Goal: Task Accomplishment & Management: Complete application form

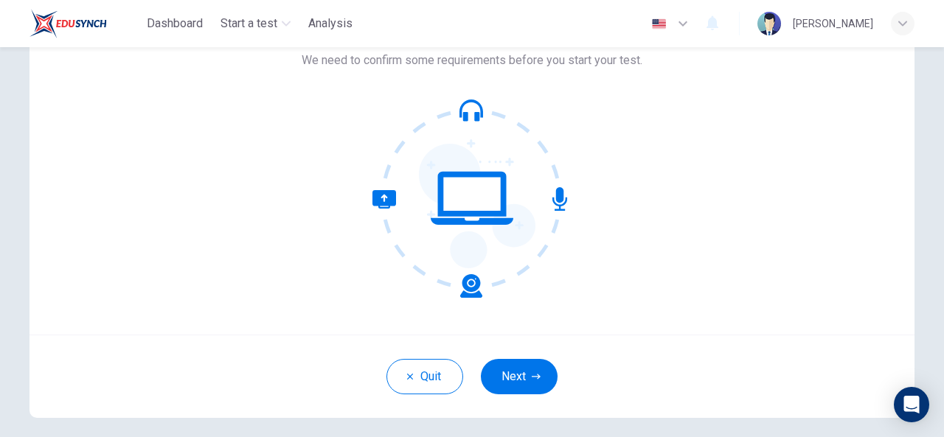
scroll to position [109, 0]
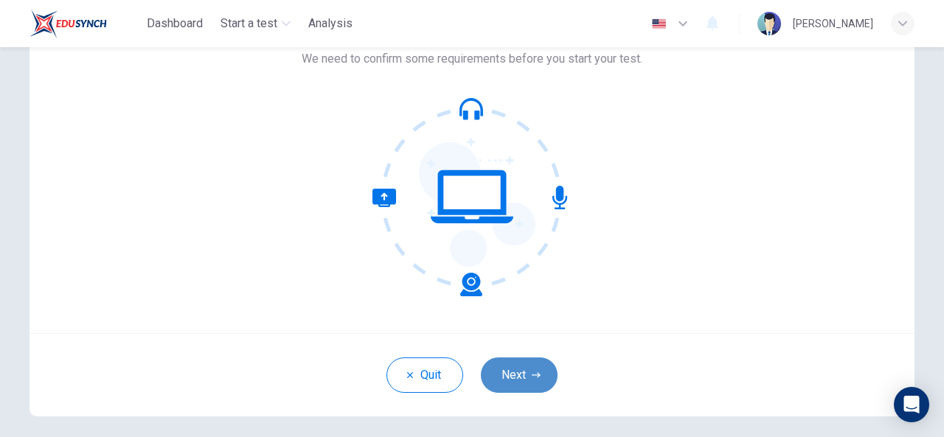
click at [532, 375] on icon "button" at bounding box center [536, 375] width 9 height 9
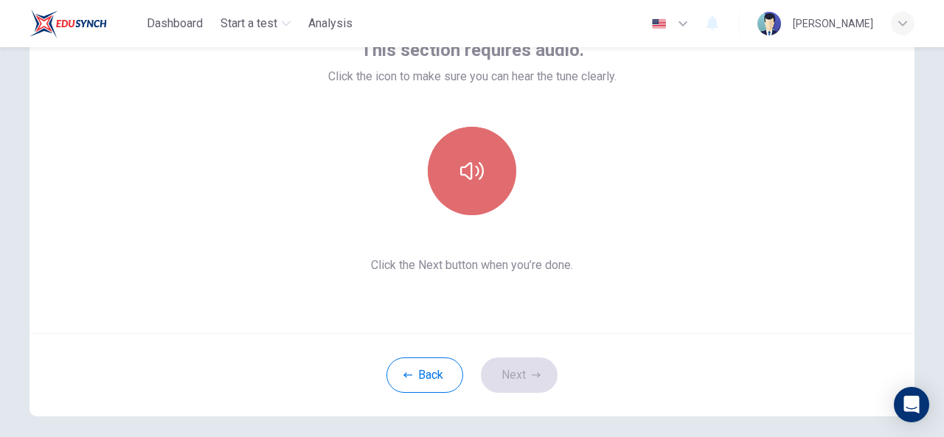
click at [479, 193] on button "button" at bounding box center [472, 171] width 89 height 89
click at [475, 184] on button "button" at bounding box center [472, 171] width 89 height 89
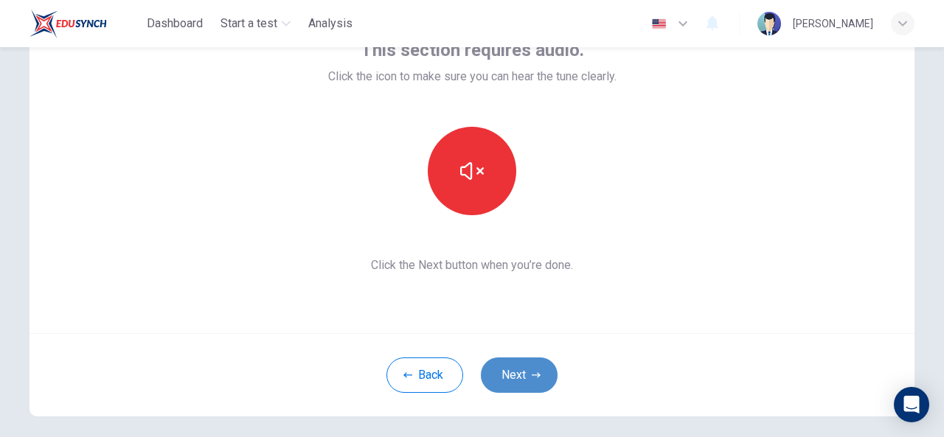
click at [513, 375] on button "Next" at bounding box center [519, 375] width 77 height 35
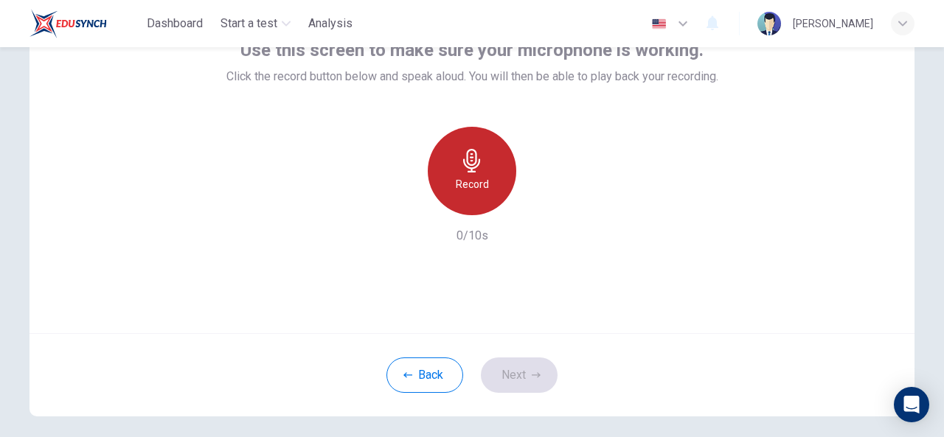
click at [465, 190] on h6 "Record" at bounding box center [472, 185] width 33 height 18
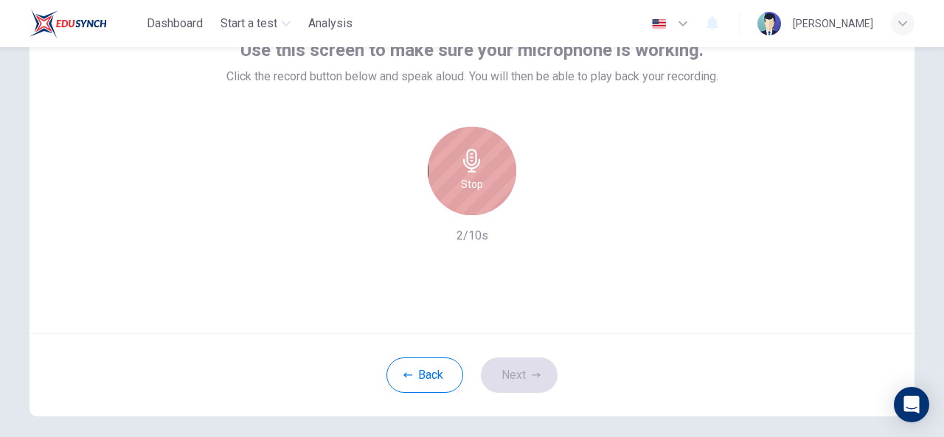
click at [465, 190] on h6 "Stop" at bounding box center [472, 185] width 22 height 18
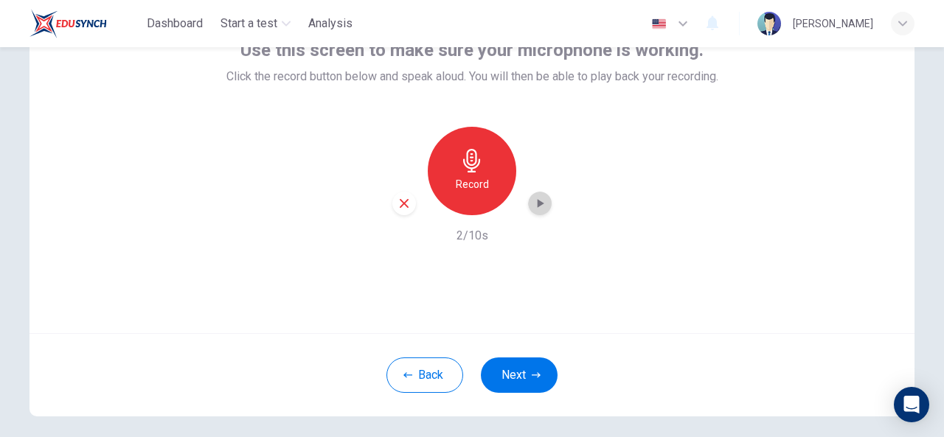
click at [533, 204] on icon "button" at bounding box center [540, 203] width 15 height 15
click at [406, 207] on icon "button" at bounding box center [404, 203] width 13 height 13
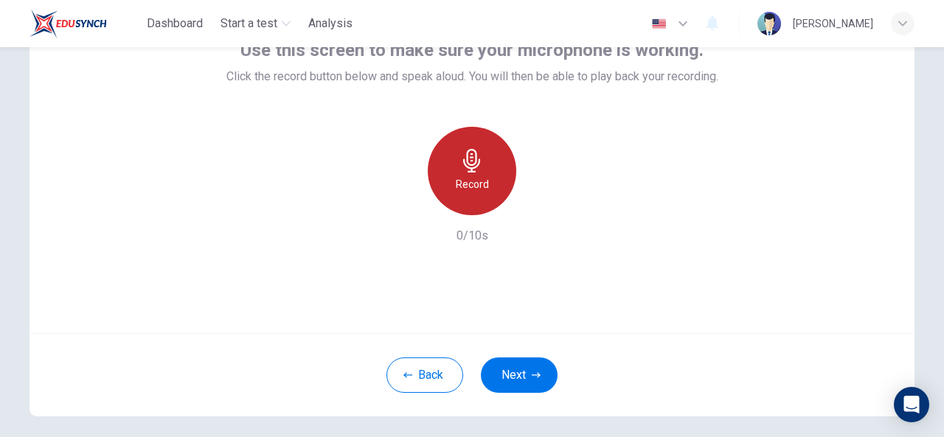
click at [458, 182] on h6 "Record" at bounding box center [472, 185] width 33 height 18
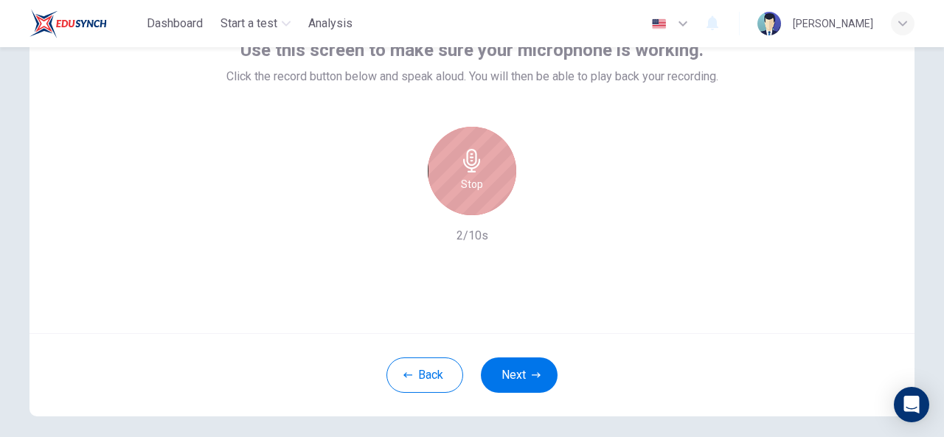
click at [461, 182] on h6 "Stop" at bounding box center [472, 185] width 22 height 18
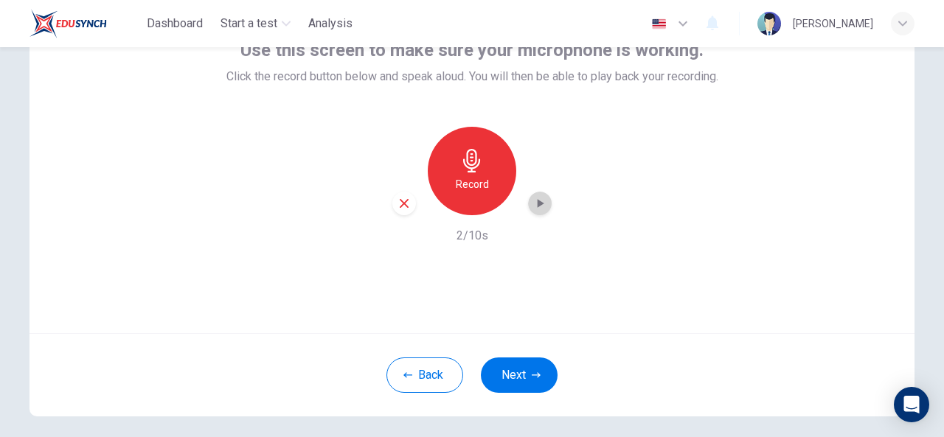
click at [547, 203] on div "button" at bounding box center [540, 204] width 24 height 24
click at [398, 209] on icon "button" at bounding box center [404, 203] width 13 height 13
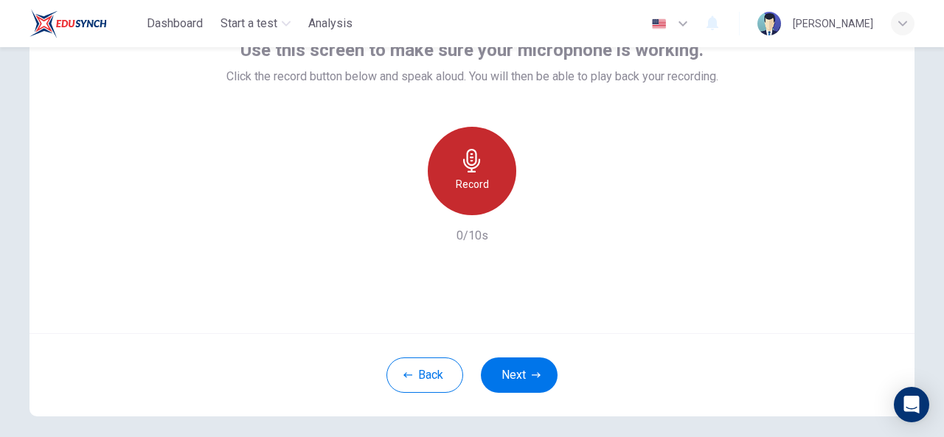
click at [463, 183] on h6 "Record" at bounding box center [472, 185] width 33 height 18
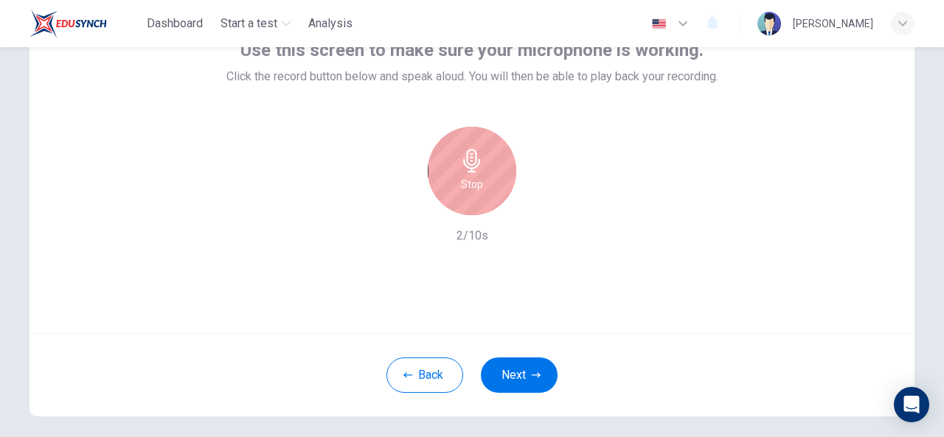
click at [463, 183] on h6 "Stop" at bounding box center [472, 185] width 22 height 18
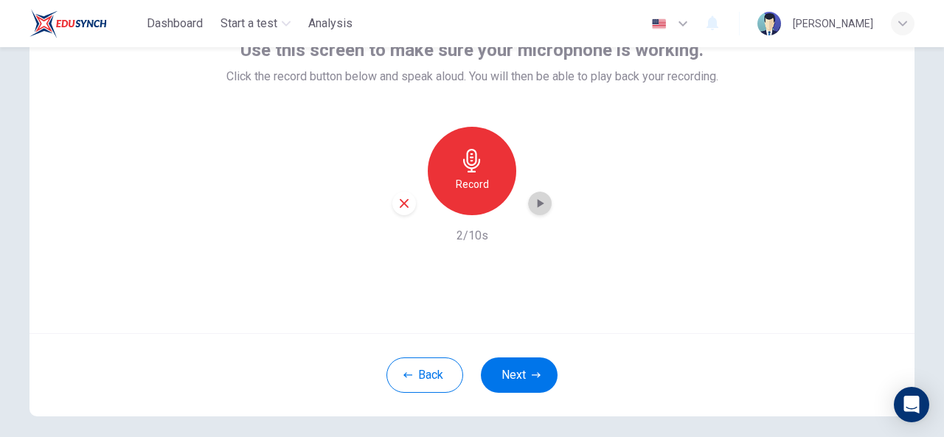
click at [538, 203] on icon "button" at bounding box center [541, 203] width 7 height 9
click at [403, 209] on icon "button" at bounding box center [404, 203] width 13 height 13
click at [544, 376] on button "Next" at bounding box center [519, 375] width 77 height 35
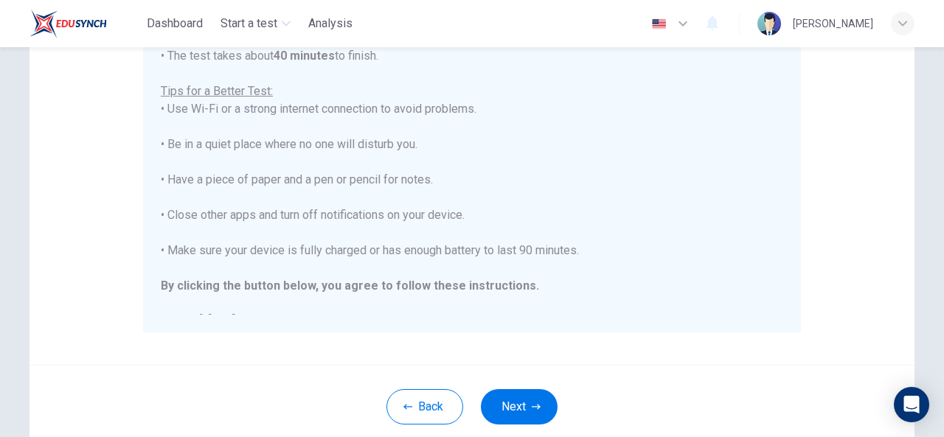
scroll to position [279, 0]
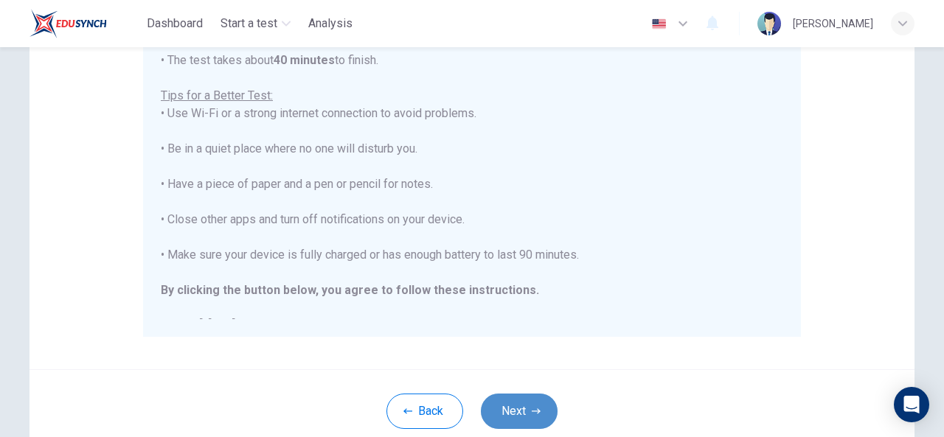
click at [513, 413] on button "Next" at bounding box center [519, 411] width 77 height 35
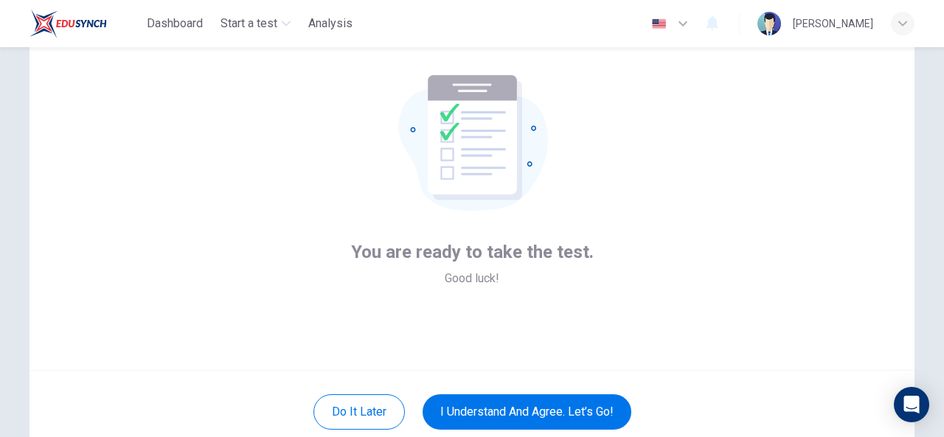
scroll to position [99, 0]
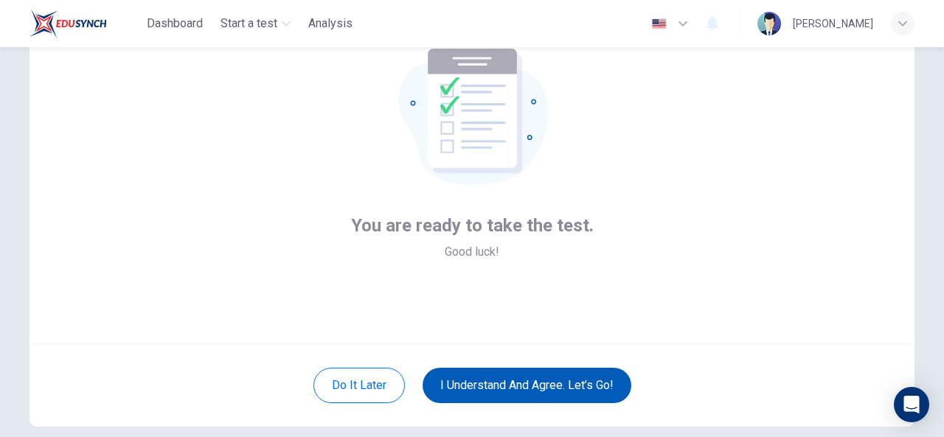
click at [559, 384] on button "I understand and agree. Let’s go!" at bounding box center [527, 385] width 209 height 35
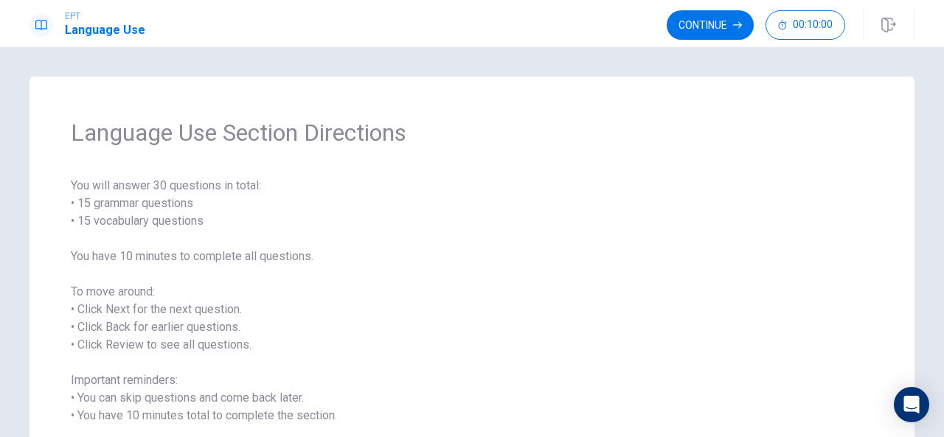
drag, startPoint x: 913, startPoint y: 300, endPoint x: 943, endPoint y: 319, distance: 35.4
click at [943, 319] on div "Language Use Section Directions You will answer 30 questions in total: • 15 gra…" at bounding box center [472, 242] width 944 height 390
click at [713, 21] on button "Continue" at bounding box center [710, 25] width 87 height 30
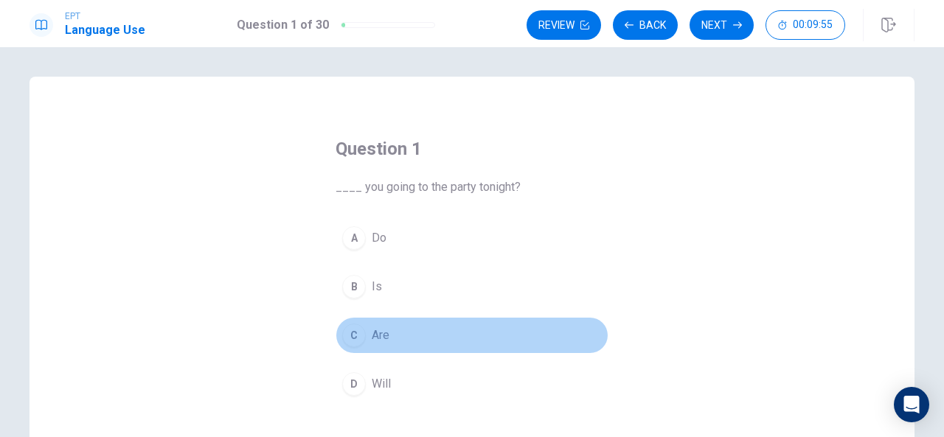
click at [354, 337] on div "C" at bounding box center [354, 336] width 24 height 24
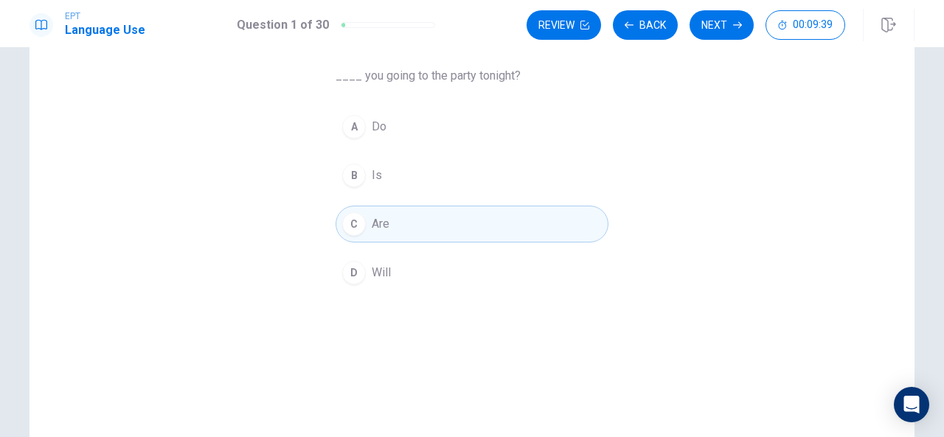
scroll to position [111, 0]
click at [718, 21] on button "Next" at bounding box center [722, 25] width 64 height 30
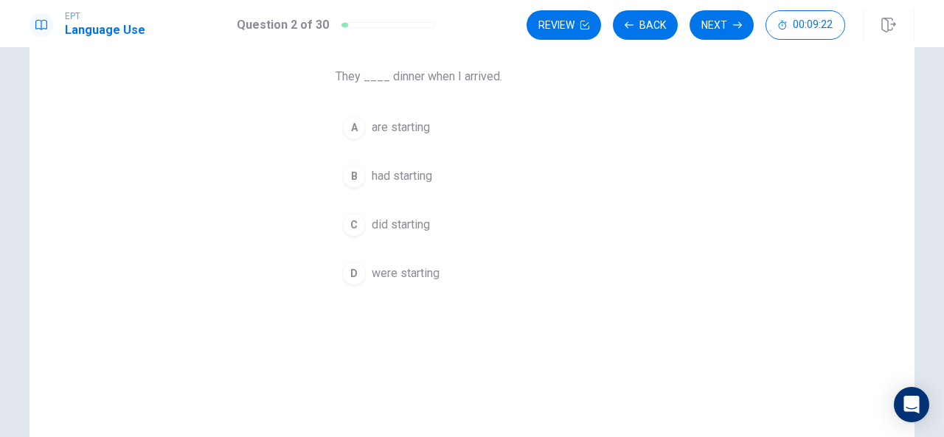
click at [357, 133] on div "A" at bounding box center [354, 128] width 24 height 24
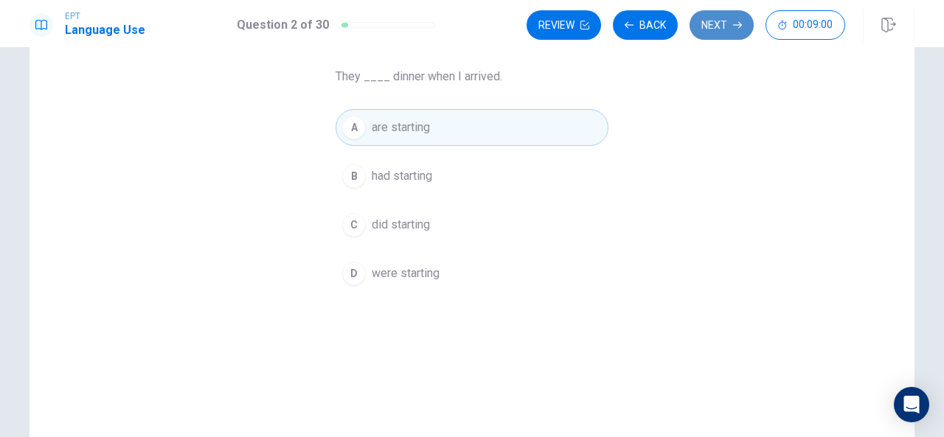
click at [713, 30] on button "Next" at bounding box center [722, 25] width 64 height 30
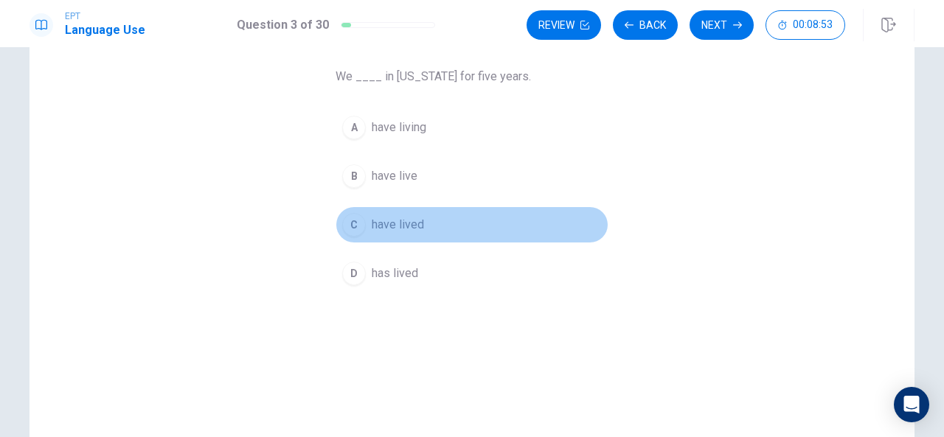
click at [410, 224] on span "have lived" at bounding box center [398, 225] width 52 height 18
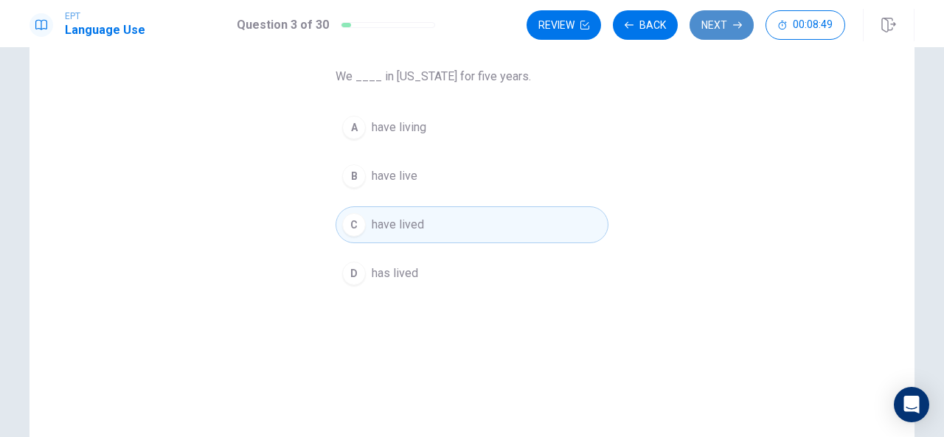
click at [713, 24] on button "Next" at bounding box center [722, 25] width 64 height 30
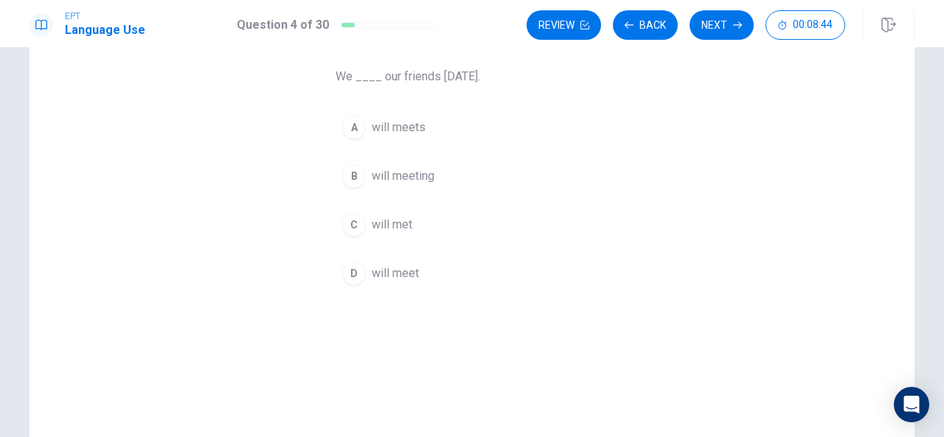
click at [353, 280] on div "D" at bounding box center [354, 274] width 24 height 24
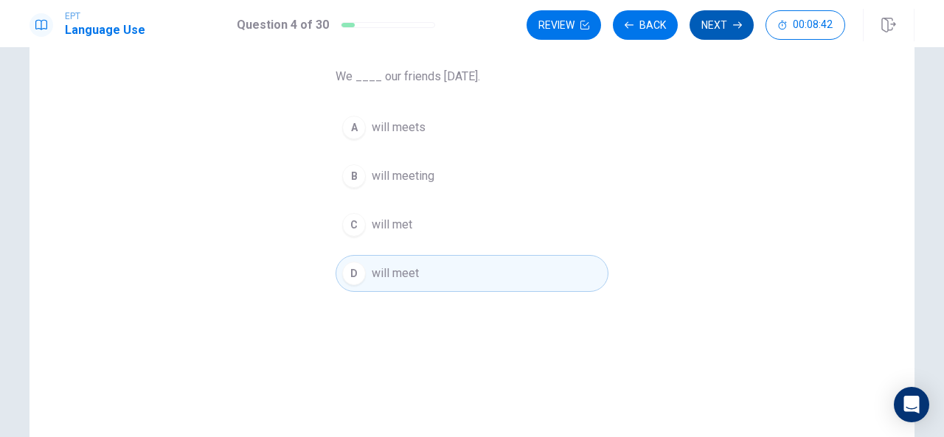
click at [725, 35] on button "Next" at bounding box center [722, 25] width 64 height 30
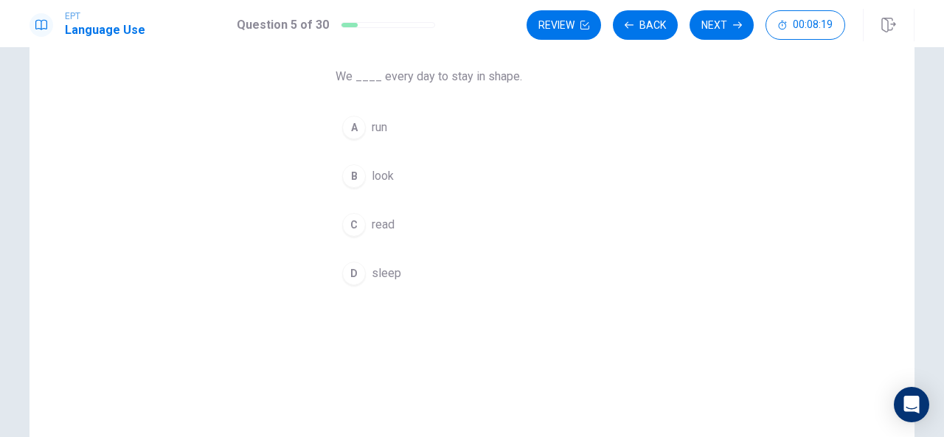
click at [356, 127] on div "A" at bounding box center [354, 128] width 24 height 24
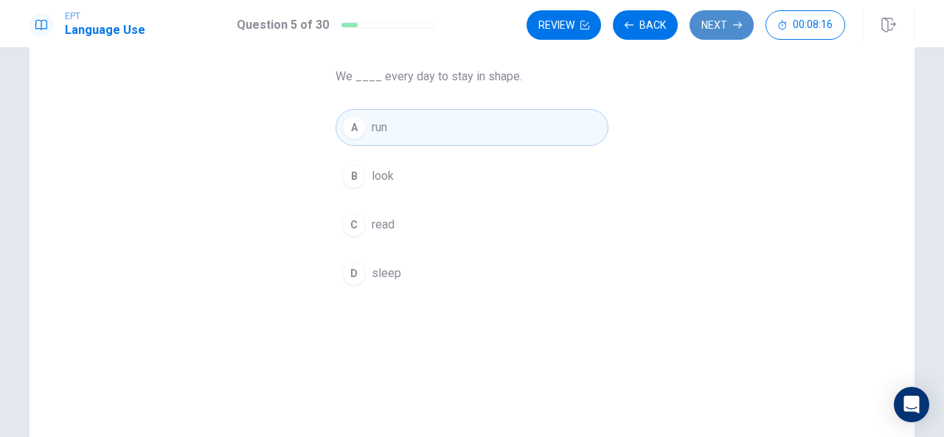
click at [706, 27] on button "Next" at bounding box center [722, 25] width 64 height 30
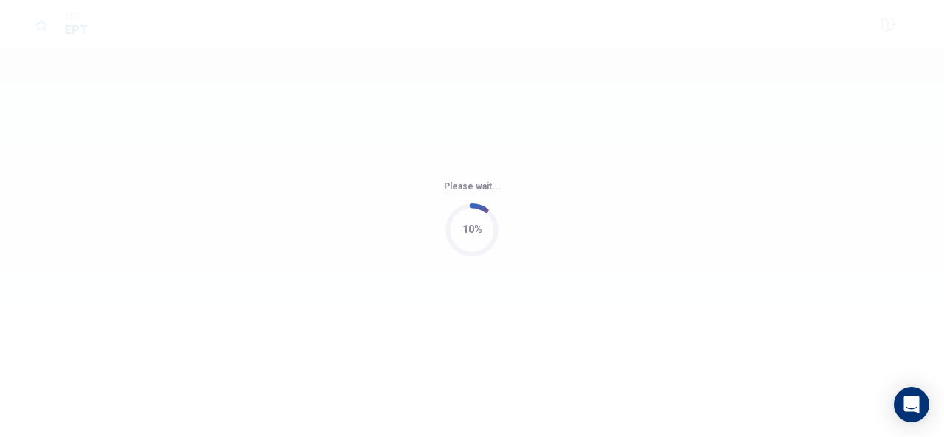
scroll to position [0, 0]
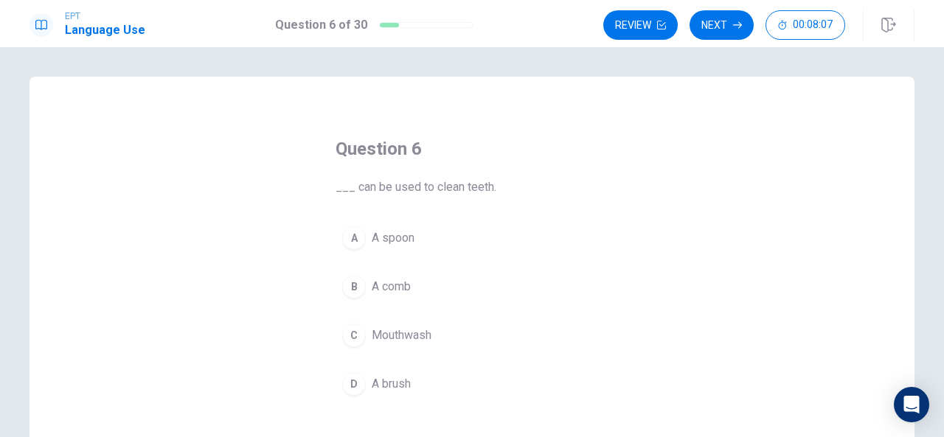
click at [346, 384] on div "D" at bounding box center [354, 385] width 24 height 24
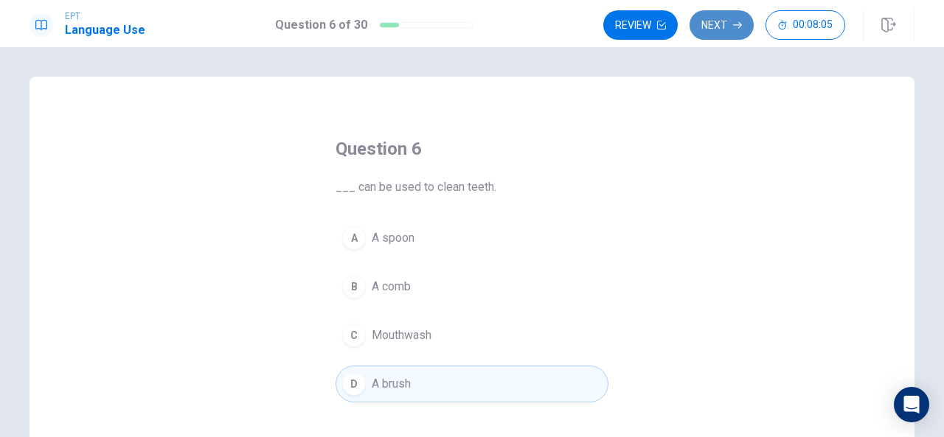
click at [730, 32] on button "Next" at bounding box center [722, 25] width 64 height 30
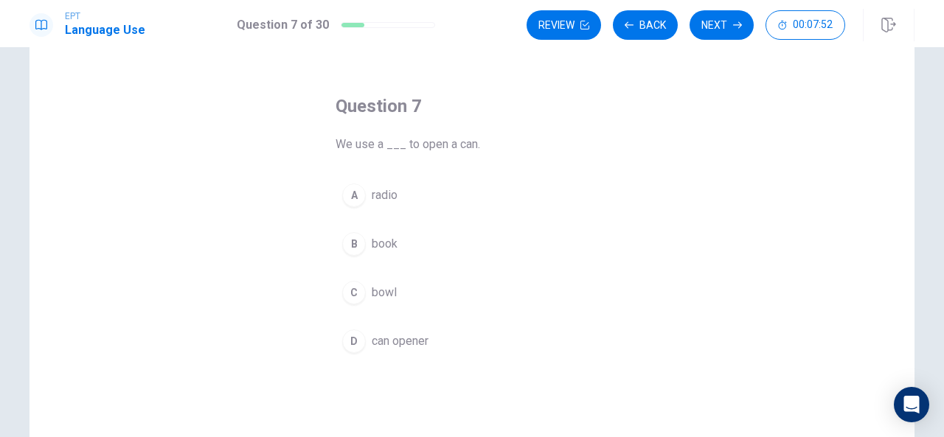
scroll to position [44, 0]
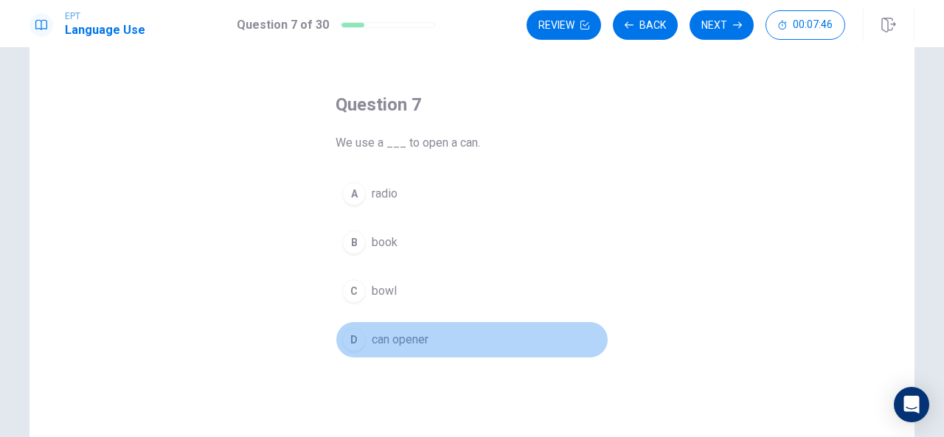
click at [360, 343] on div "D" at bounding box center [354, 340] width 24 height 24
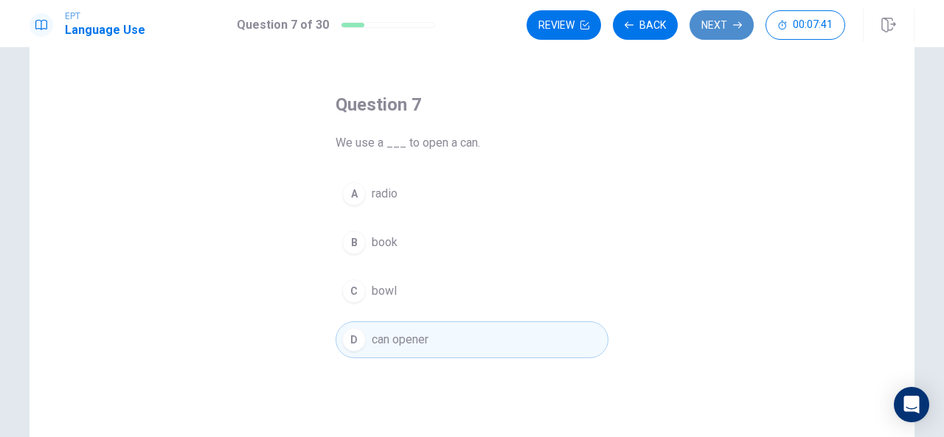
click at [705, 27] on button "Next" at bounding box center [722, 25] width 64 height 30
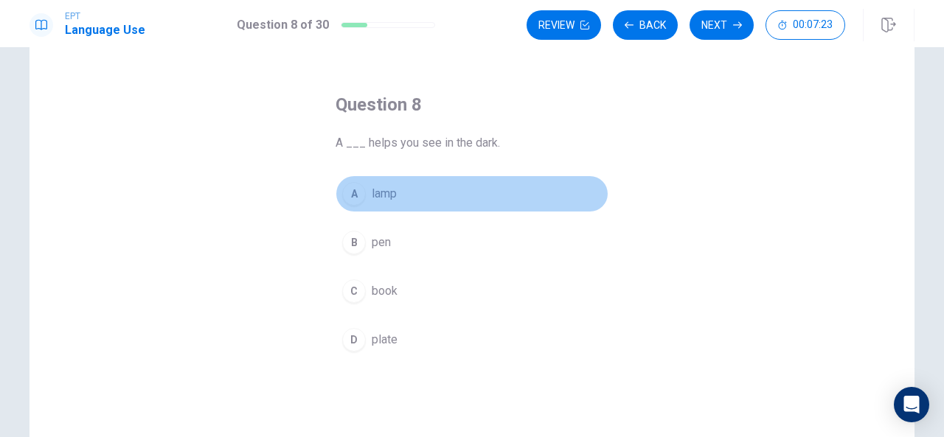
click at [353, 195] on div "A" at bounding box center [354, 194] width 24 height 24
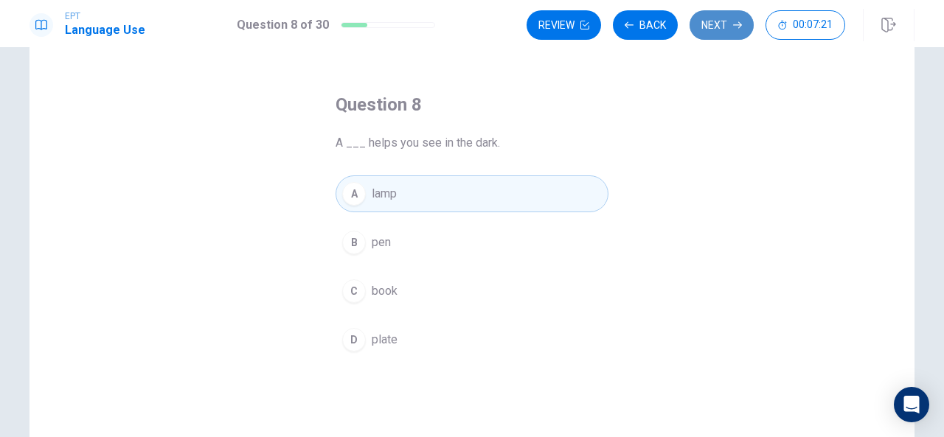
click at [713, 22] on button "Next" at bounding box center [722, 25] width 64 height 30
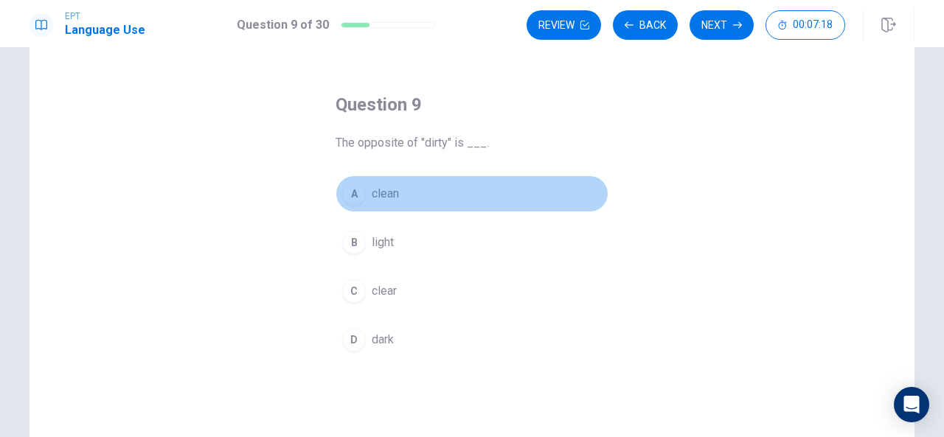
click at [354, 198] on div "A" at bounding box center [354, 194] width 24 height 24
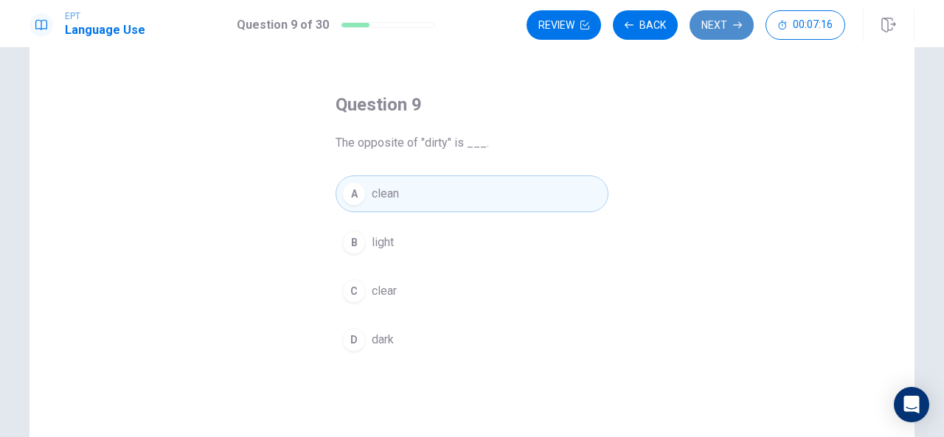
click at [732, 31] on button "Next" at bounding box center [722, 25] width 64 height 30
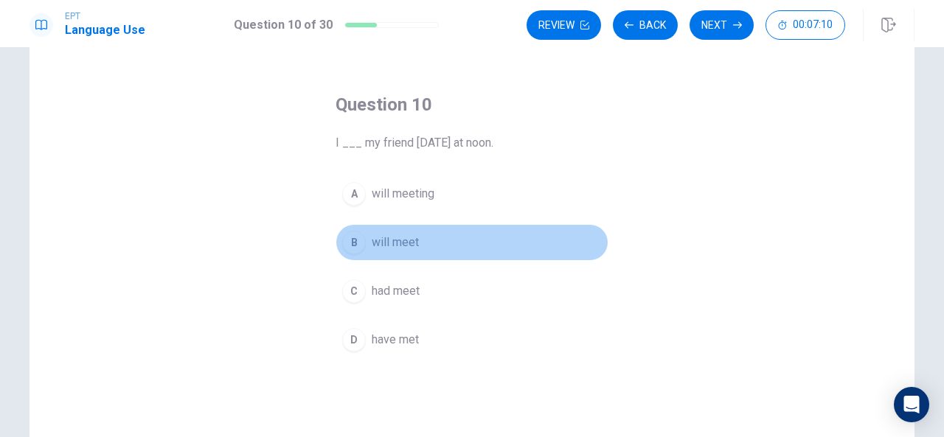
click at [354, 247] on div "B" at bounding box center [354, 243] width 24 height 24
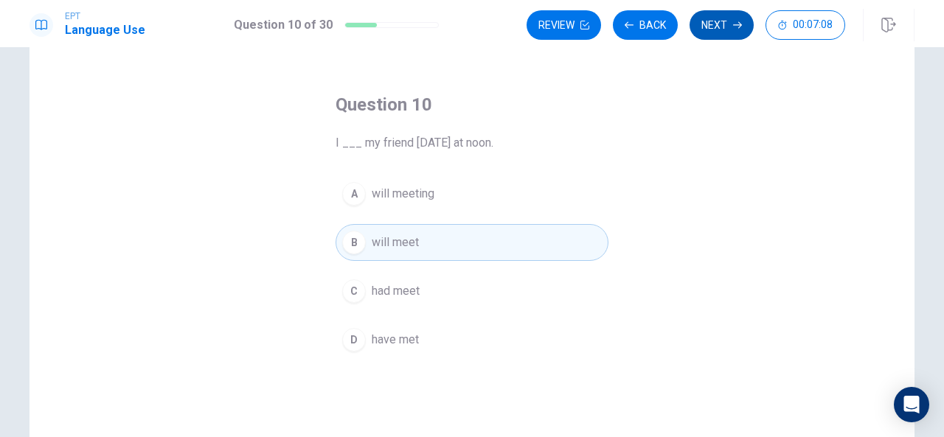
click at [733, 30] on button "Next" at bounding box center [722, 25] width 64 height 30
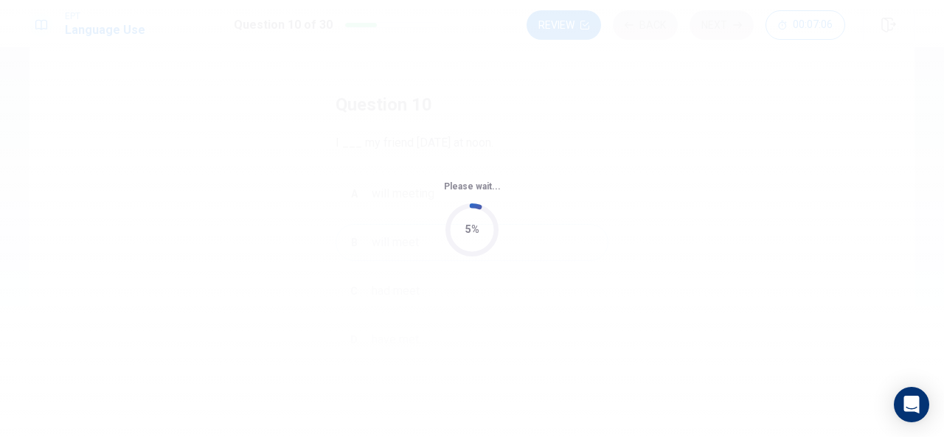
scroll to position [0, 0]
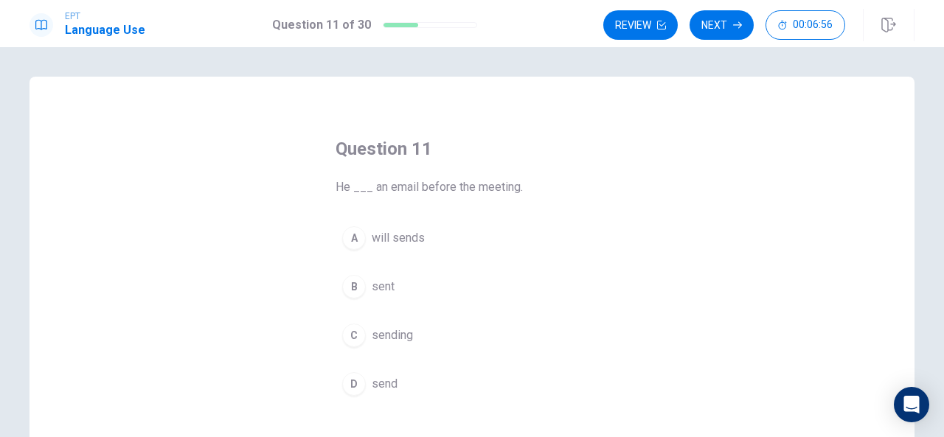
click at [359, 292] on div "B" at bounding box center [354, 287] width 24 height 24
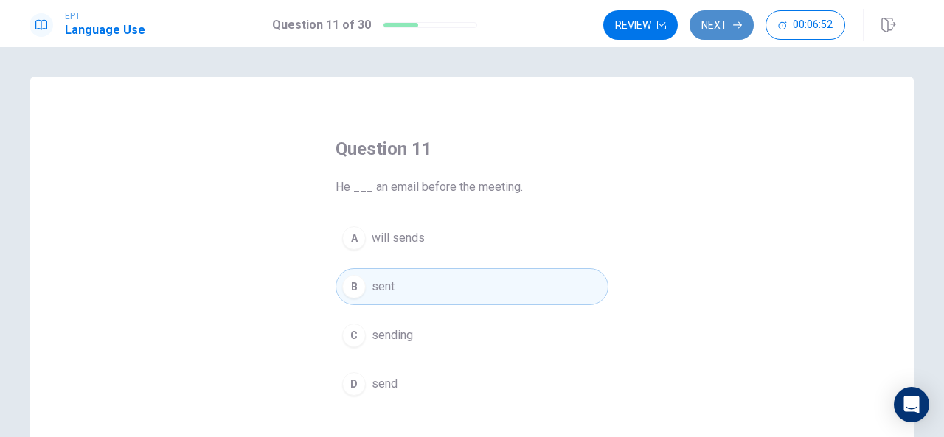
click at [726, 18] on button "Next" at bounding box center [722, 25] width 64 height 30
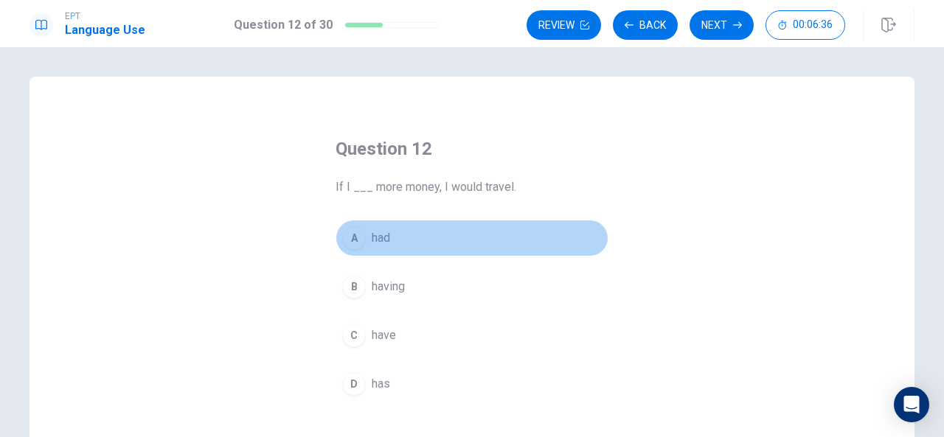
click at [359, 236] on div "A" at bounding box center [354, 238] width 24 height 24
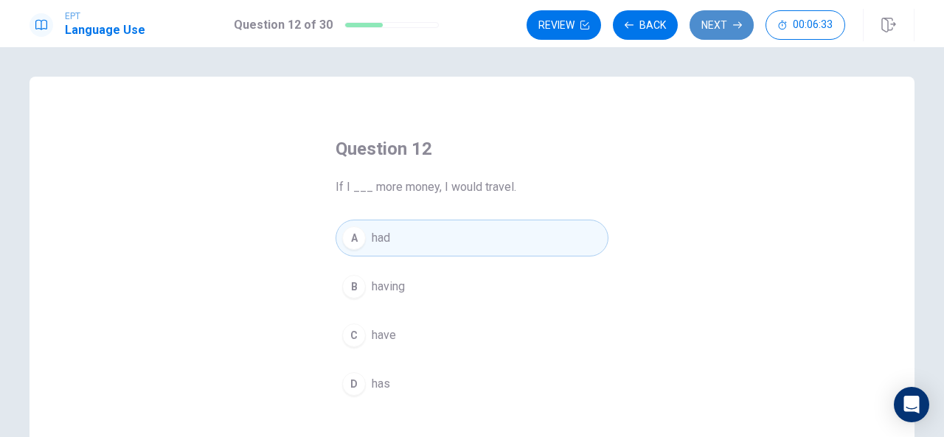
click at [724, 23] on button "Next" at bounding box center [722, 25] width 64 height 30
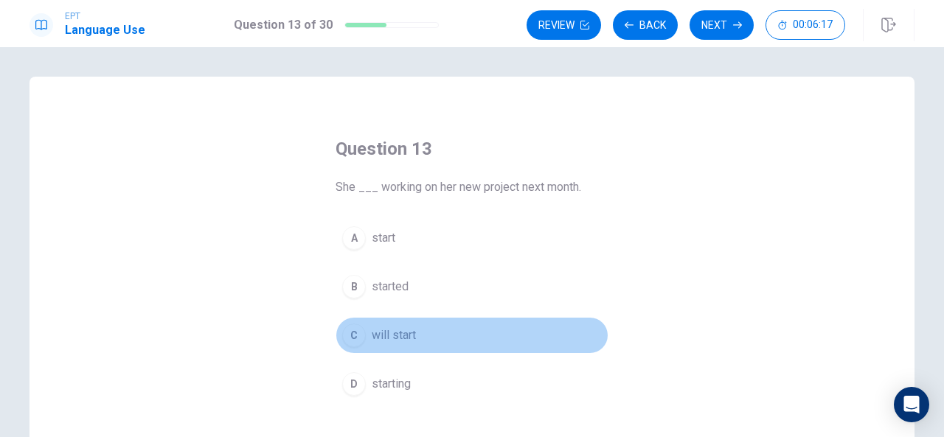
click at [357, 341] on div "C" at bounding box center [354, 336] width 24 height 24
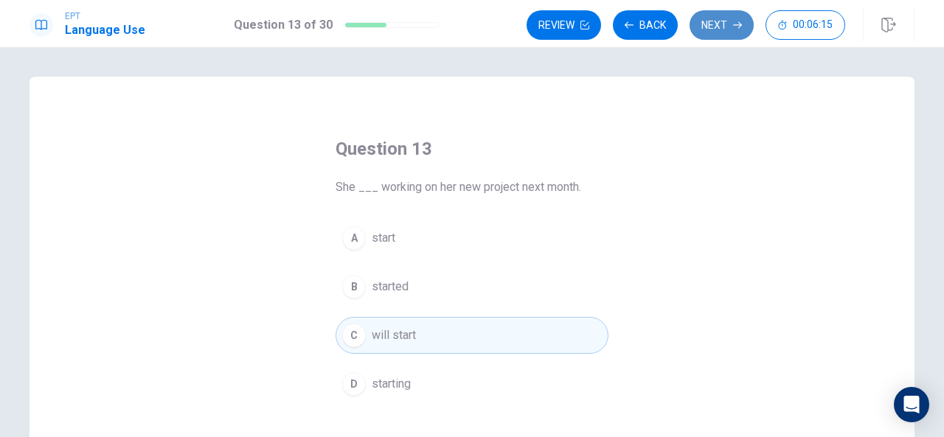
click at [721, 21] on button "Next" at bounding box center [722, 25] width 64 height 30
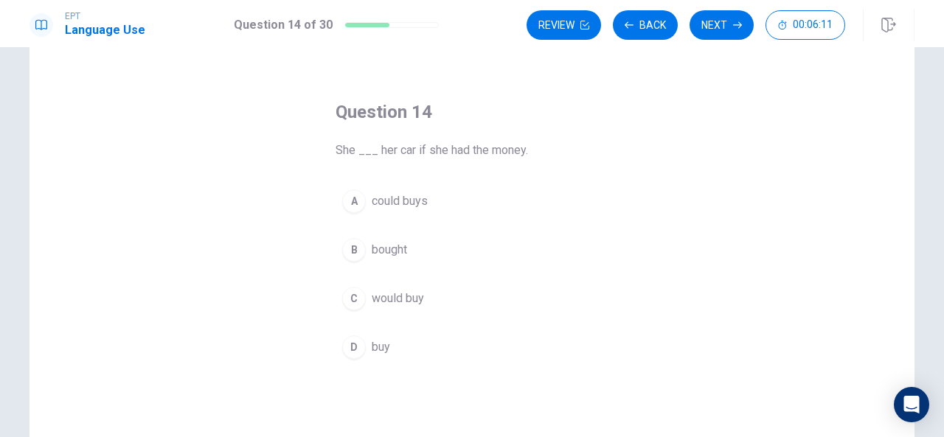
scroll to position [52, 0]
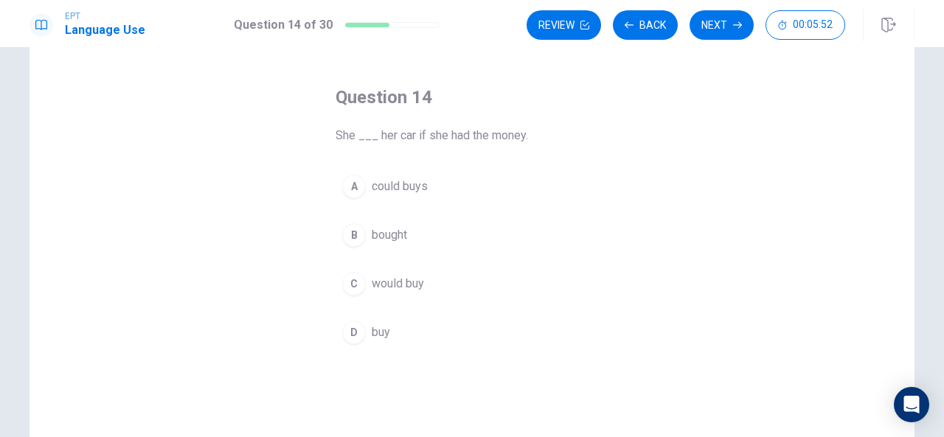
click at [347, 285] on div "C" at bounding box center [354, 284] width 24 height 24
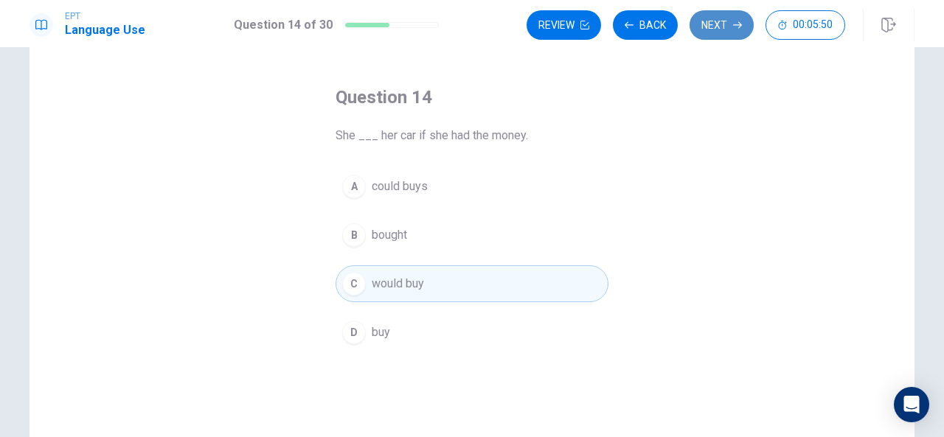
click at [717, 29] on button "Next" at bounding box center [722, 25] width 64 height 30
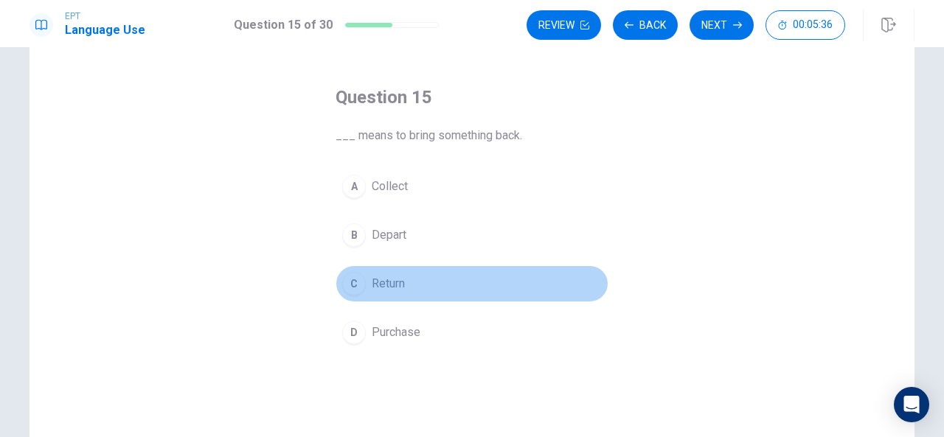
click at [358, 285] on div "C" at bounding box center [354, 284] width 24 height 24
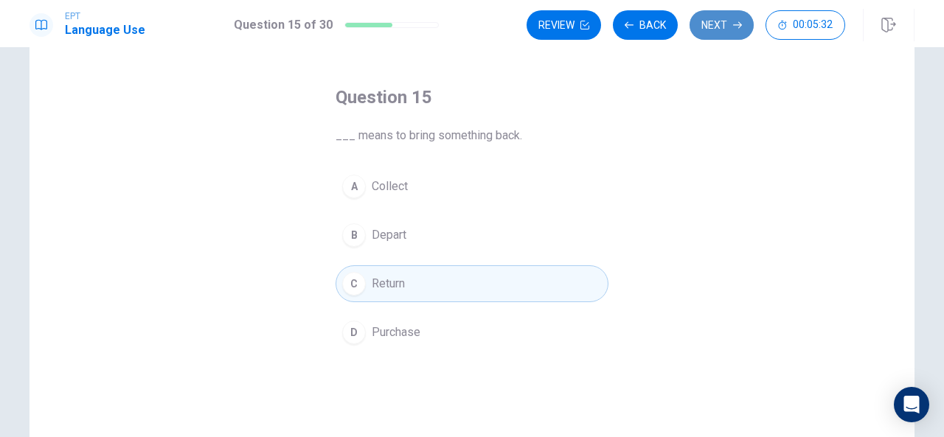
click at [721, 27] on button "Next" at bounding box center [722, 25] width 64 height 30
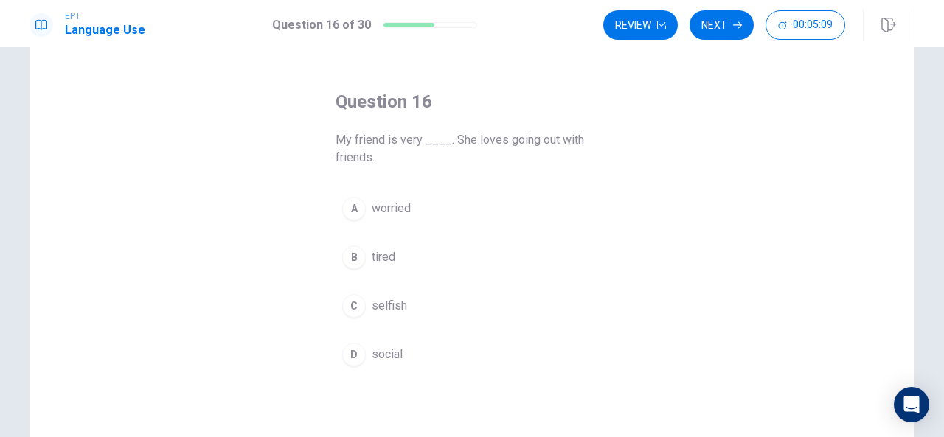
scroll to position [54, 0]
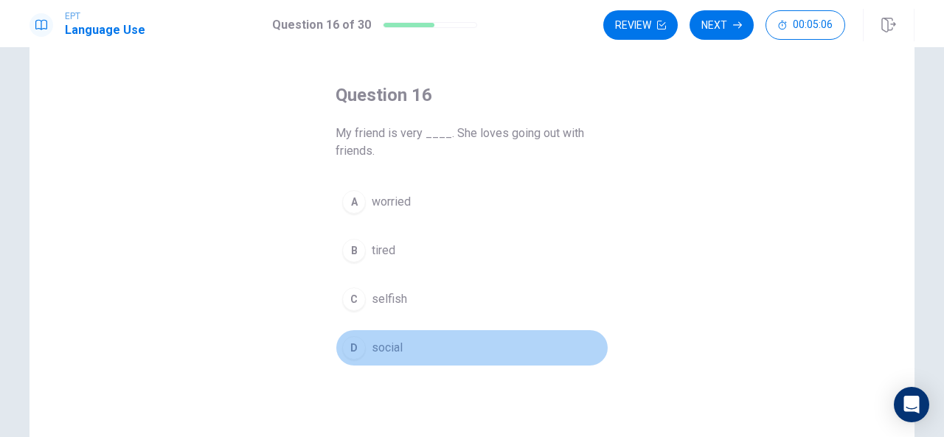
click at [344, 354] on div "D" at bounding box center [354, 348] width 24 height 24
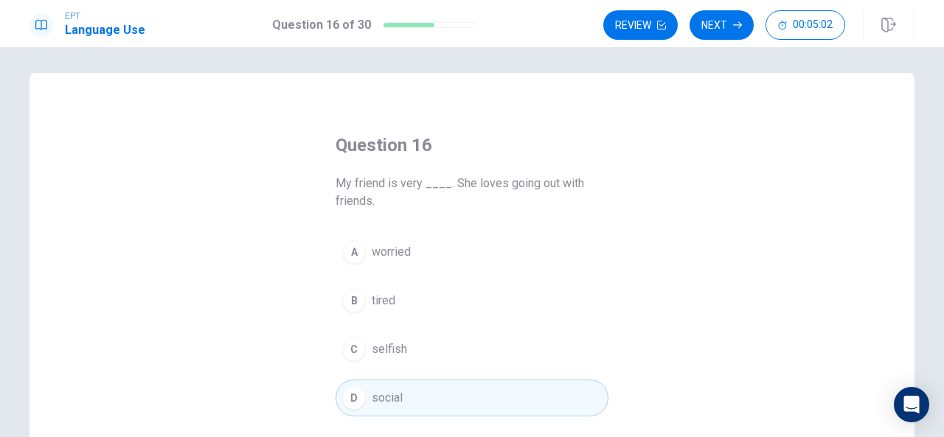
scroll to position [0, 0]
click at [734, 21] on icon "button" at bounding box center [737, 25] width 9 height 9
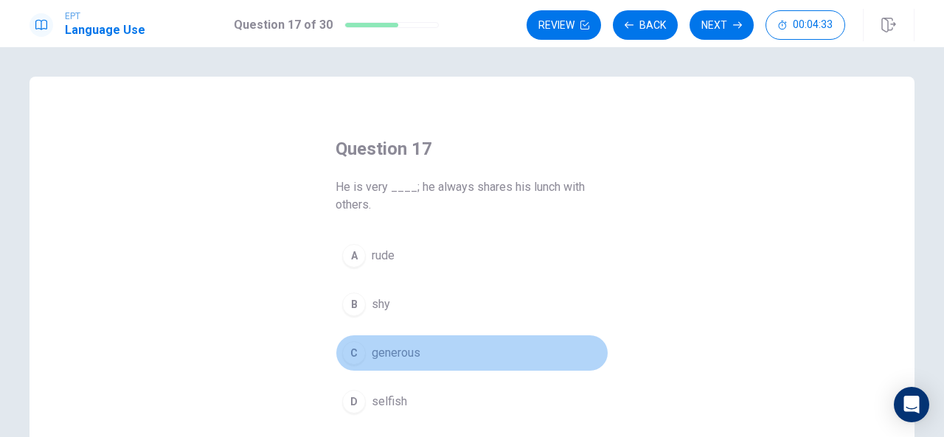
click at [365, 350] on button "C generous" at bounding box center [472, 353] width 273 height 37
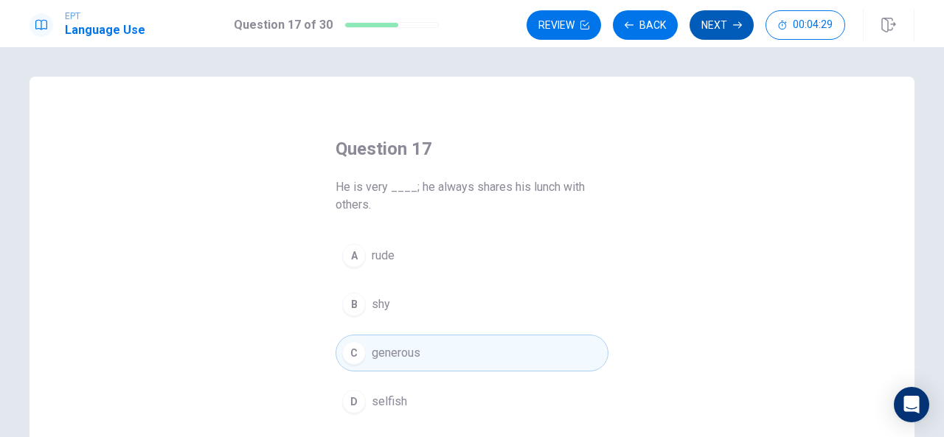
click at [710, 30] on button "Next" at bounding box center [722, 25] width 64 height 30
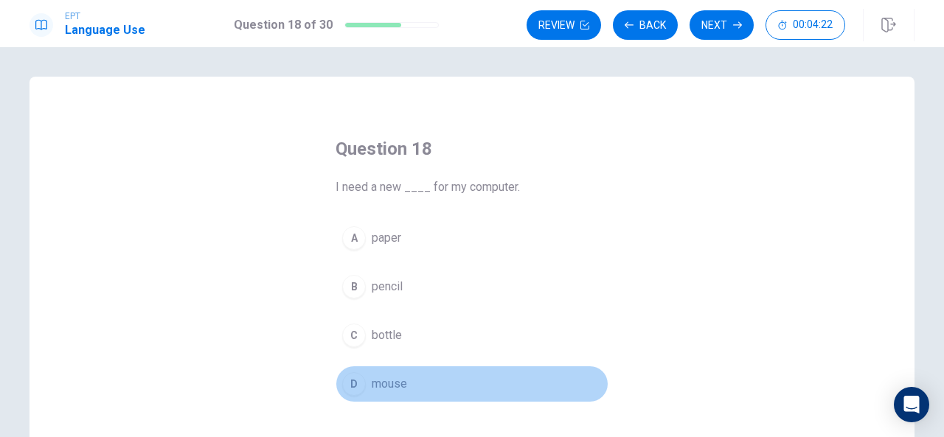
click at [356, 384] on div "D" at bounding box center [354, 385] width 24 height 24
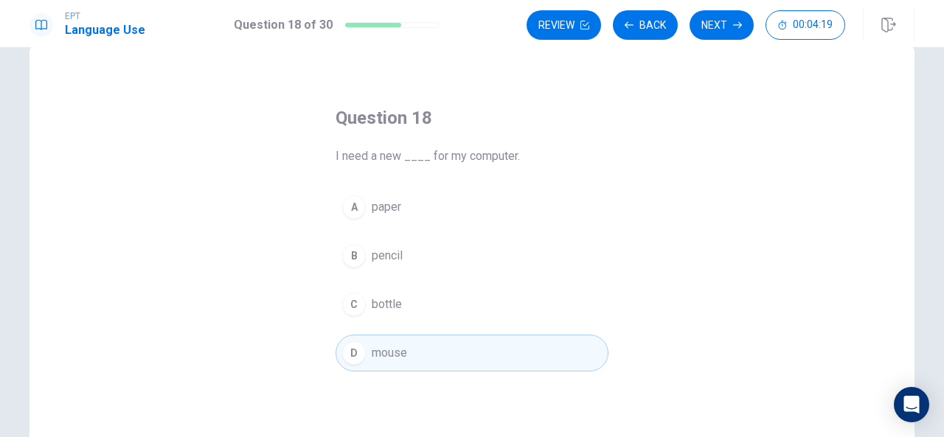
scroll to position [21, 0]
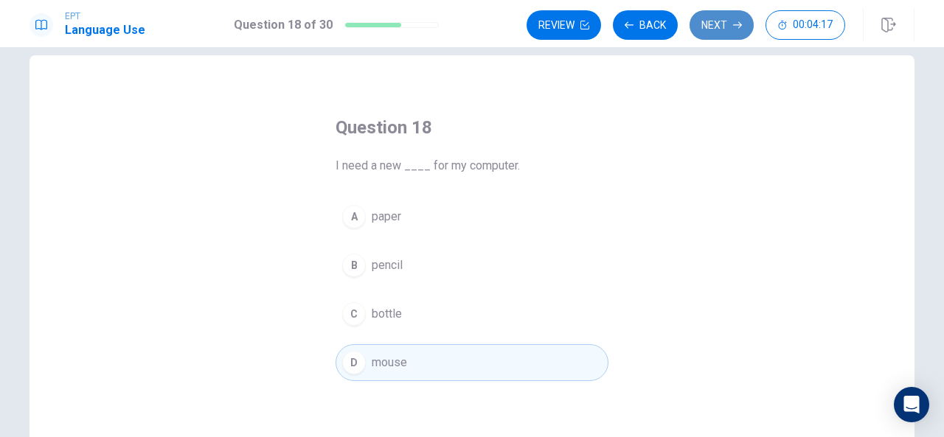
click at [739, 36] on button "Next" at bounding box center [722, 25] width 64 height 30
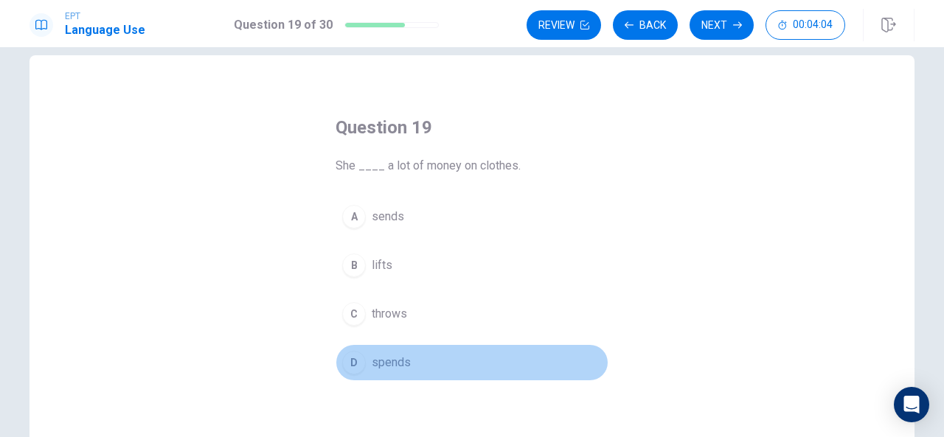
click at [354, 368] on div "D" at bounding box center [354, 363] width 24 height 24
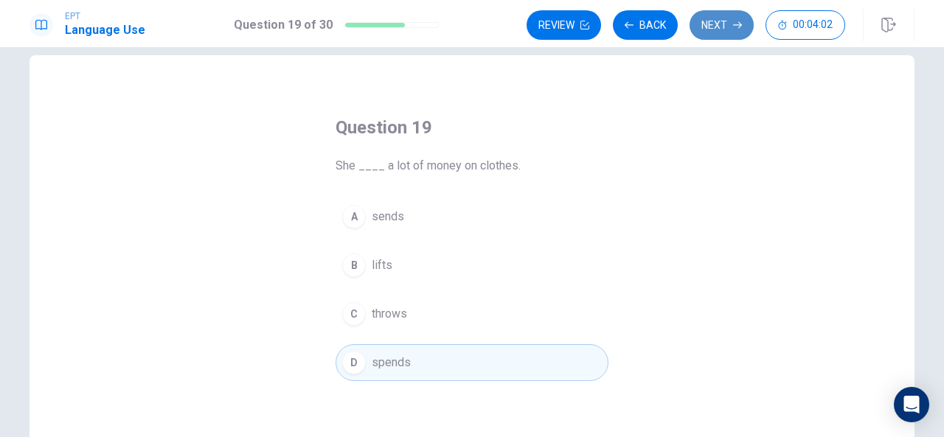
click at [701, 27] on button "Next" at bounding box center [722, 25] width 64 height 30
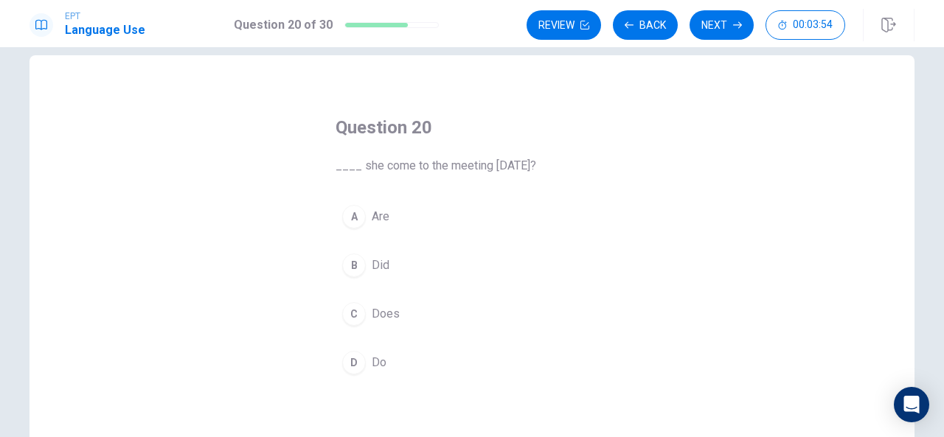
click at [358, 260] on div "B" at bounding box center [354, 266] width 24 height 24
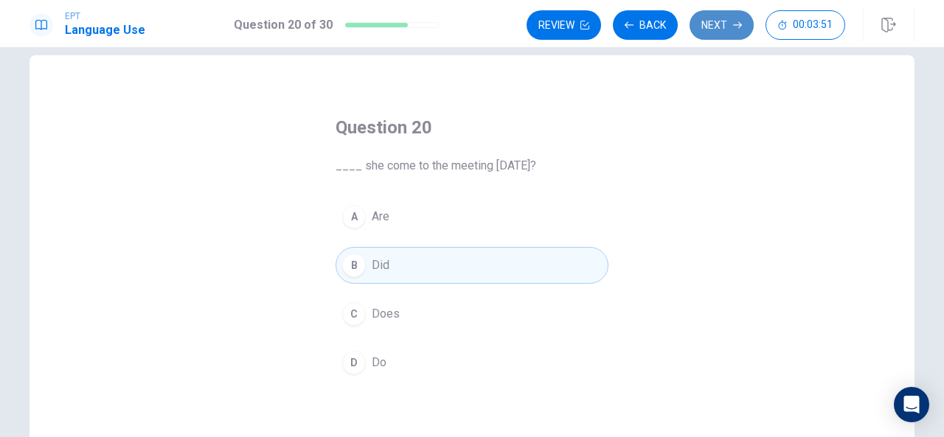
click at [721, 26] on button "Next" at bounding box center [722, 25] width 64 height 30
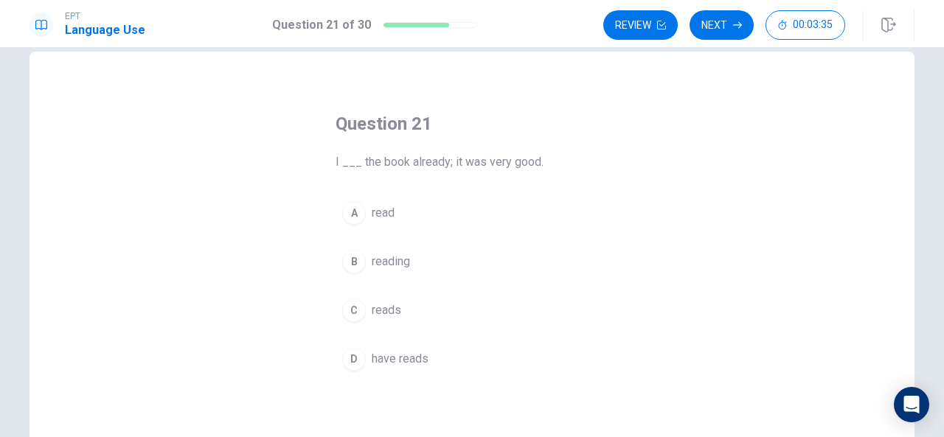
scroll to position [27, 0]
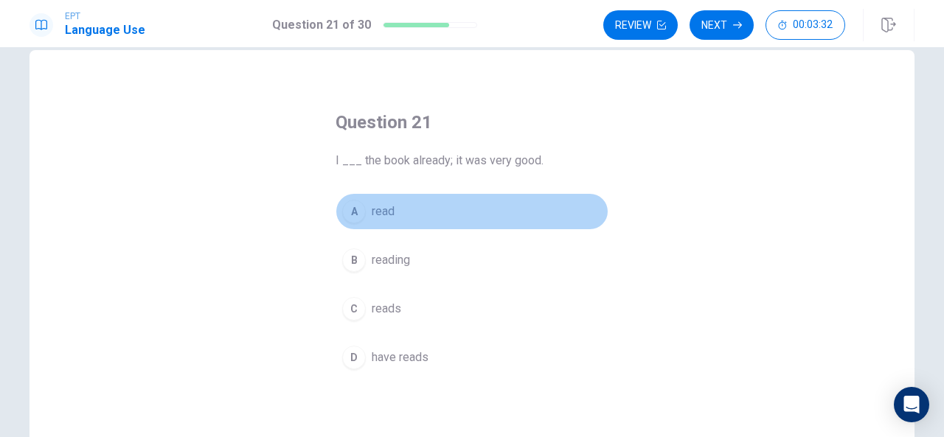
click at [367, 209] on button "A read" at bounding box center [472, 211] width 273 height 37
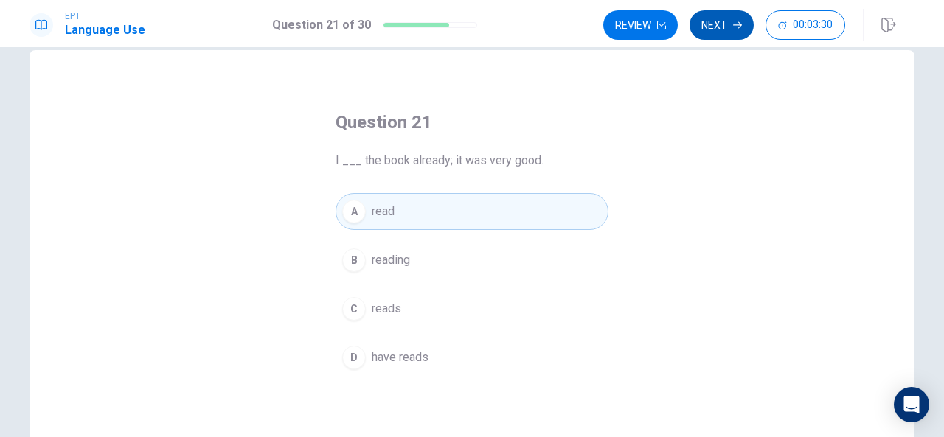
click at [723, 32] on button "Next" at bounding box center [722, 25] width 64 height 30
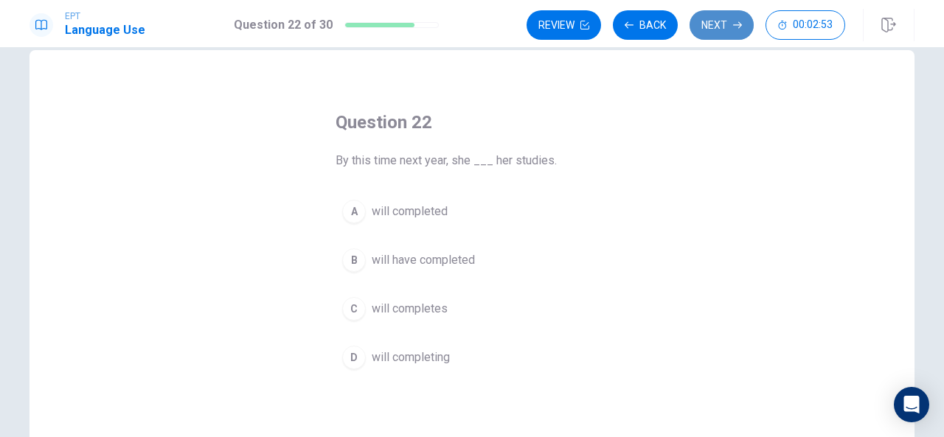
click at [702, 24] on button "Next" at bounding box center [722, 25] width 64 height 30
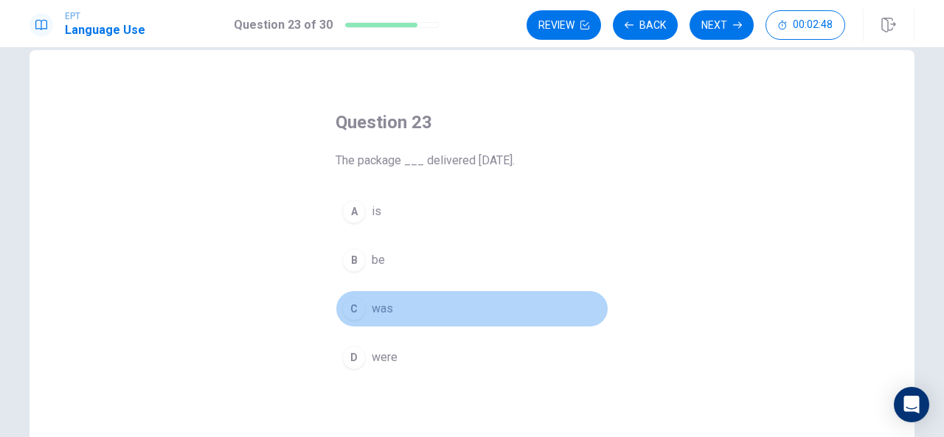
click at [358, 307] on div "C" at bounding box center [354, 309] width 24 height 24
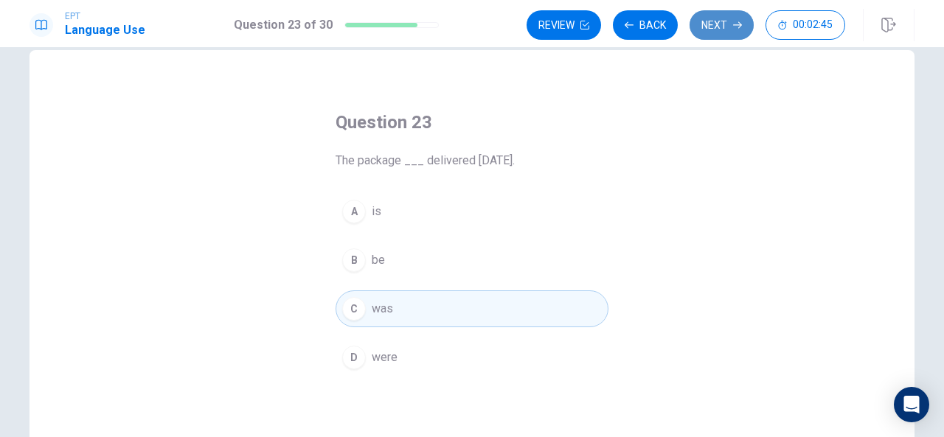
click at [706, 27] on button "Next" at bounding box center [722, 25] width 64 height 30
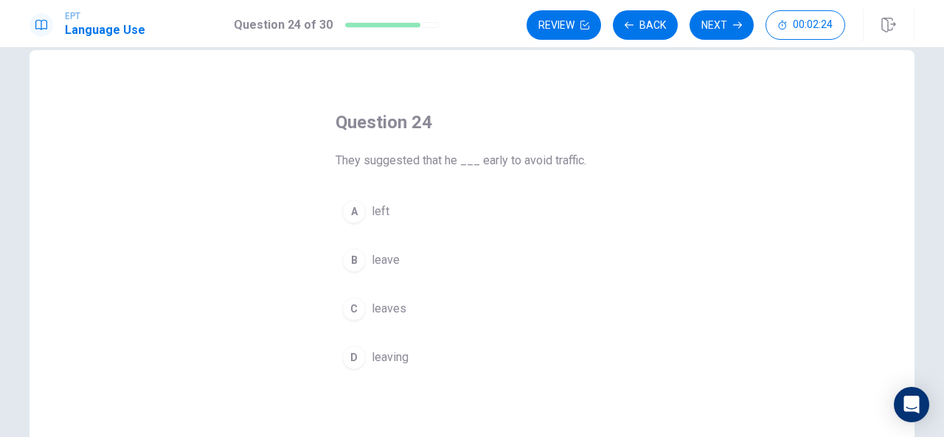
click at [349, 305] on div "C" at bounding box center [354, 309] width 24 height 24
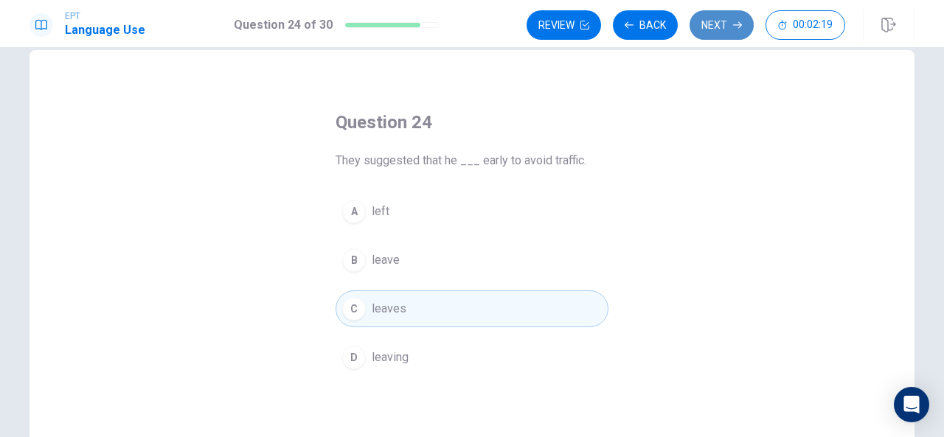
click at [724, 19] on button "Next" at bounding box center [722, 25] width 64 height 30
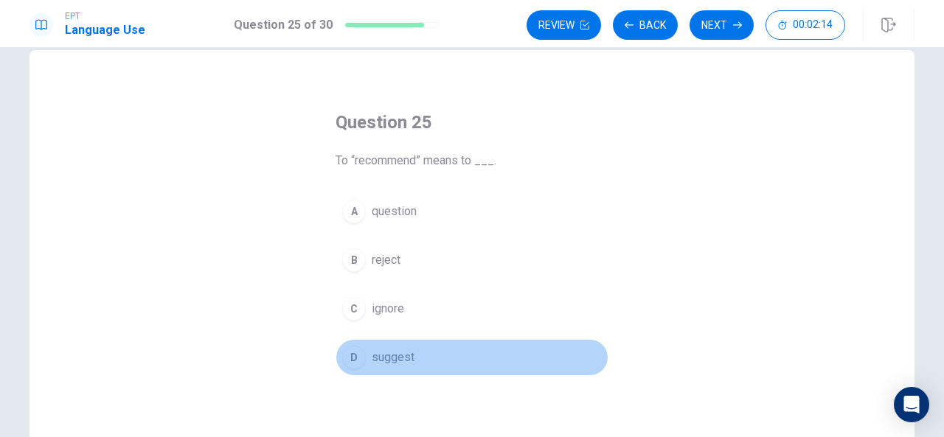
click at [347, 359] on div "D" at bounding box center [354, 358] width 24 height 24
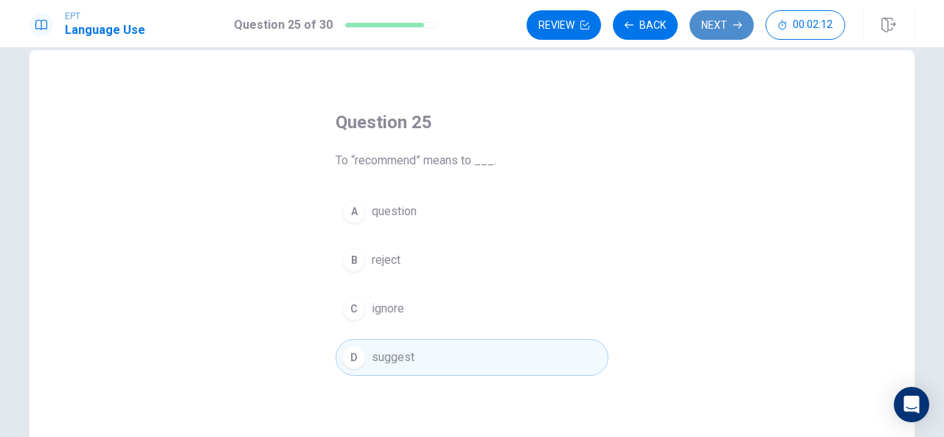
click at [727, 27] on button "Next" at bounding box center [722, 25] width 64 height 30
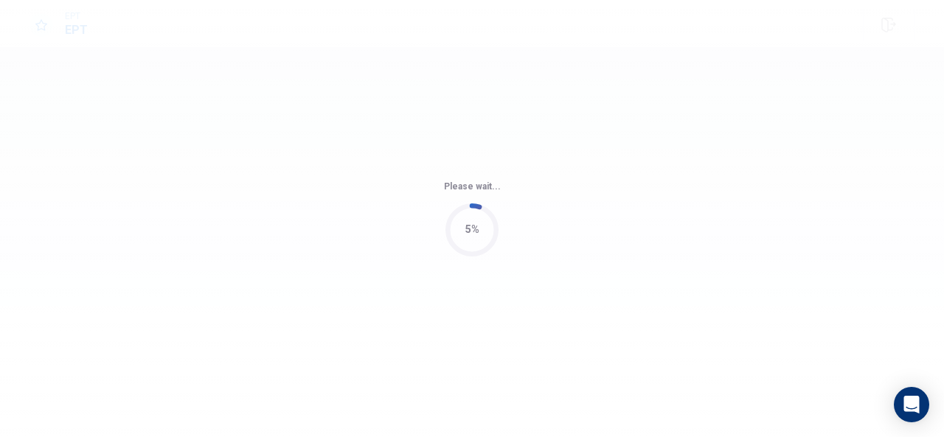
scroll to position [0, 0]
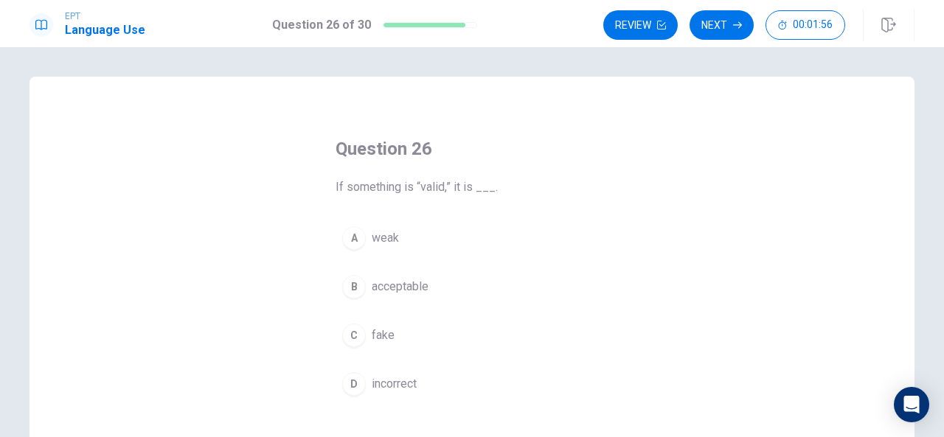
click at [361, 284] on button "B acceptable" at bounding box center [472, 287] width 273 height 37
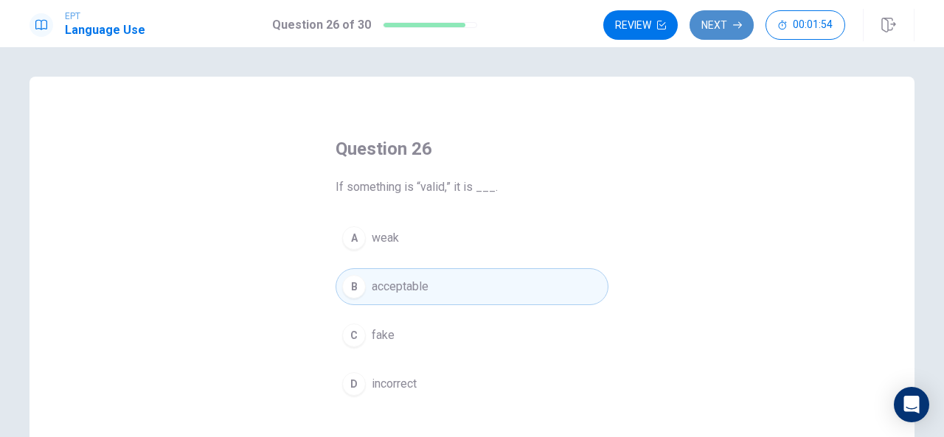
click at [703, 33] on button "Next" at bounding box center [722, 25] width 64 height 30
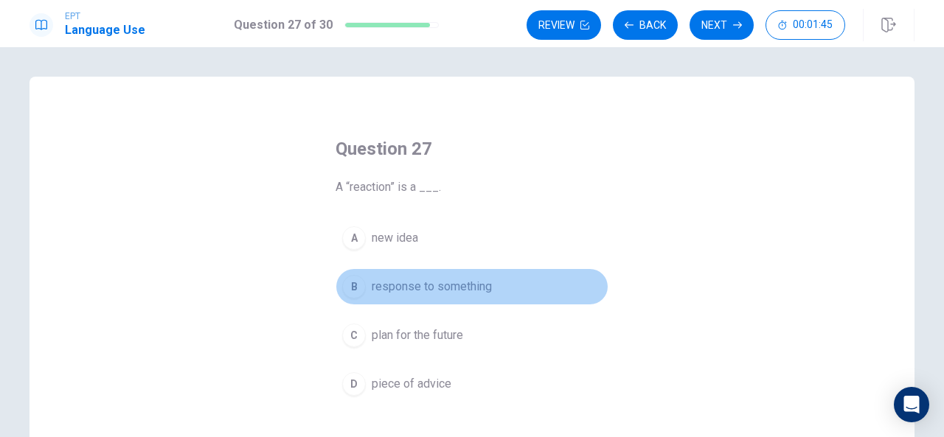
click at [360, 291] on div "B" at bounding box center [354, 287] width 24 height 24
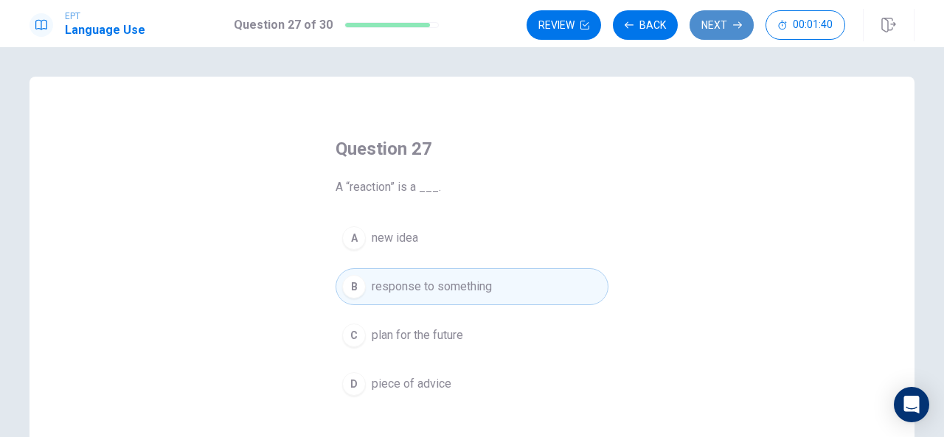
click at [717, 29] on button "Next" at bounding box center [722, 25] width 64 height 30
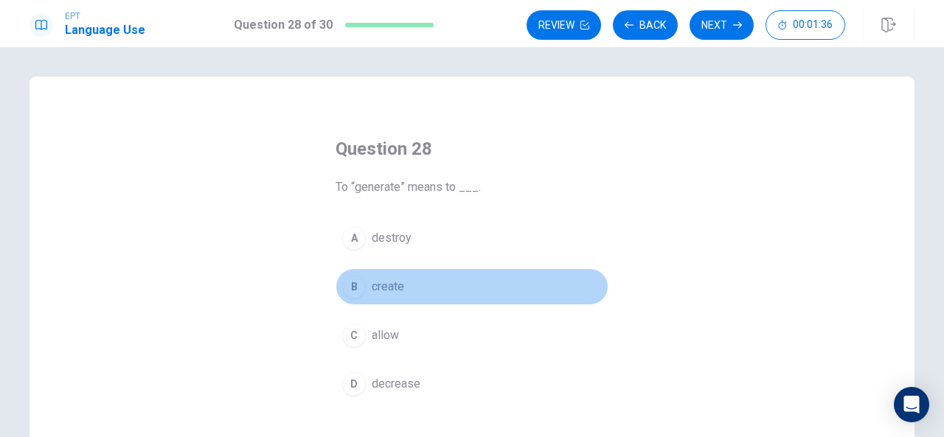
click at [360, 286] on div "B" at bounding box center [354, 287] width 24 height 24
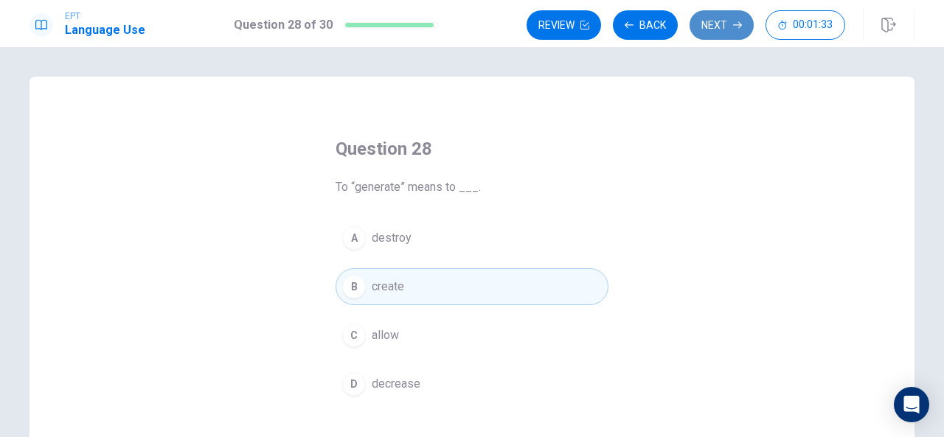
click at [708, 32] on button "Next" at bounding box center [722, 25] width 64 height 30
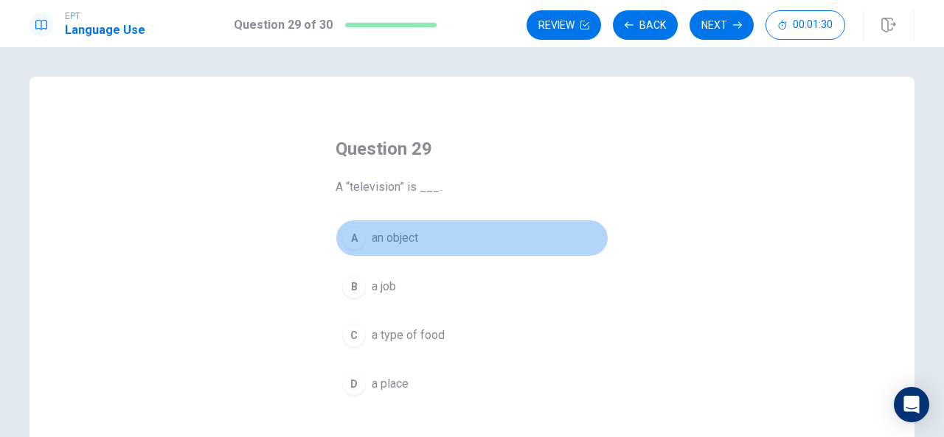
click at [356, 241] on div "A" at bounding box center [354, 238] width 24 height 24
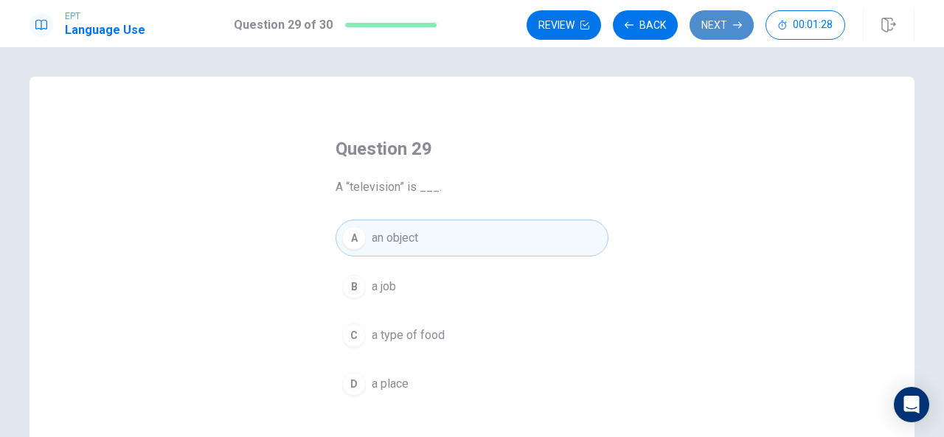
click at [733, 21] on button "Next" at bounding box center [722, 25] width 64 height 30
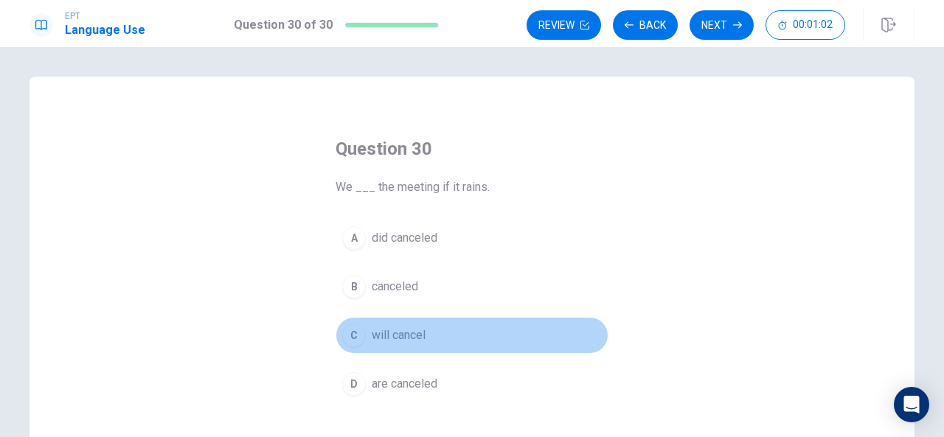
click at [357, 339] on div "C" at bounding box center [354, 336] width 24 height 24
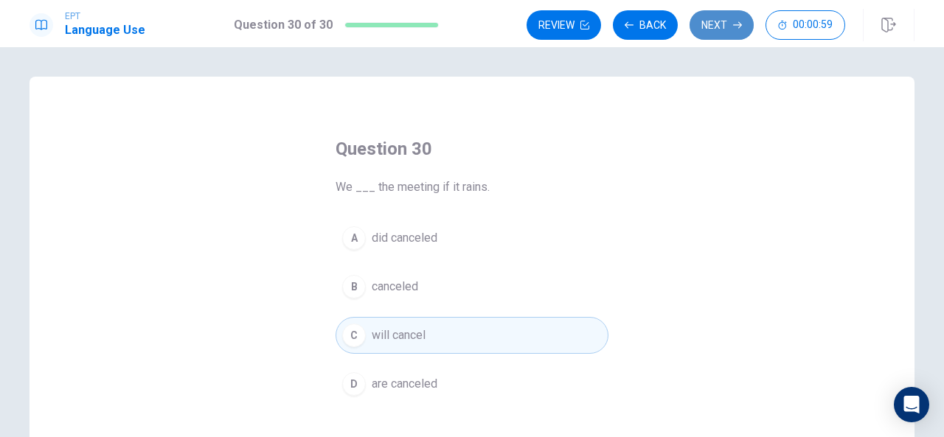
click at [725, 35] on button "Next" at bounding box center [722, 25] width 64 height 30
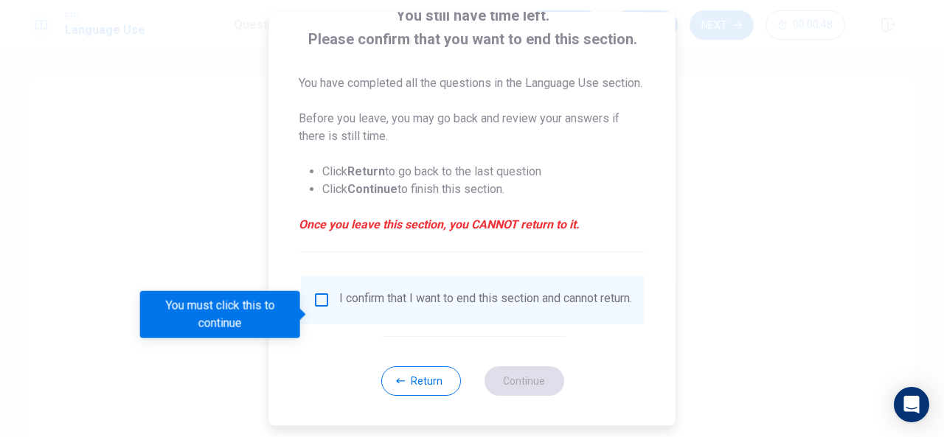
scroll to position [105, 0]
click at [326, 309] on input "You must click this to continue" at bounding box center [322, 300] width 18 height 18
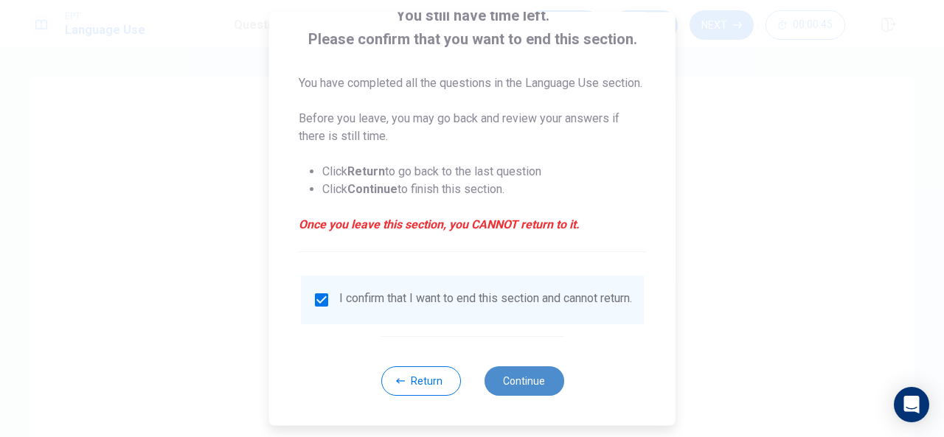
click at [514, 396] on button "Continue" at bounding box center [524, 382] width 80 height 30
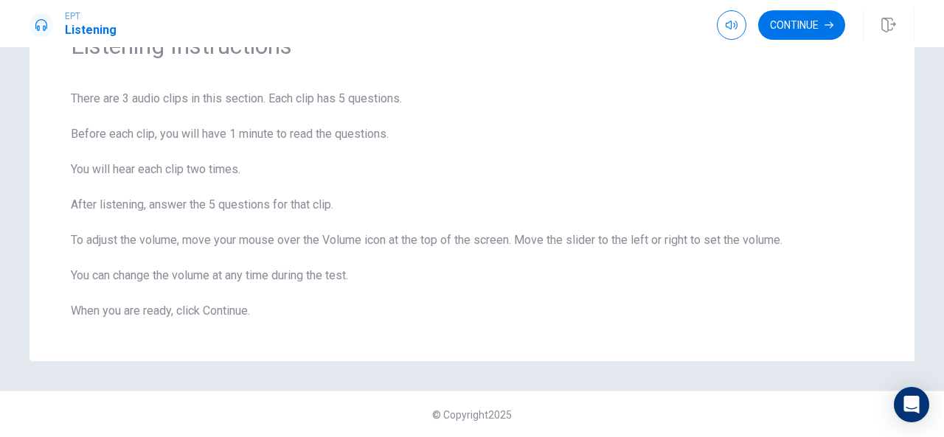
scroll to position [0, 0]
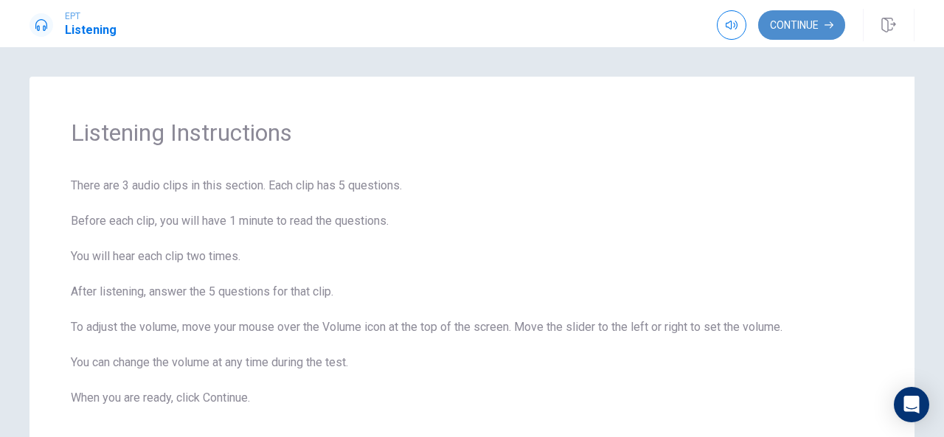
click at [803, 35] on button "Continue" at bounding box center [801, 25] width 87 height 30
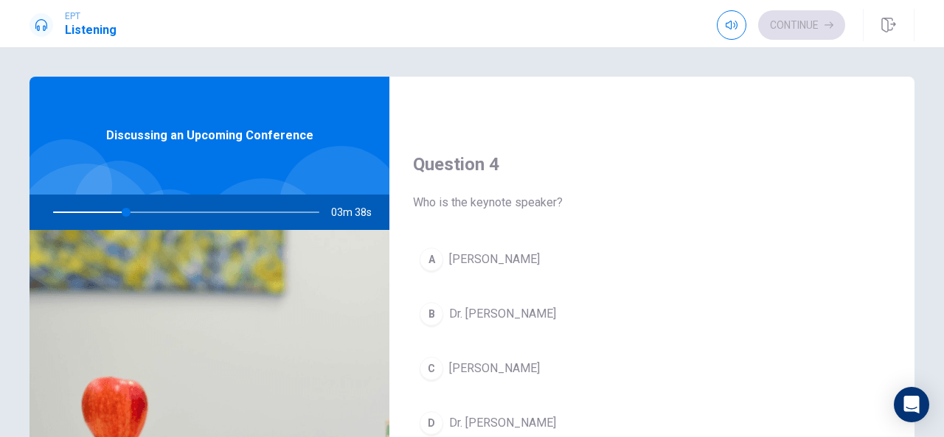
scroll to position [637, 0]
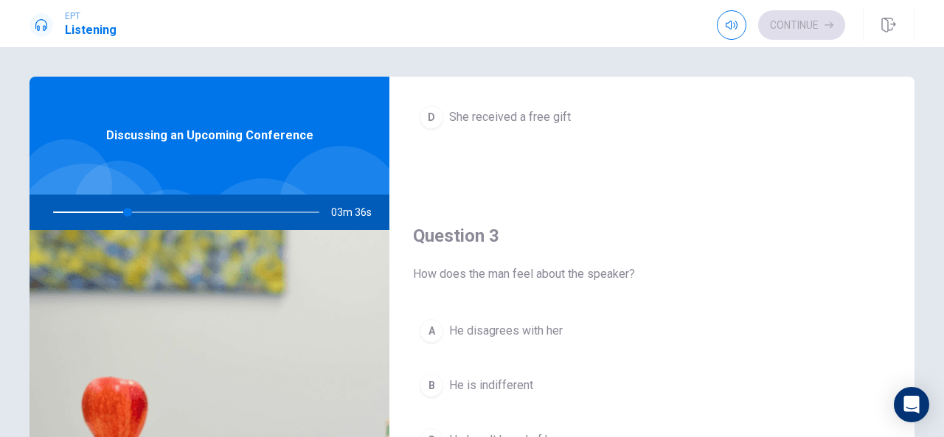
drag, startPoint x: 911, startPoint y: 343, endPoint x: 908, endPoint y: 281, distance: 62.0
click at [908, 281] on div "Question 1 What will the keynote speaker discuss? A The future of artificial in…" at bounding box center [472, 333] width 932 height 513
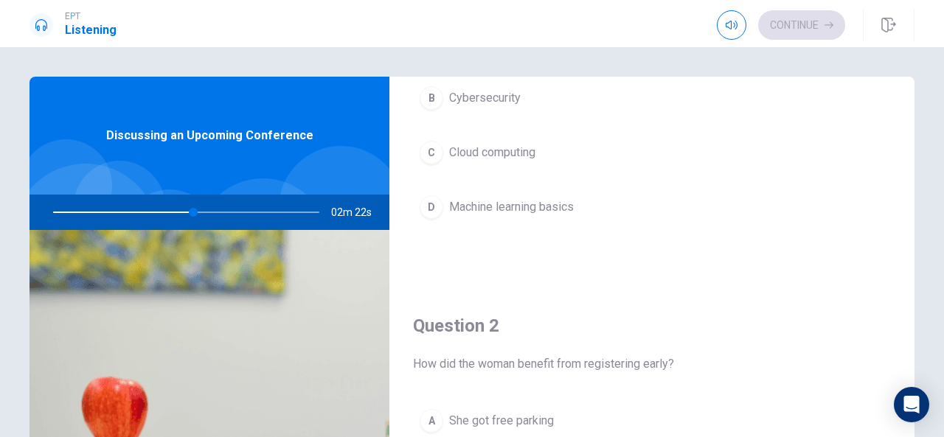
scroll to position [63, 0]
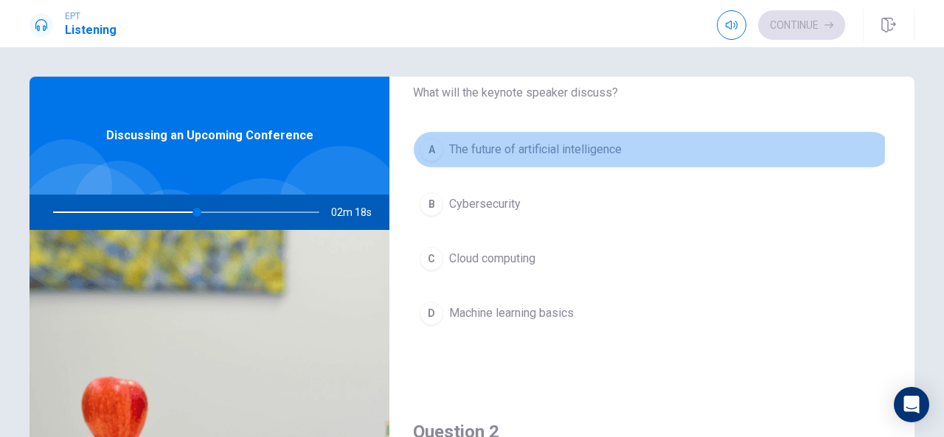
click at [428, 148] on div "A" at bounding box center [432, 150] width 24 height 24
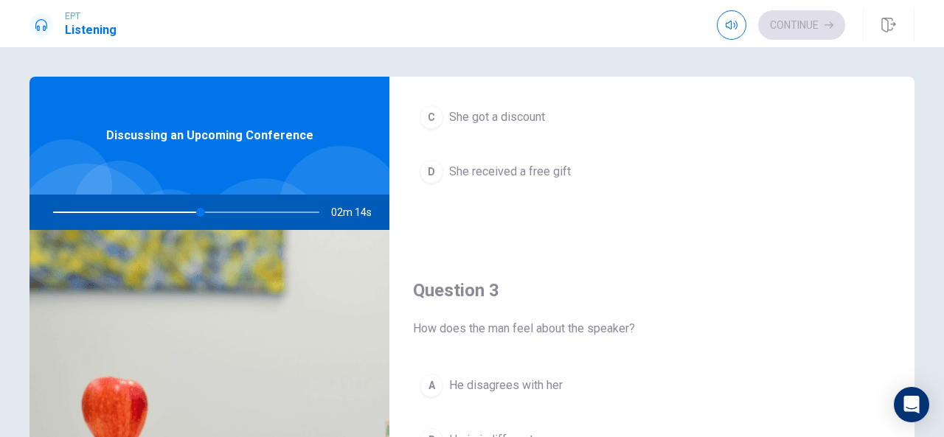
scroll to position [971, 0]
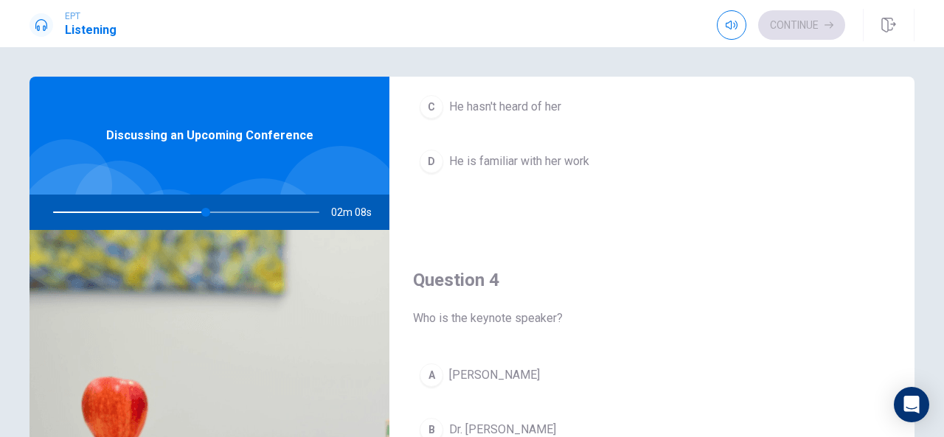
click at [162, 200] on div at bounding box center [183, 212] width 296 height 35
click at [170, 209] on div at bounding box center [183, 212] width 296 height 35
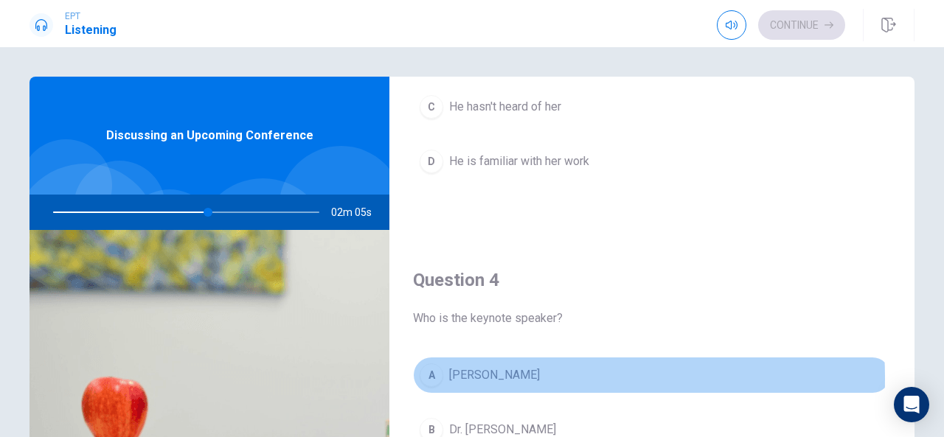
click at [430, 373] on div "A" at bounding box center [432, 376] width 24 height 24
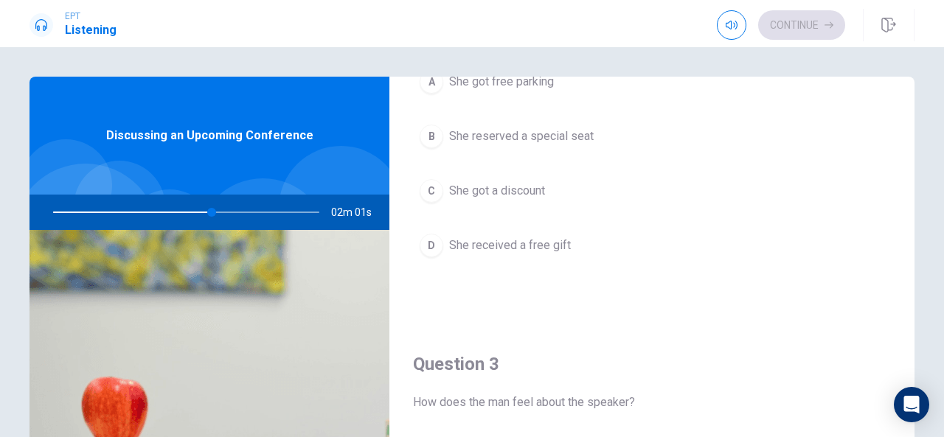
scroll to position [425, 0]
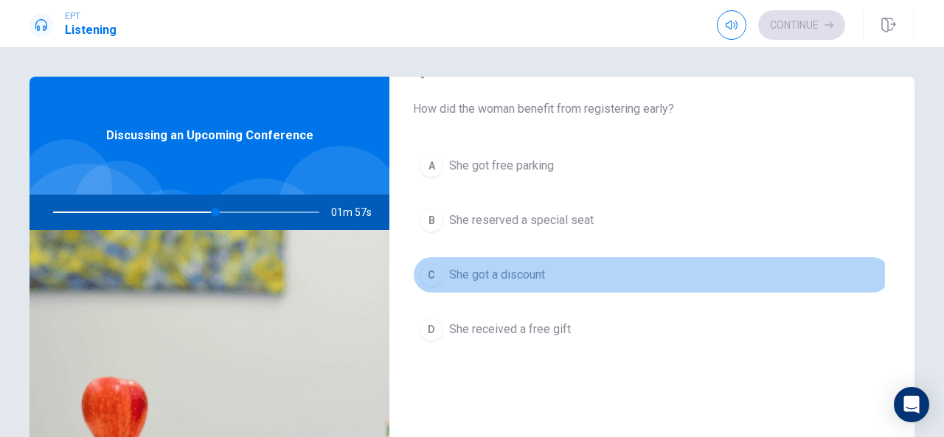
click at [576, 271] on button "C She got a discount" at bounding box center [652, 275] width 478 height 37
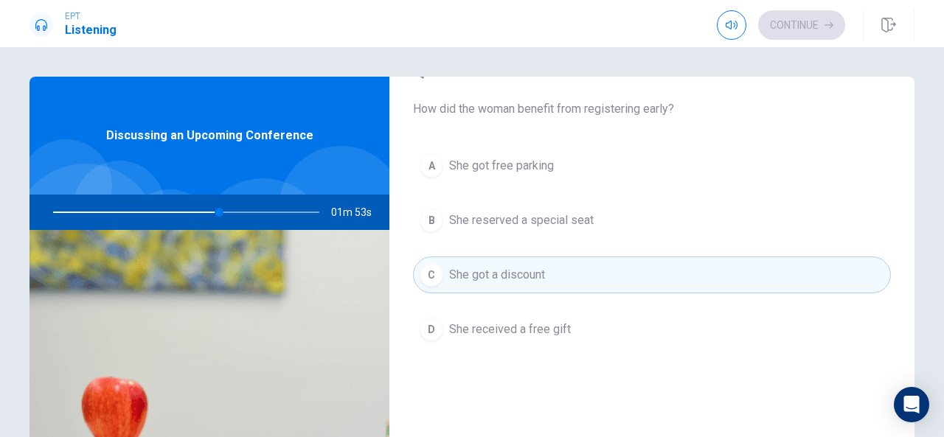
drag, startPoint x: 911, startPoint y: 319, endPoint x: 910, endPoint y: 330, distance: 11.1
click at [910, 330] on div "Question 1 What will the keynote speaker discuss? A The future of artificial in…" at bounding box center [472, 333] width 932 height 513
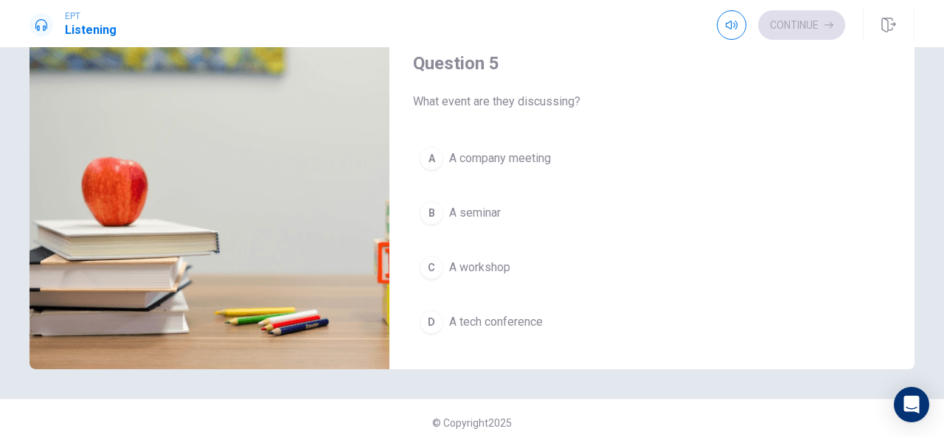
scroll to position [1350, 0]
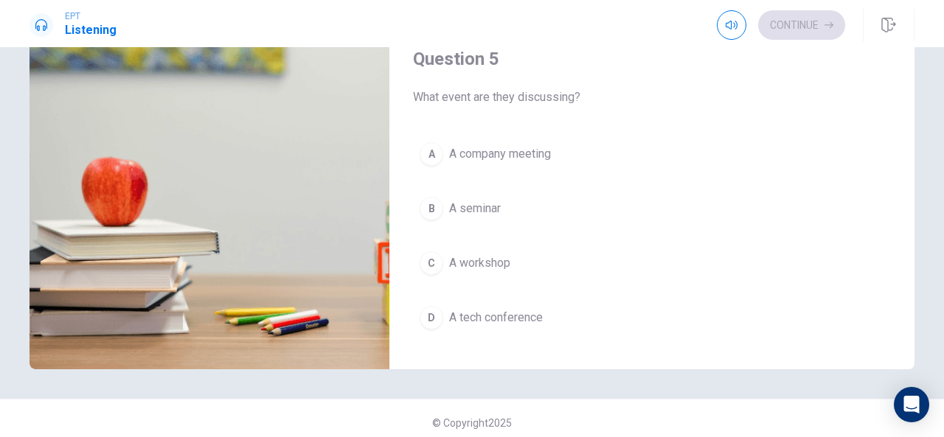
click at [592, 317] on button "D A tech conference" at bounding box center [652, 317] width 478 height 37
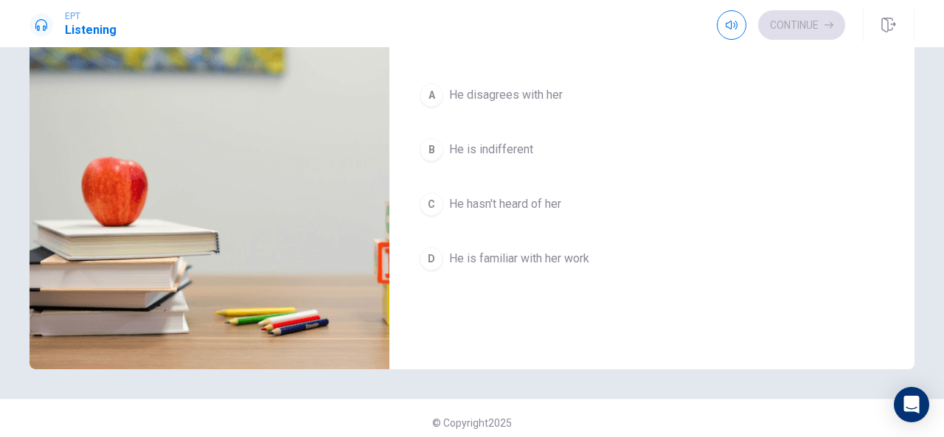
scroll to position [648, 0]
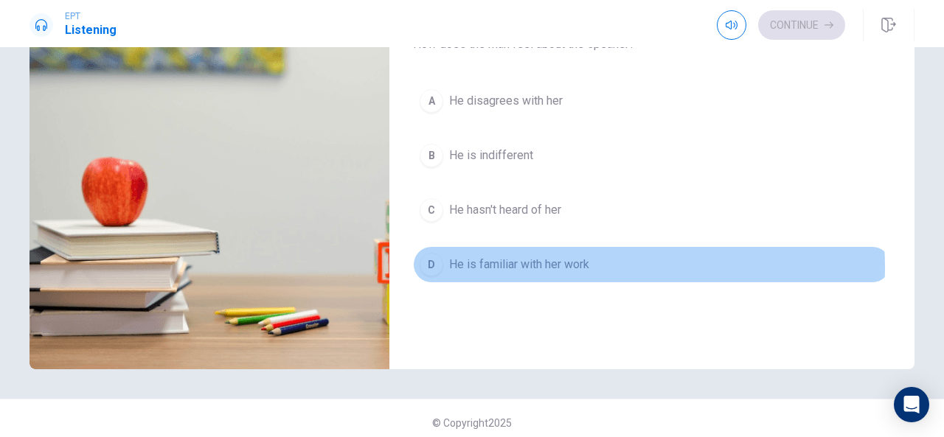
click at [581, 260] on span "He is familiar with her work" at bounding box center [519, 265] width 140 height 18
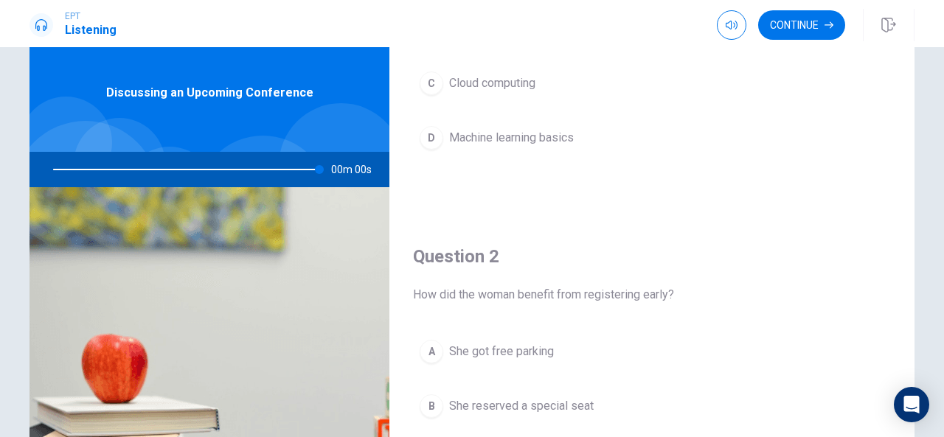
scroll to position [0, 0]
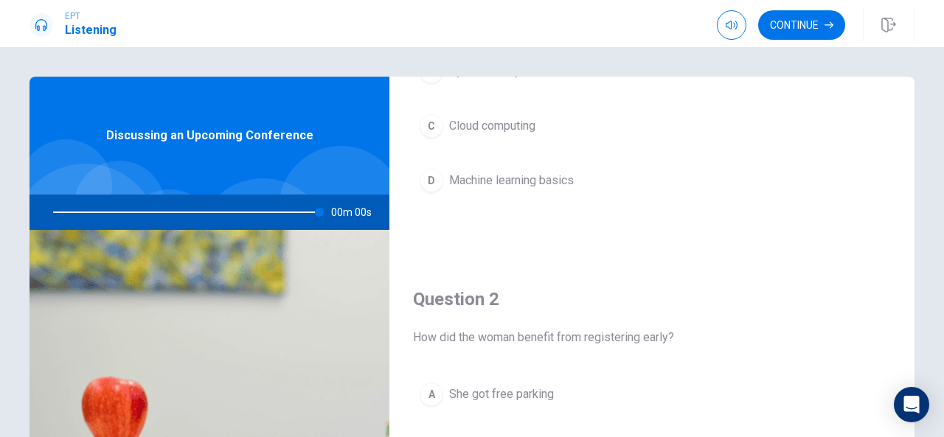
type input "0"
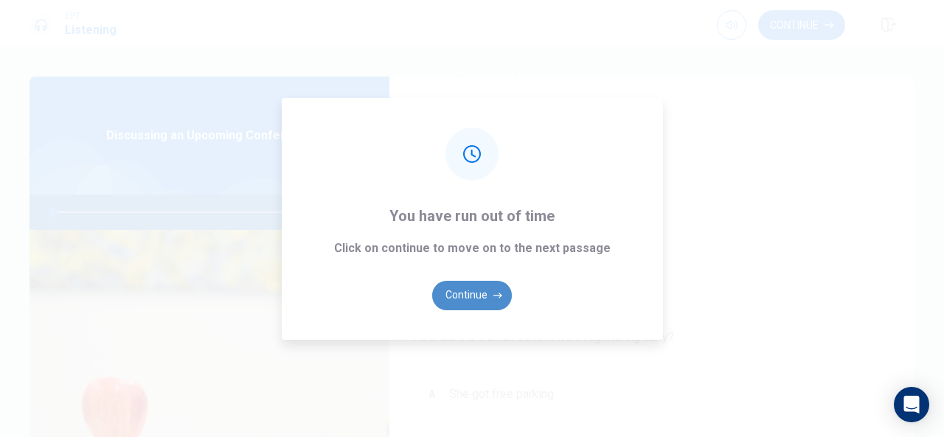
click at [479, 305] on button "Continue" at bounding box center [472, 296] width 80 height 30
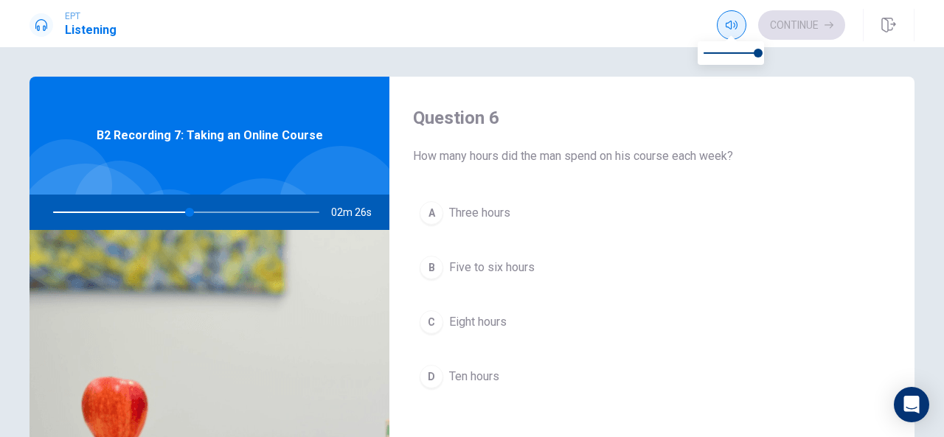
click at [733, 33] on span at bounding box center [731, 37] width 12 height 8
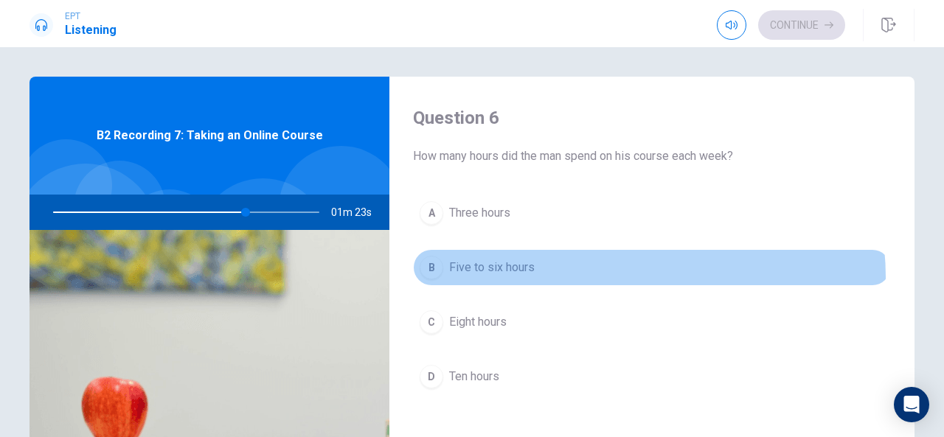
click at [614, 277] on button "B Five to six hours" at bounding box center [652, 267] width 478 height 37
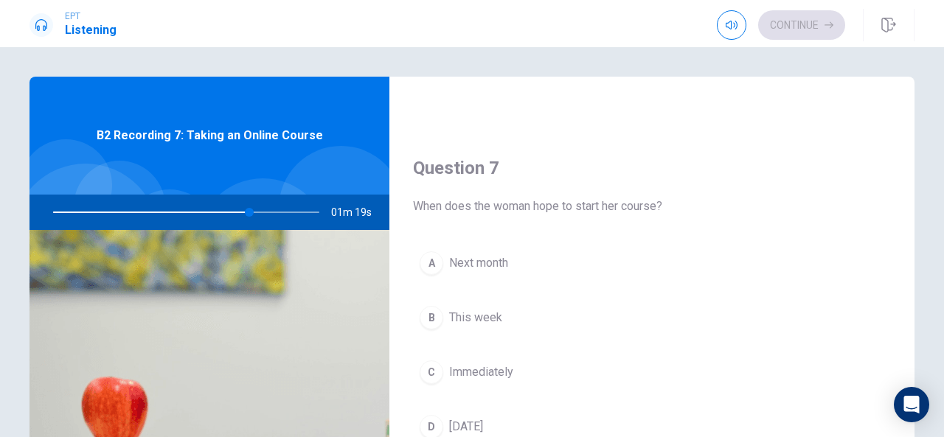
scroll to position [342, 0]
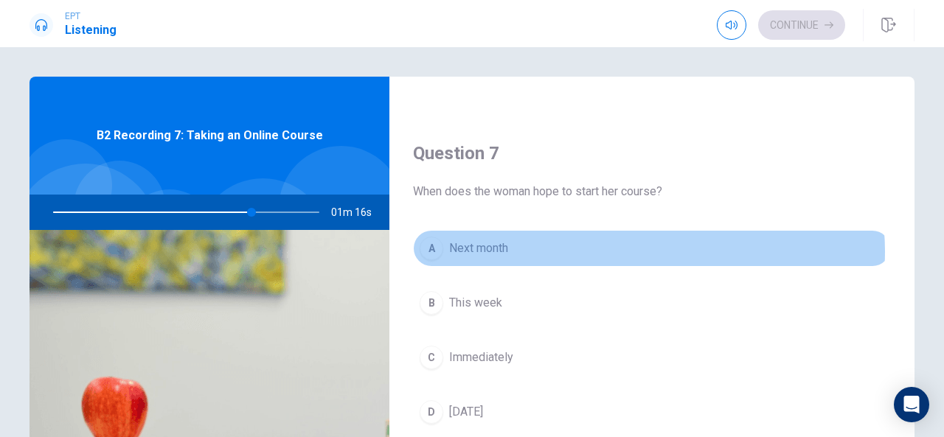
click at [644, 249] on button "A Next month" at bounding box center [652, 248] width 478 height 37
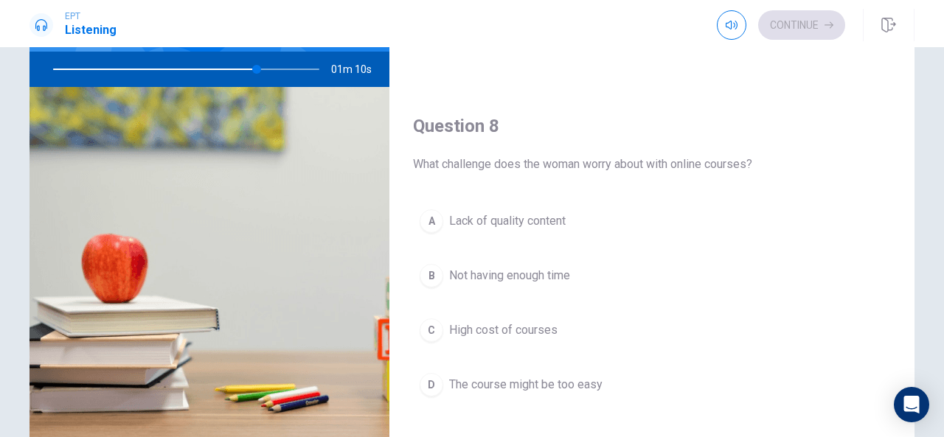
scroll to position [140, 0]
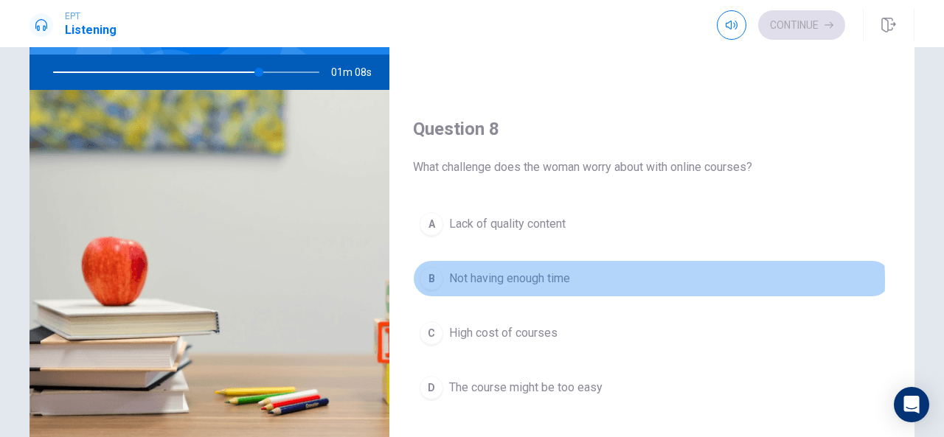
click at [586, 276] on button "B Not having enough time" at bounding box center [652, 278] width 478 height 37
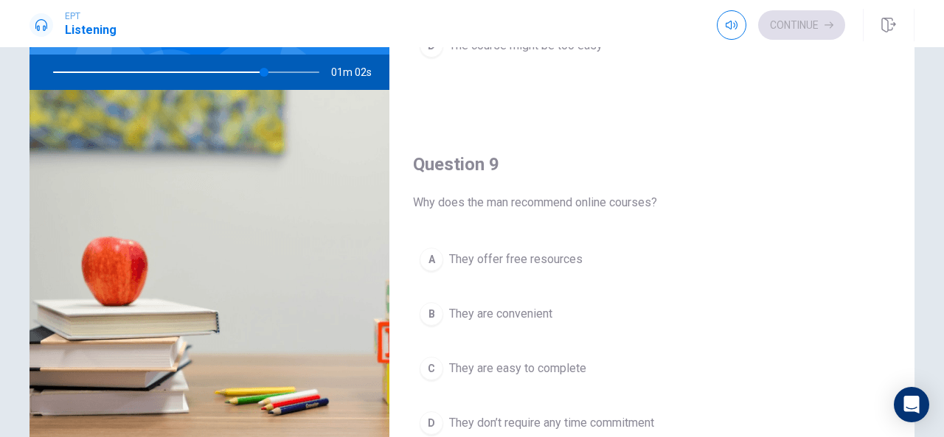
scroll to position [229, 0]
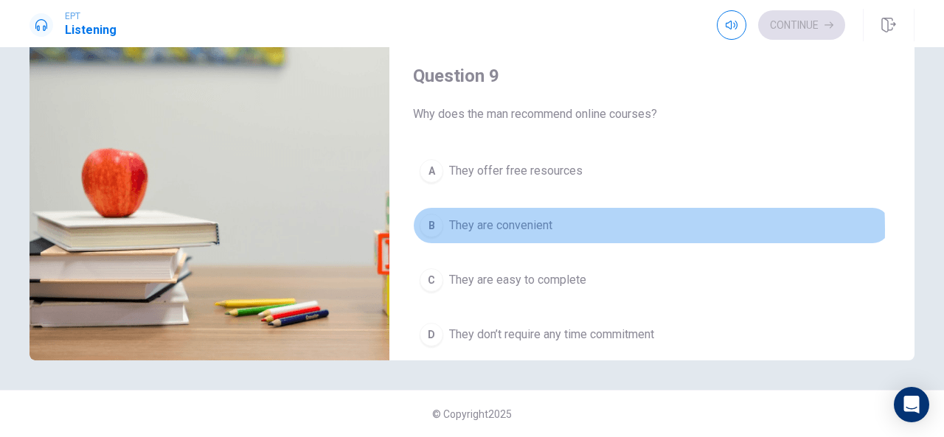
drag, startPoint x: 495, startPoint y: 223, endPoint x: 815, endPoint y: 273, distance: 324.0
click at [815, 273] on div "A They offer free resources B They are convenient C They are easy to complete D…" at bounding box center [652, 268] width 478 height 230
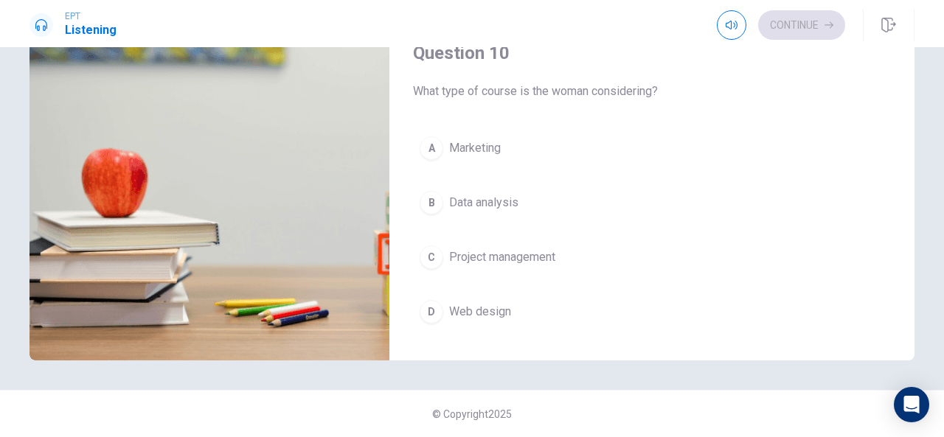
scroll to position [1365, 0]
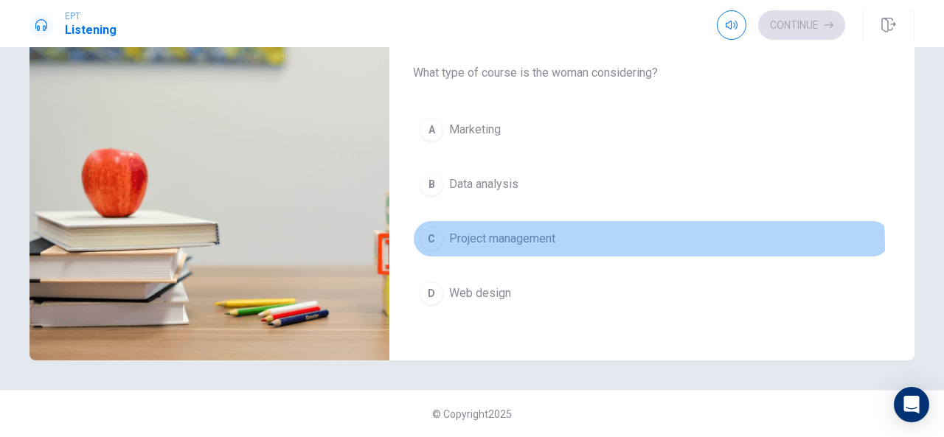
click at [607, 235] on button "C Project management" at bounding box center [652, 239] width 478 height 37
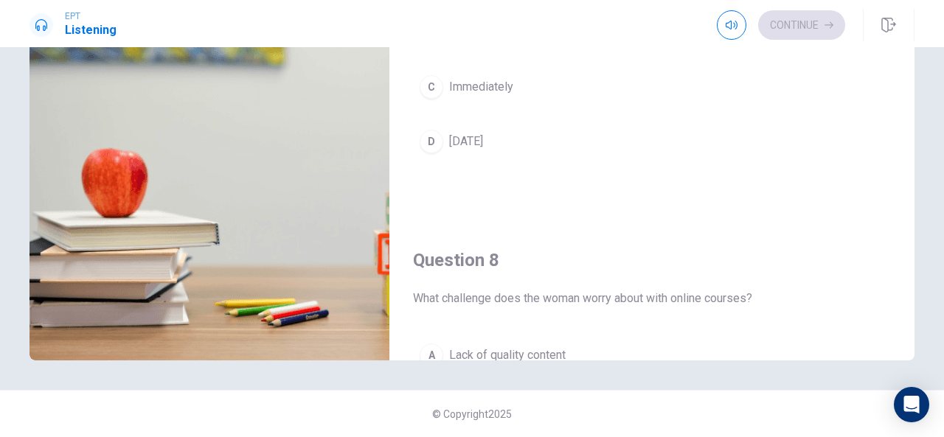
scroll to position [376, 0]
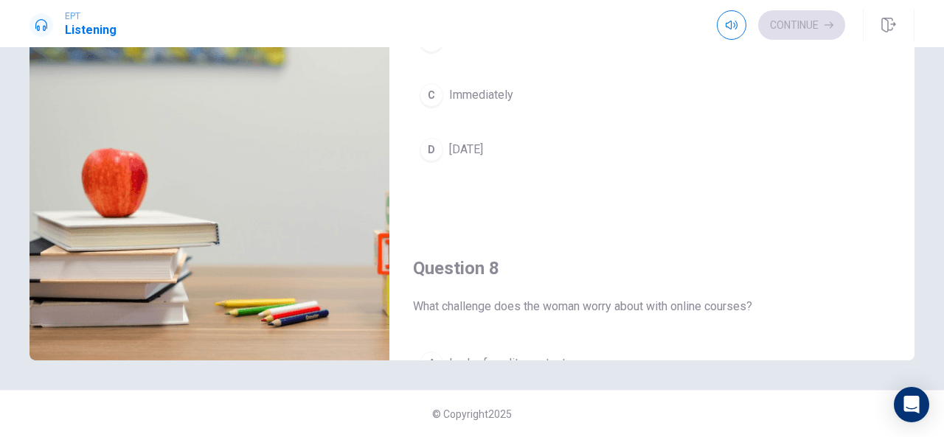
drag, startPoint x: 924, startPoint y: 83, endPoint x: 924, endPoint y: 93, distance: 9.6
click at [924, 93] on div "Question 6 How many hours did the man spend on his course each week? A Three ho…" at bounding box center [472, 104] width 932 height 513
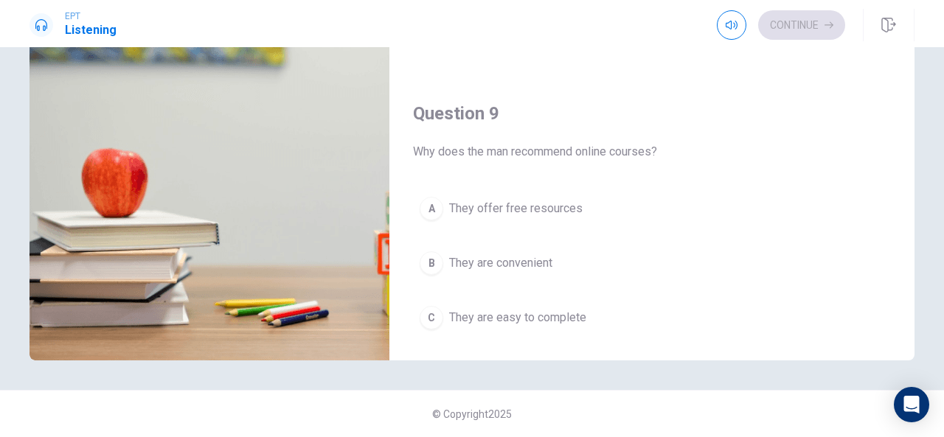
scroll to position [910, 0]
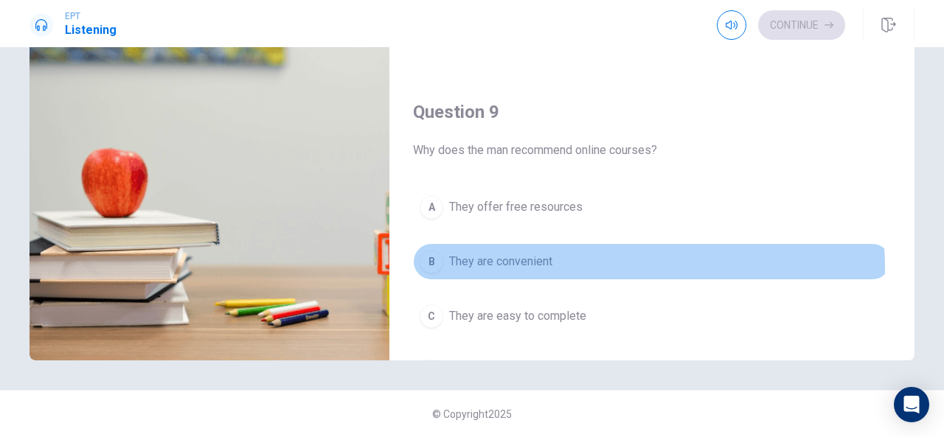
click at [619, 260] on button "B They are convenient" at bounding box center [652, 261] width 478 height 37
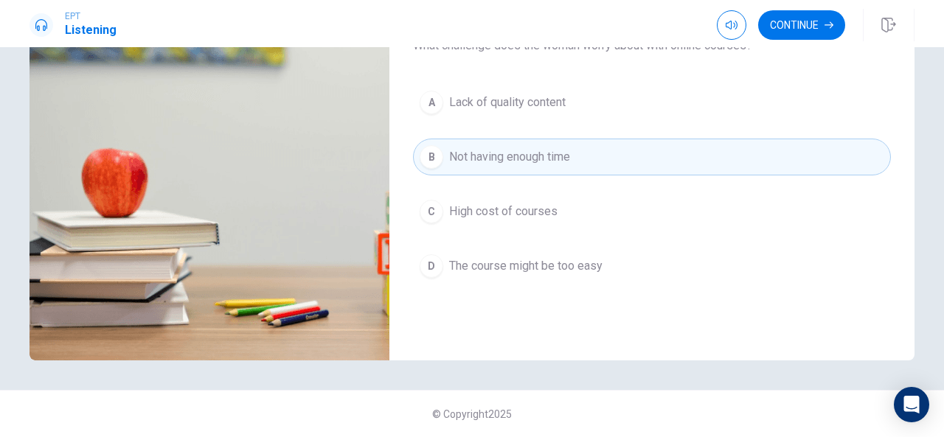
scroll to position [631, 0]
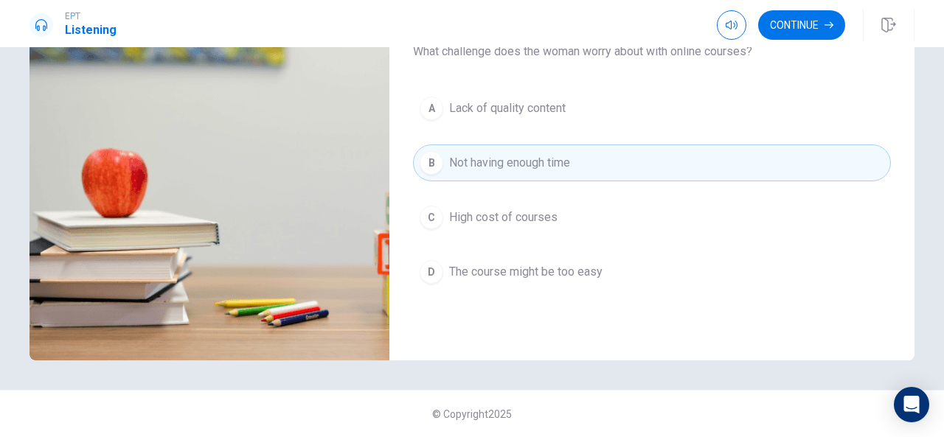
drag, startPoint x: 910, startPoint y: 170, endPoint x: 918, endPoint y: 97, distance: 74.1
click at [918, 97] on div "Question 6 How many hours did the man spend on his course each week? A Three ho…" at bounding box center [472, 104] width 932 height 513
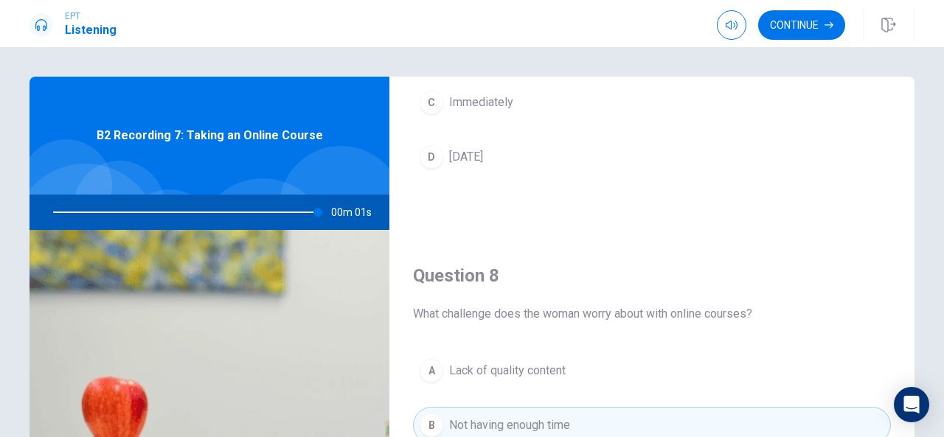
scroll to position [639, 0]
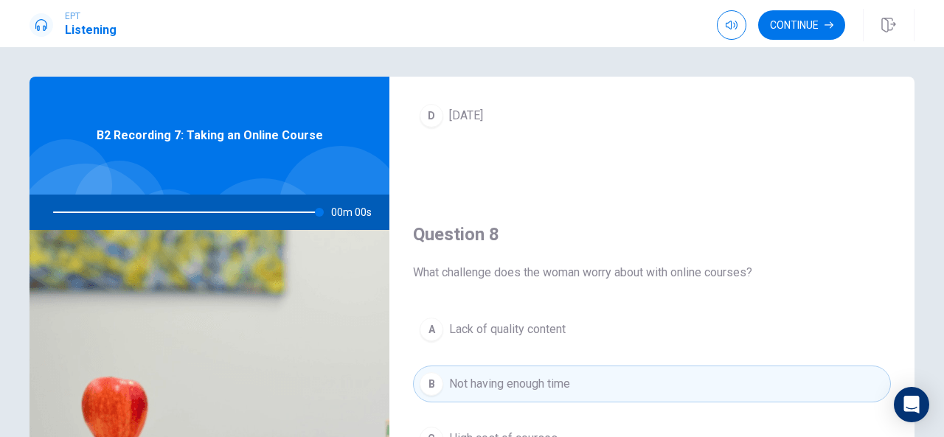
type input "0"
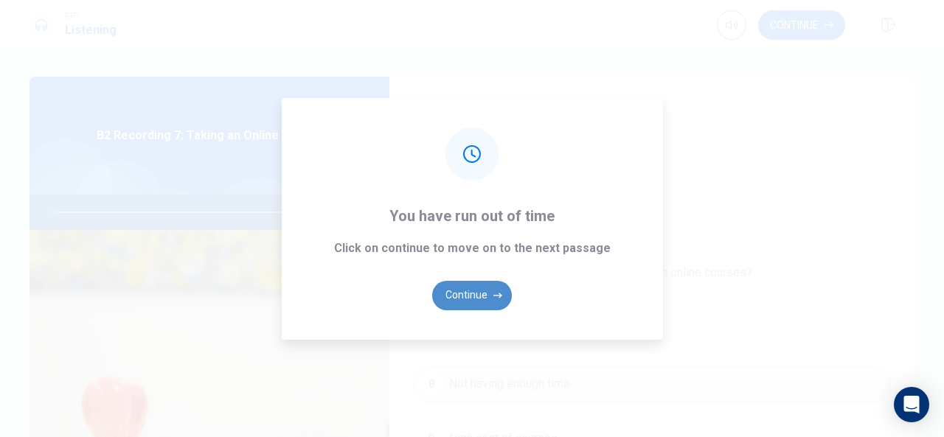
click at [476, 302] on button "Continue" at bounding box center [472, 296] width 80 height 30
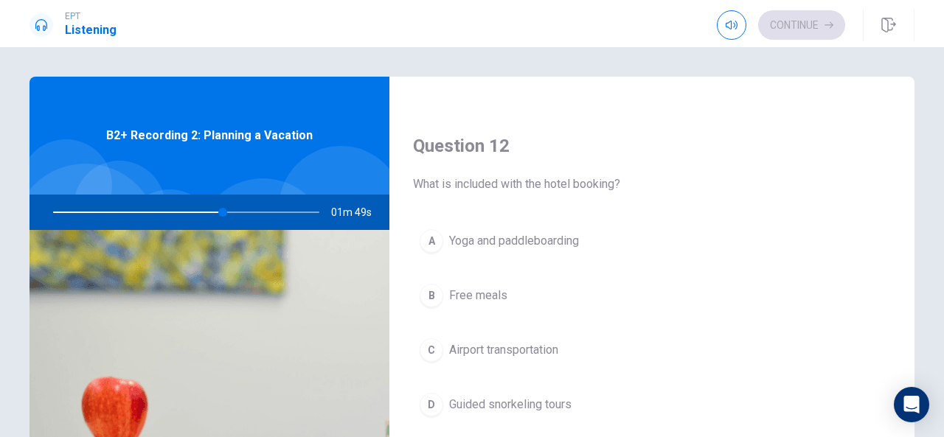
scroll to position [364, 0]
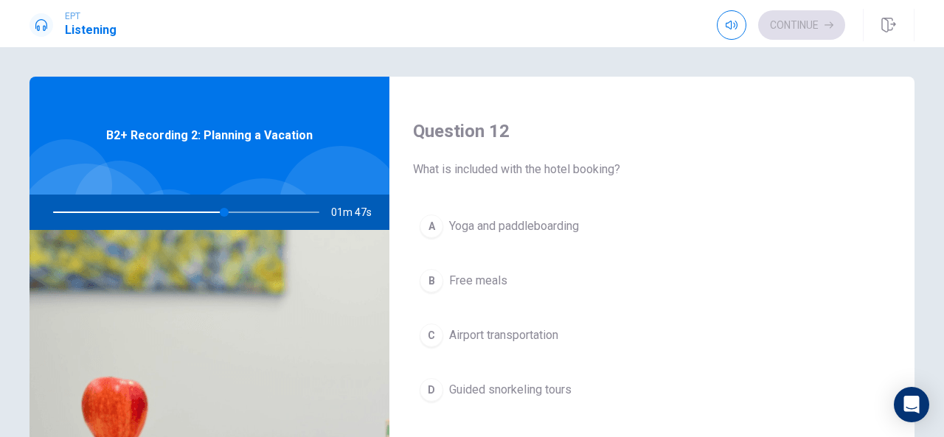
click at [590, 228] on button "A Yoga and paddleboarding" at bounding box center [652, 226] width 478 height 37
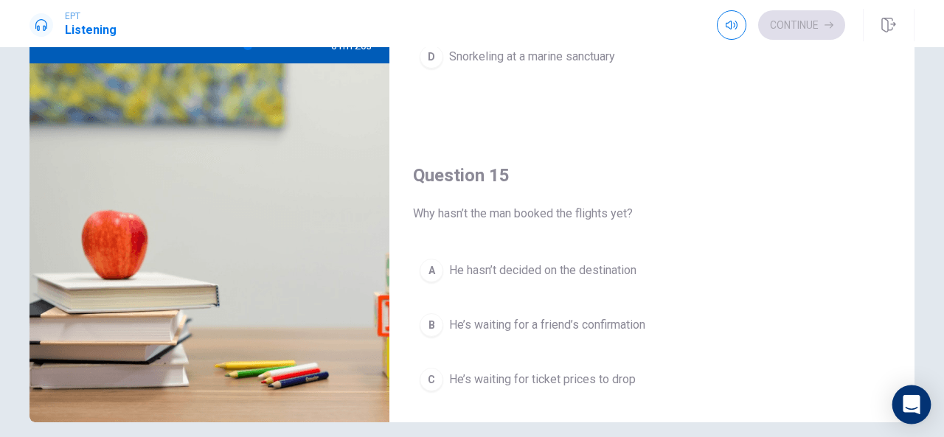
scroll to position [1289, 0]
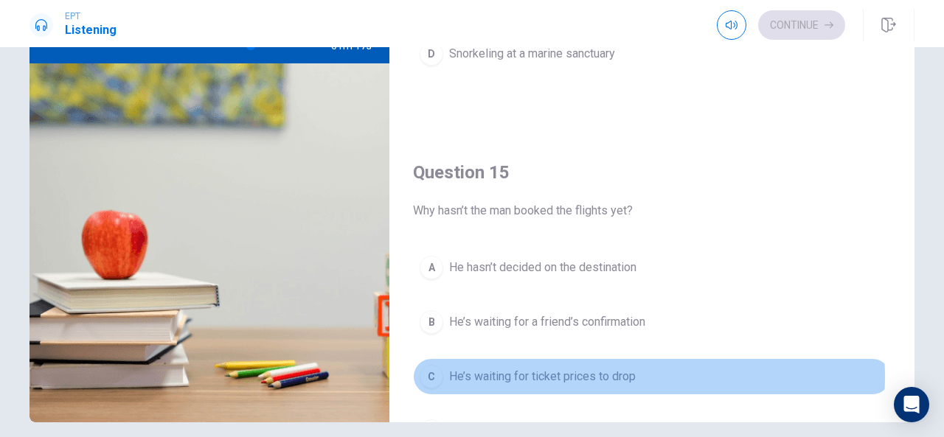
click at [624, 368] on span "He’s waiting for ticket prices to drop" at bounding box center [542, 377] width 187 height 18
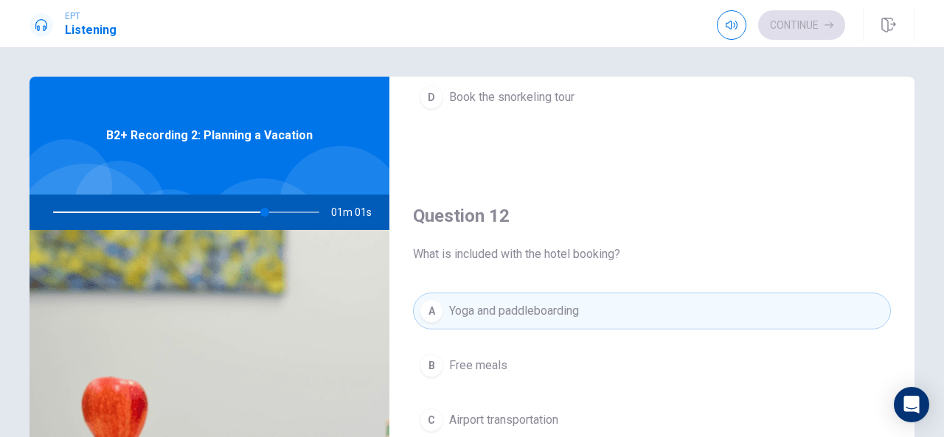
scroll to position [190, 0]
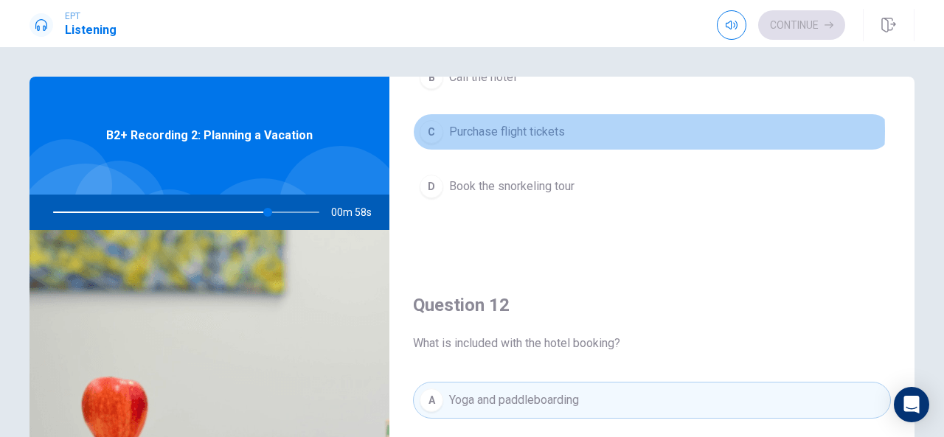
click at [599, 130] on button "C Purchase flight tickets" at bounding box center [652, 132] width 478 height 37
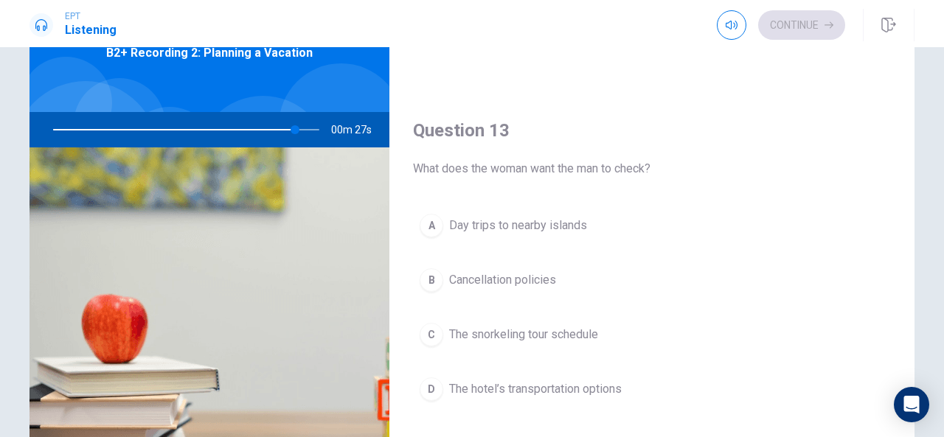
scroll to position [660, 0]
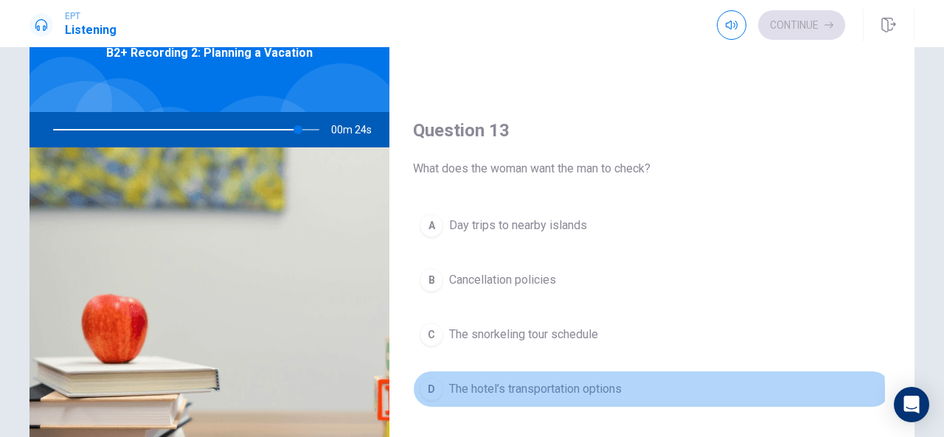
click at [615, 385] on span "The hotel’s transportation options" at bounding box center [535, 390] width 173 height 18
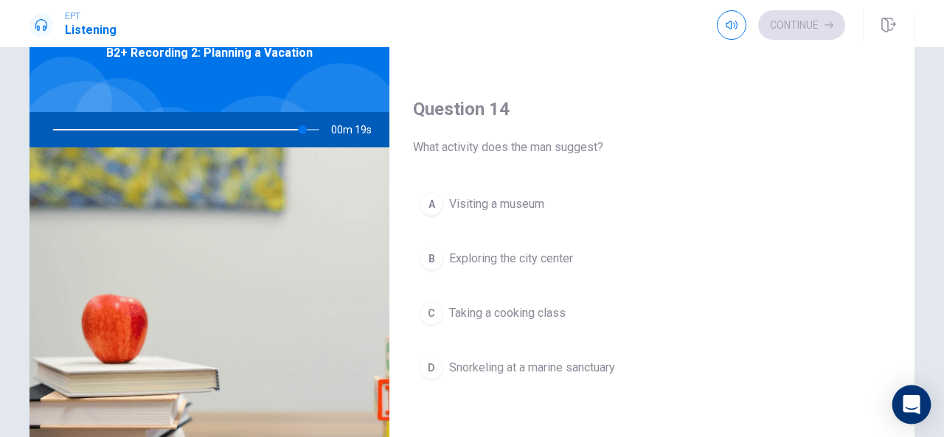
scroll to position [1061, 0]
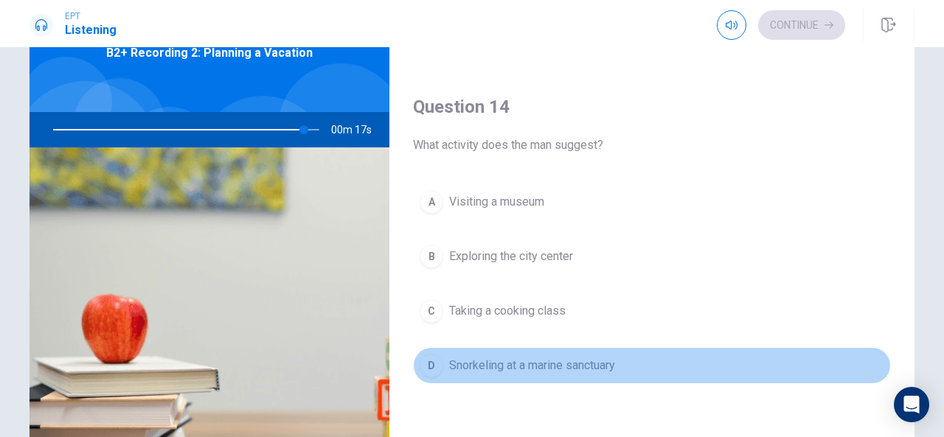
click at [676, 354] on button "D [PERSON_NAME] at a marine sanctuary" at bounding box center [652, 365] width 478 height 37
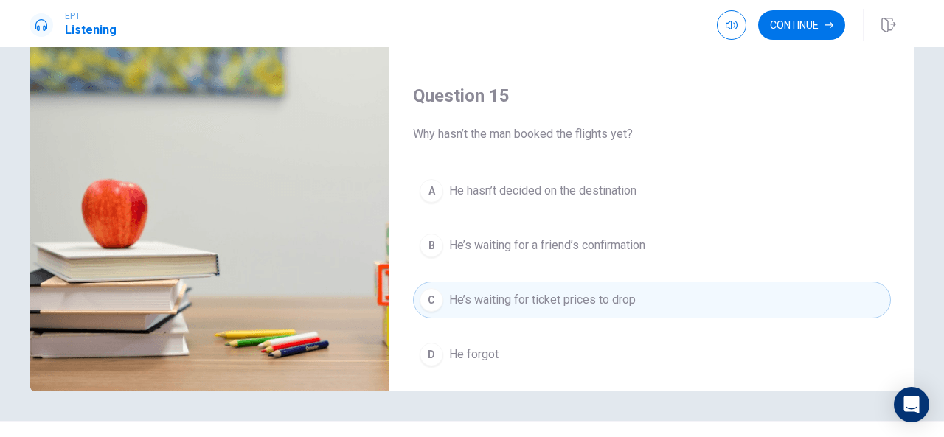
scroll to position [1365, 0]
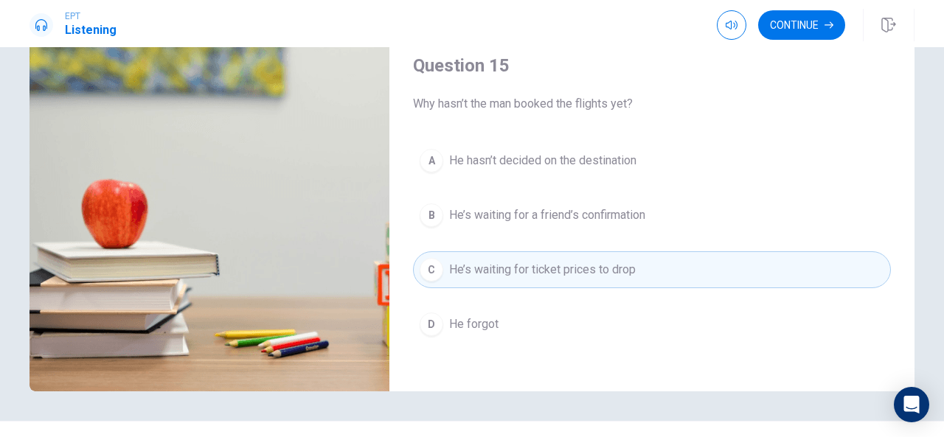
type input "0"
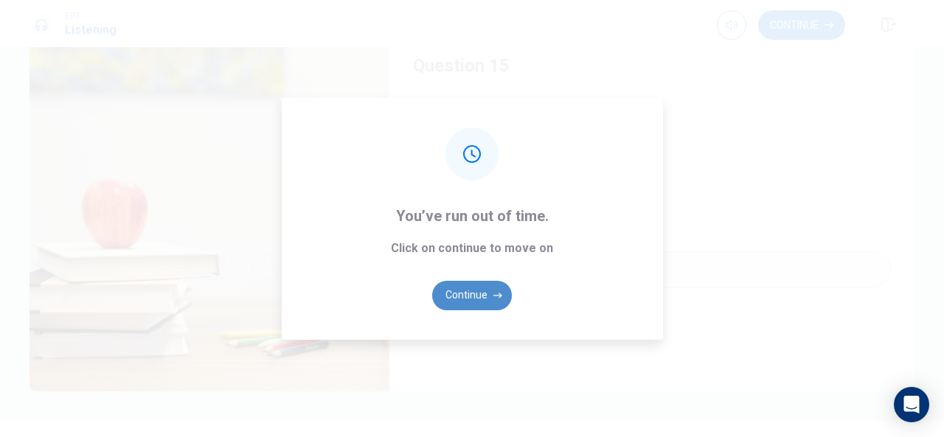
click at [493, 288] on button "Continue" at bounding box center [472, 296] width 80 height 30
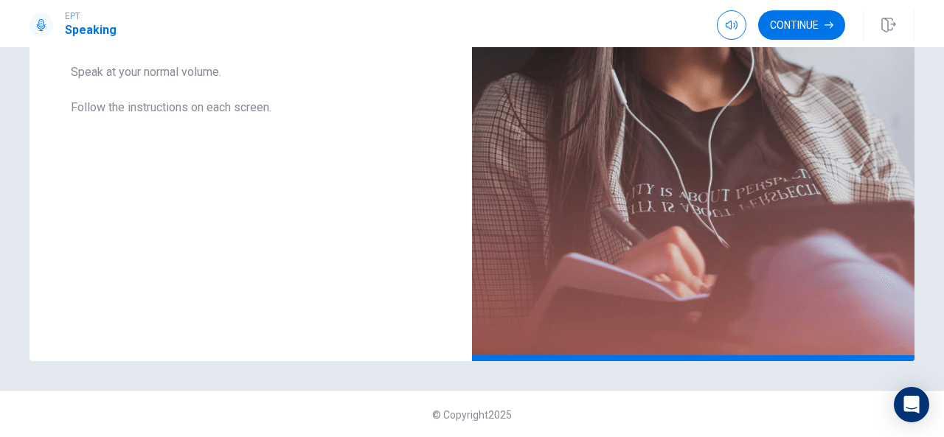
scroll to position [0, 0]
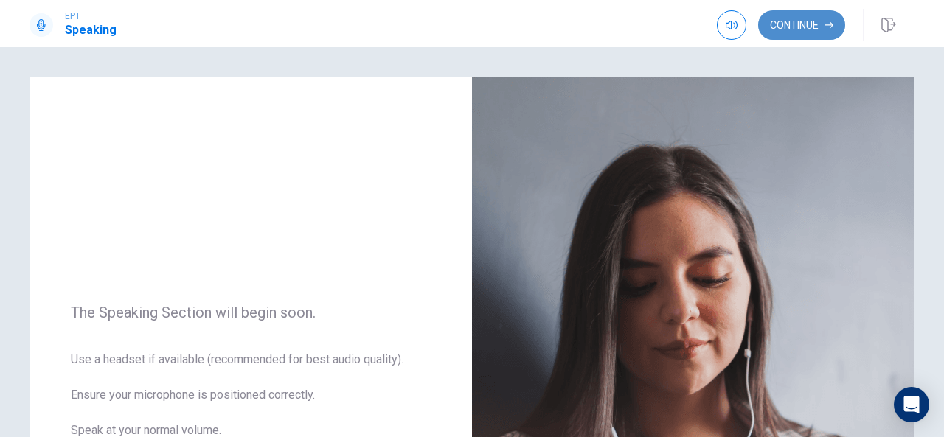
click at [814, 30] on button "Continue" at bounding box center [801, 25] width 87 height 30
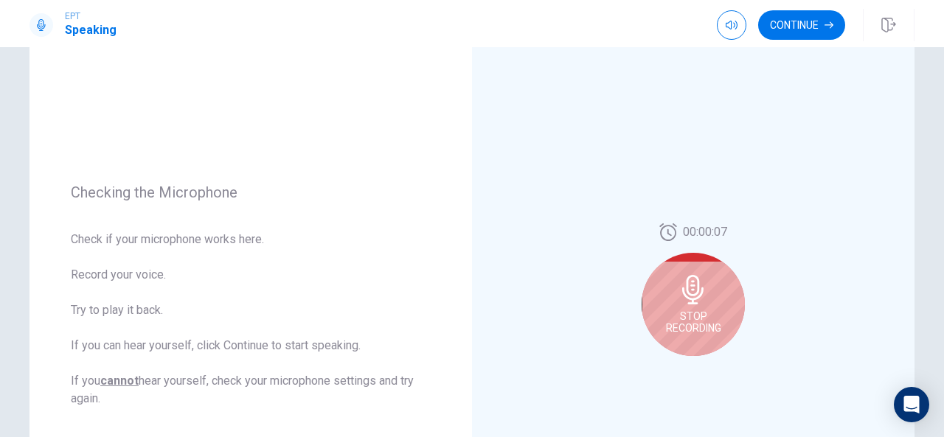
scroll to position [114, 0]
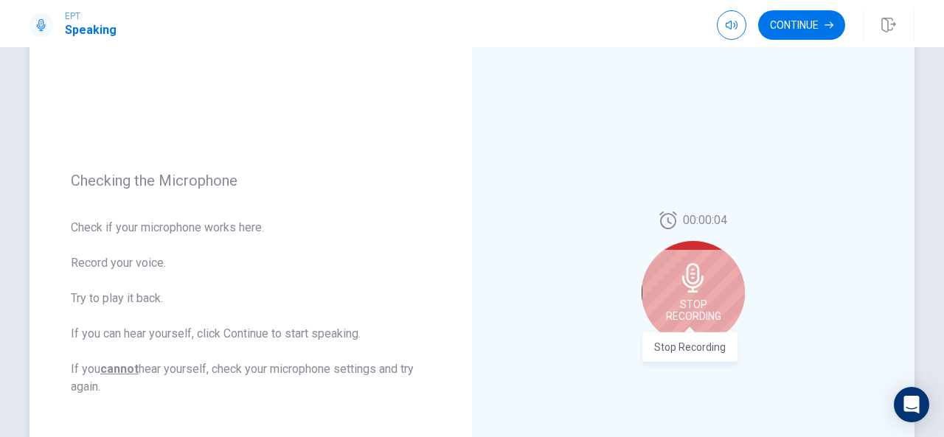
click at [701, 314] on span "Stop Recording" at bounding box center [693, 311] width 55 height 24
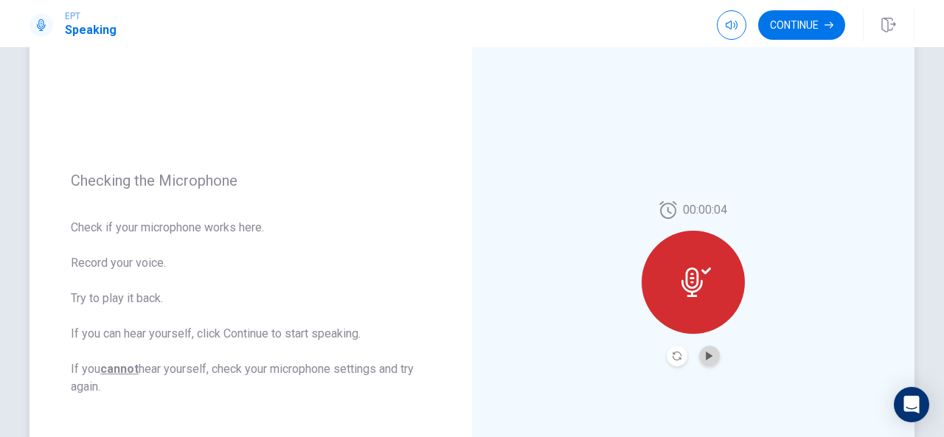
click at [710, 359] on button "Play Audio" at bounding box center [709, 356] width 21 height 21
click at [676, 356] on icon "Record Again" at bounding box center [677, 356] width 9 height 9
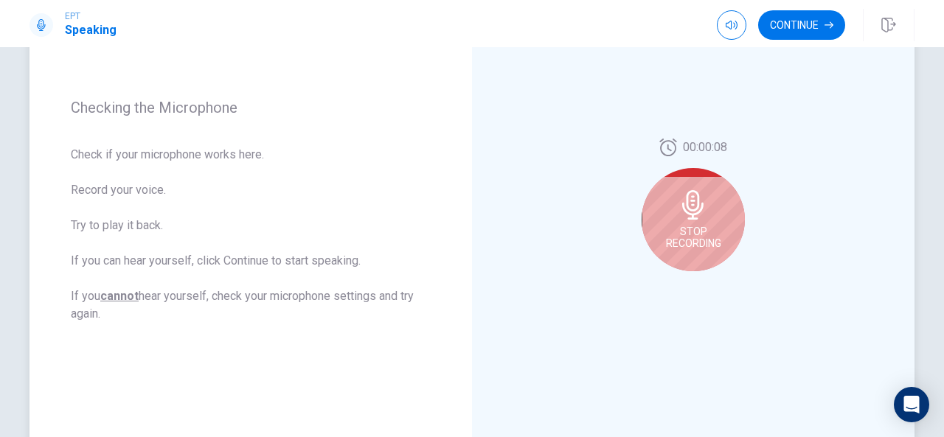
scroll to position [173, 0]
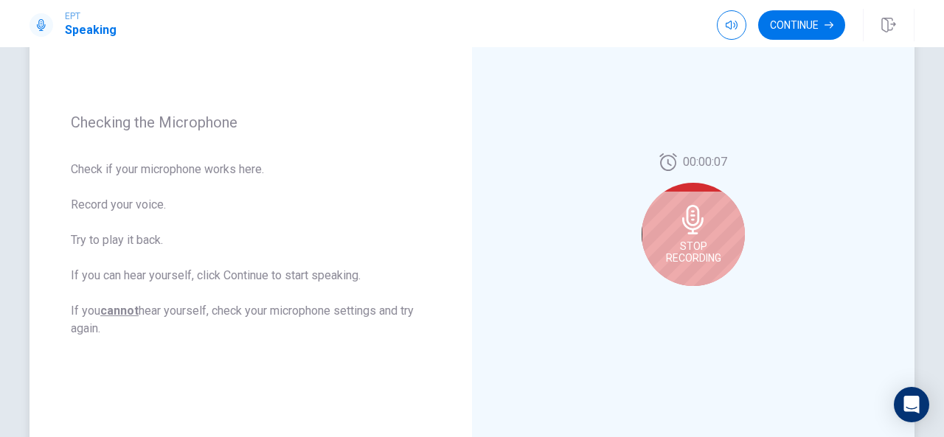
click at [707, 240] on span "Stop Recording" at bounding box center [693, 252] width 55 height 24
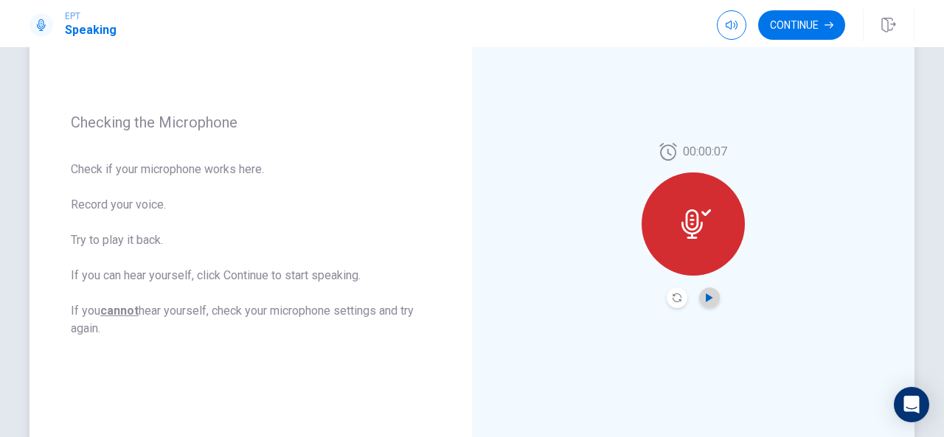
click at [705, 301] on icon "Play Audio" at bounding box center [709, 298] width 9 height 9
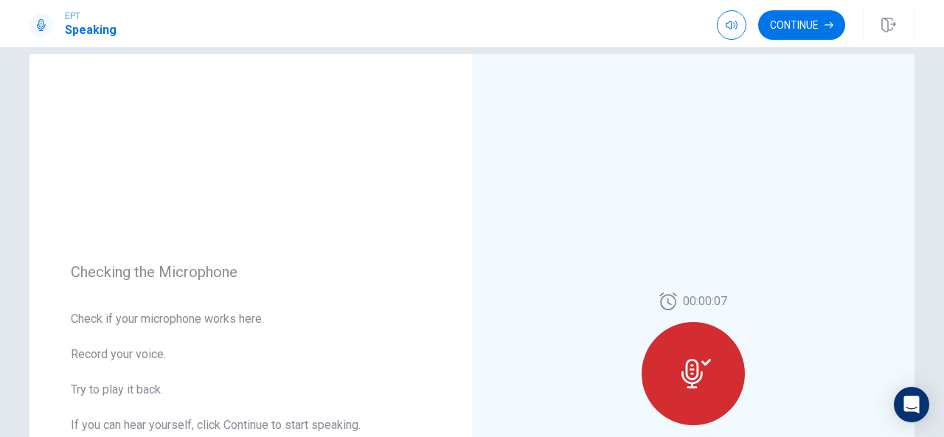
scroll to position [0, 0]
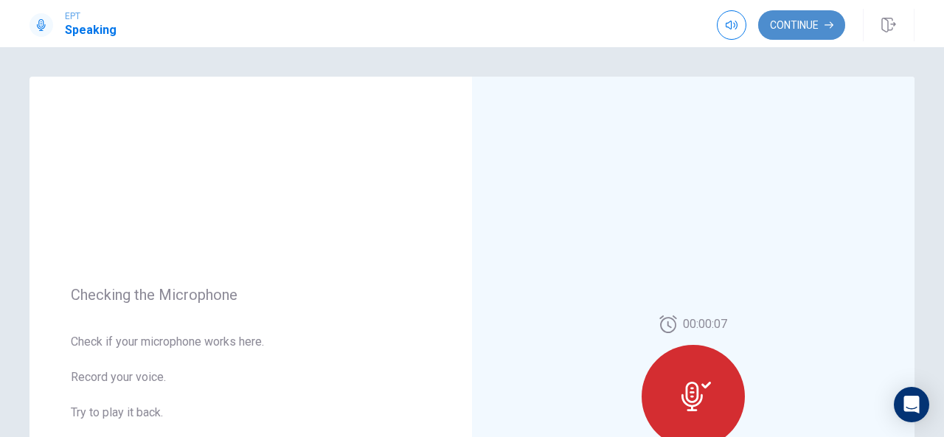
click at [823, 30] on button "Continue" at bounding box center [801, 25] width 87 height 30
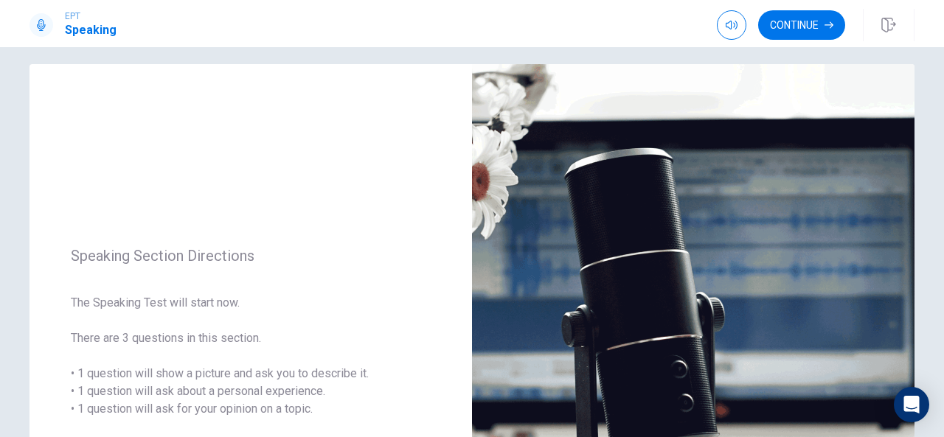
scroll to position [15, 0]
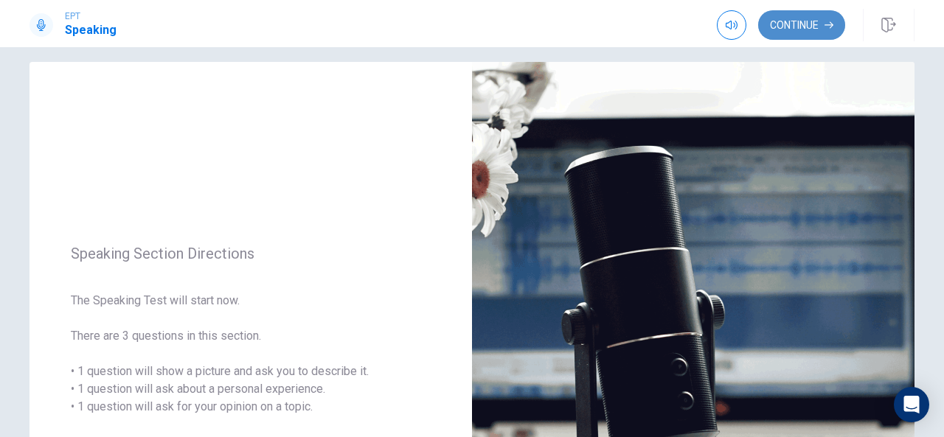
click at [811, 19] on button "Continue" at bounding box center [801, 25] width 87 height 30
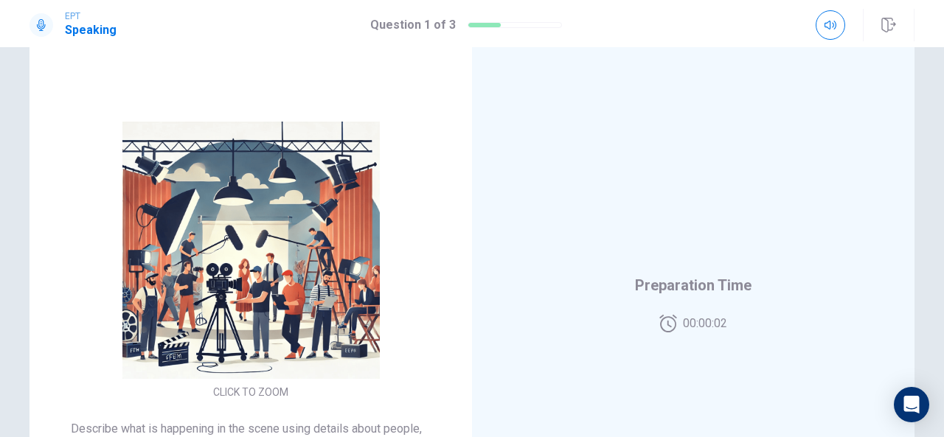
scroll to position [98, 0]
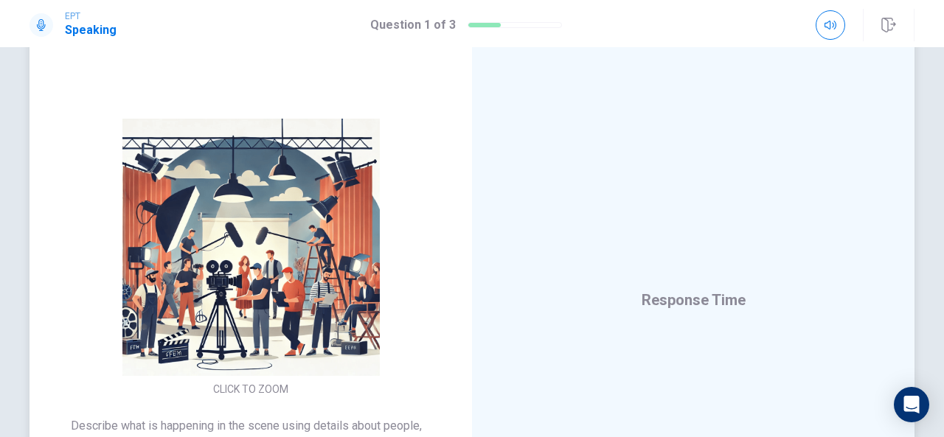
click at [335, 302] on img at bounding box center [250, 247] width 283 height 257
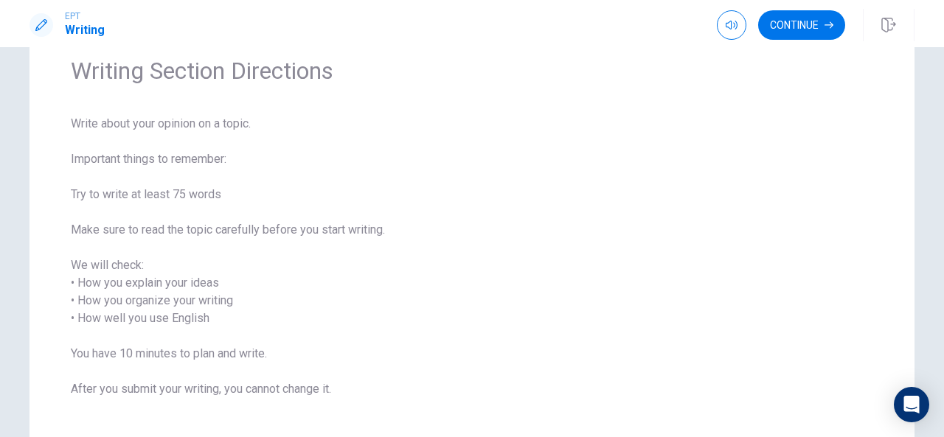
scroll to position [0, 0]
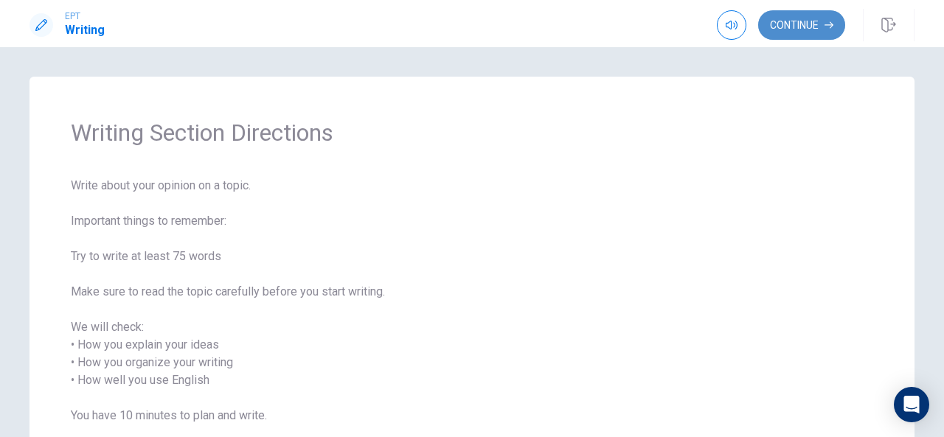
click at [813, 33] on button "Continue" at bounding box center [801, 25] width 87 height 30
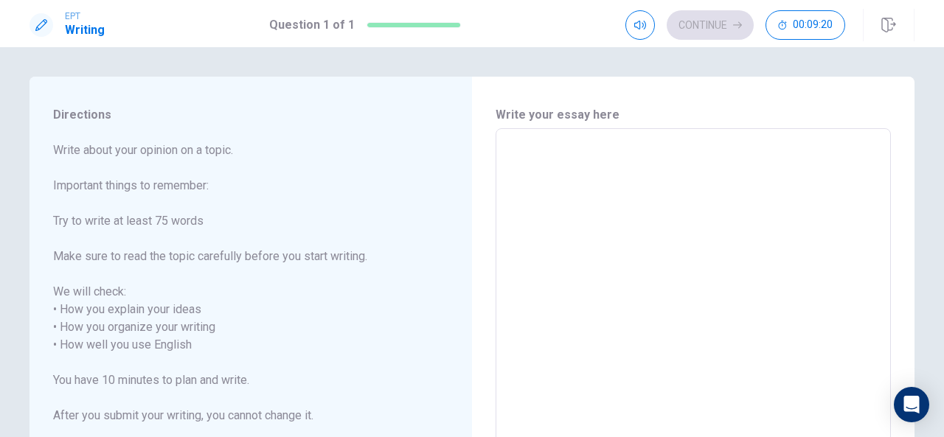
click at [574, 165] on textarea at bounding box center [693, 345] width 375 height 409
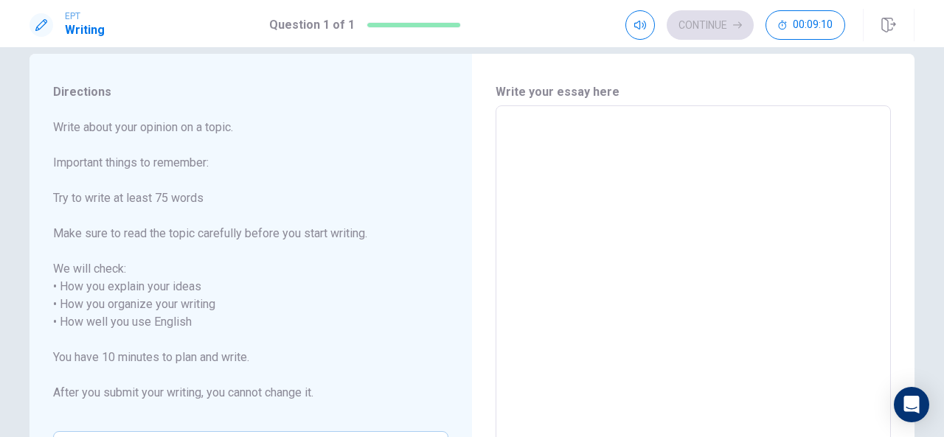
scroll to position [22, 0]
type textarea "t"
type textarea "x"
type textarea "T"
type textarea "x"
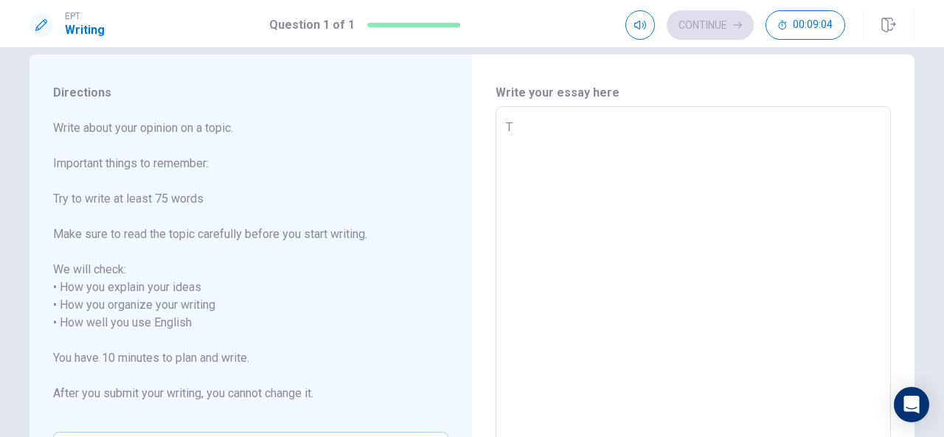
type textarea "Th"
type textarea "x"
type textarea "The"
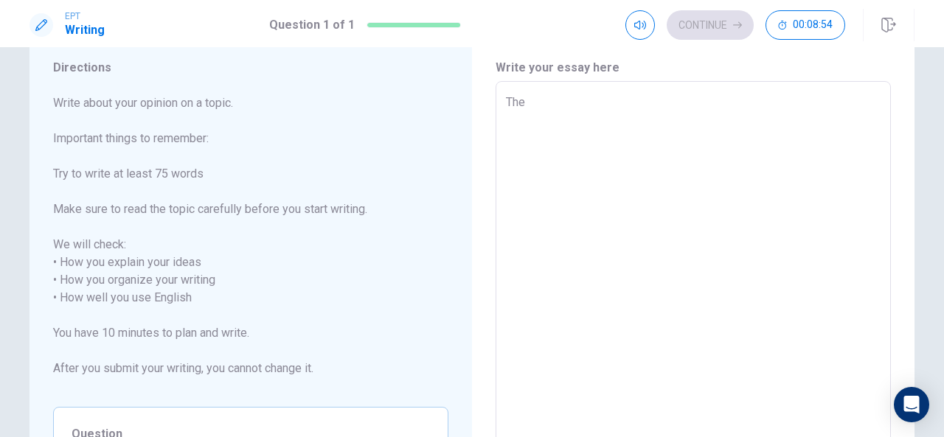
scroll to position [51, 0]
type textarea "x"
type textarea "The"
type textarea "x"
type textarea "The p"
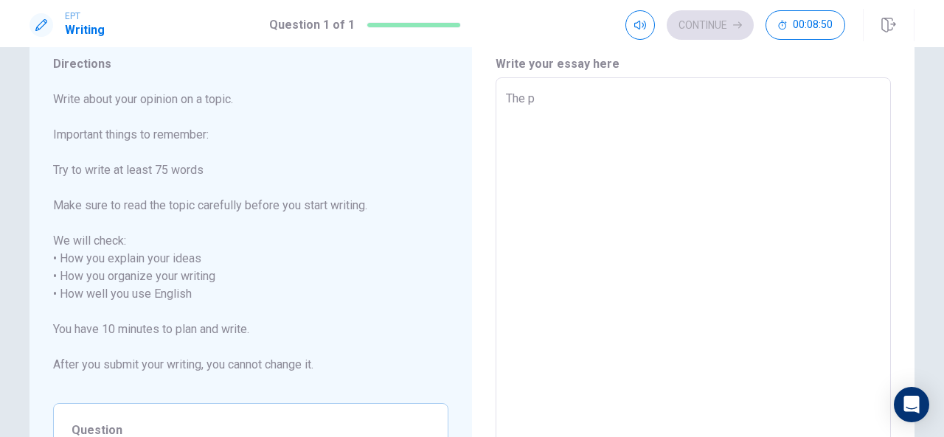
type textarea "x"
type textarea "The pr"
type textarea "x"
type textarea "The pri"
type textarea "x"
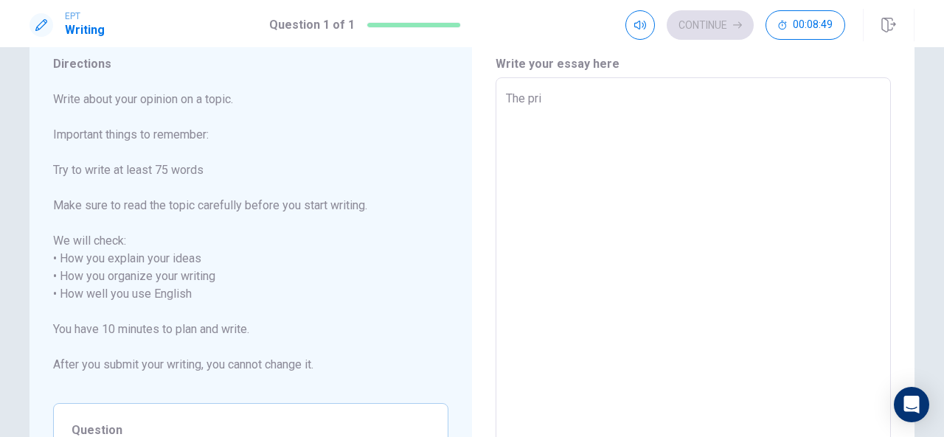
type textarea "The prin"
type textarea "x"
type textarea "The princ"
type textarea "x"
type textarea "The princi"
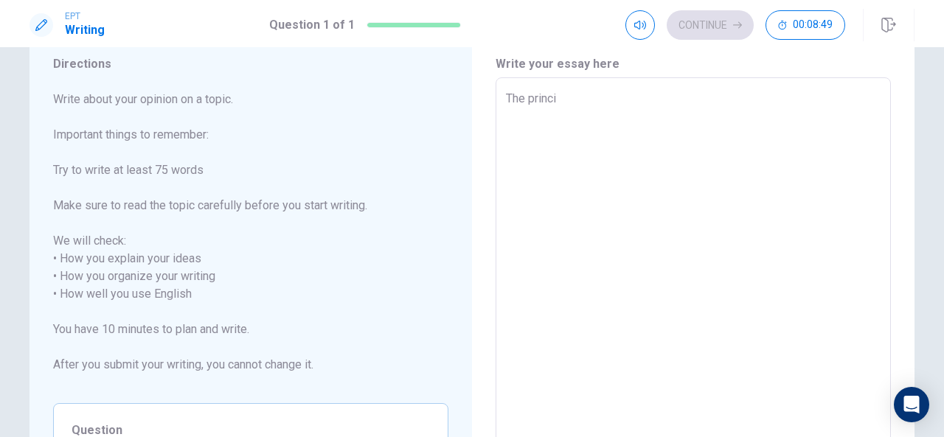
type textarea "x"
type textarea "The princip"
type textarea "x"
type textarea "The principa"
type textarea "x"
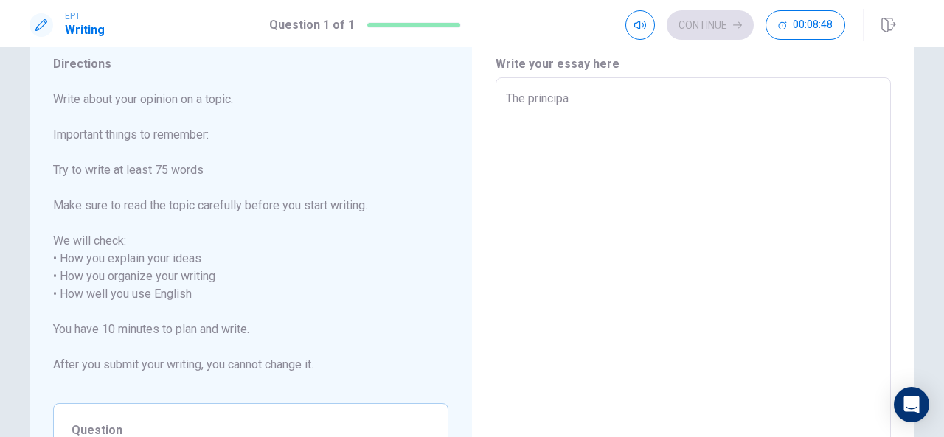
type textarea "The principal"
type textarea "x"
type textarea "The principal"
type textarea "x"
type textarea "The principal q"
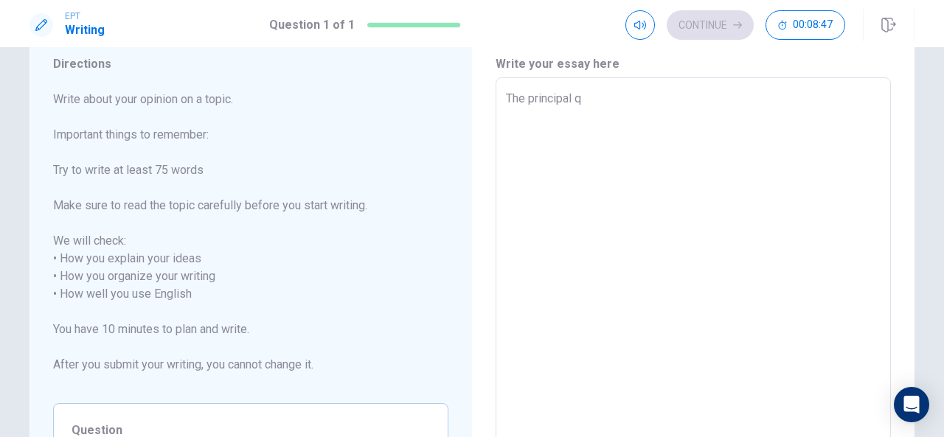
type textarea "x"
type textarea "The principal qu"
type textarea "x"
type textarea "The principal qua"
type textarea "x"
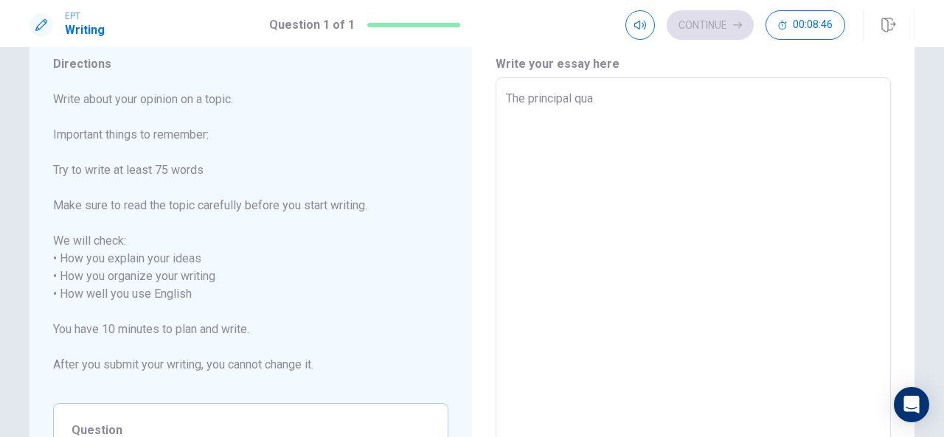
type textarea "The principal qual"
type textarea "x"
type textarea "The principal quali"
type textarea "x"
type textarea "The principal qualit"
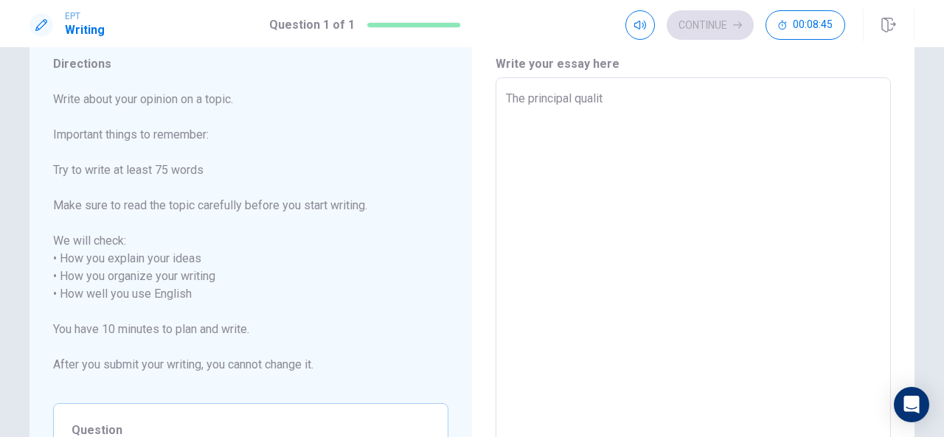
type textarea "x"
type textarea "The principal quality"
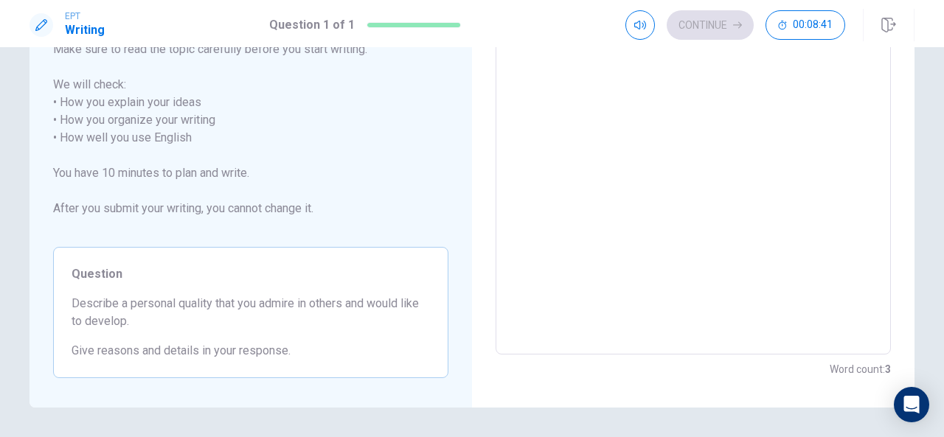
scroll to position [205, 0]
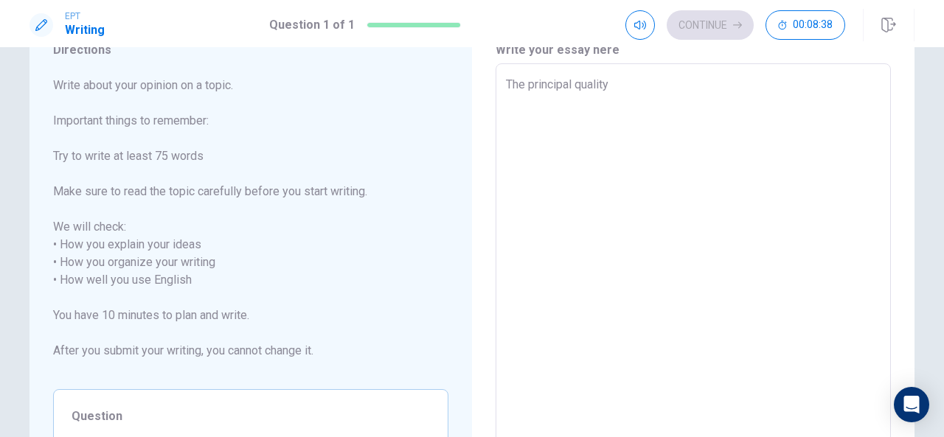
type textarea "x"
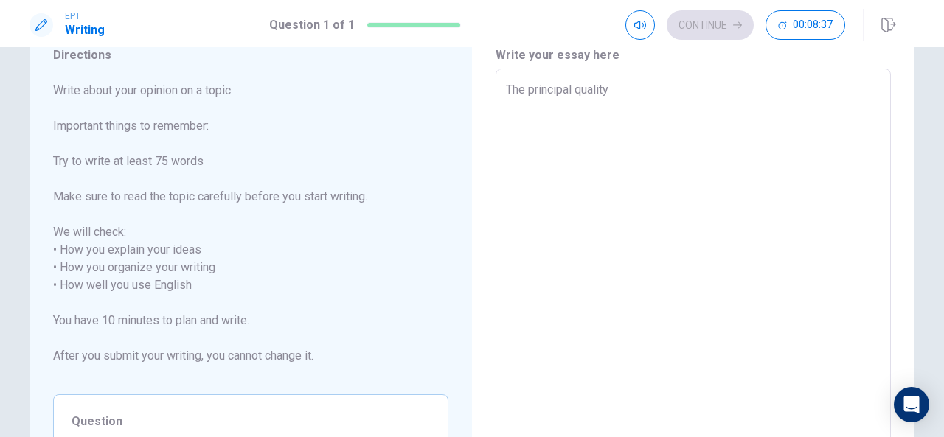
scroll to position [60, 0]
type textarea "The principal quality"
type textarea "x"
type textarea "The principal quality t"
type textarea "x"
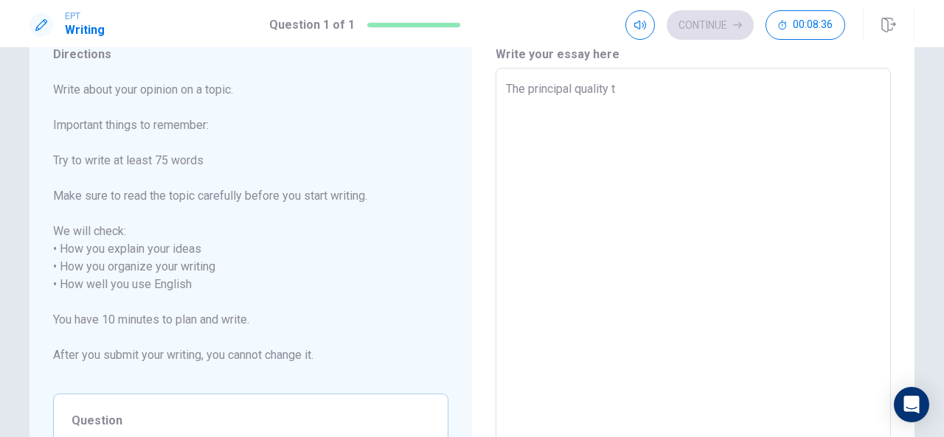
type textarea "The principal quality th"
type textarea "x"
type textarea "The principal quality tha"
type textarea "x"
type textarea "The principal quality that"
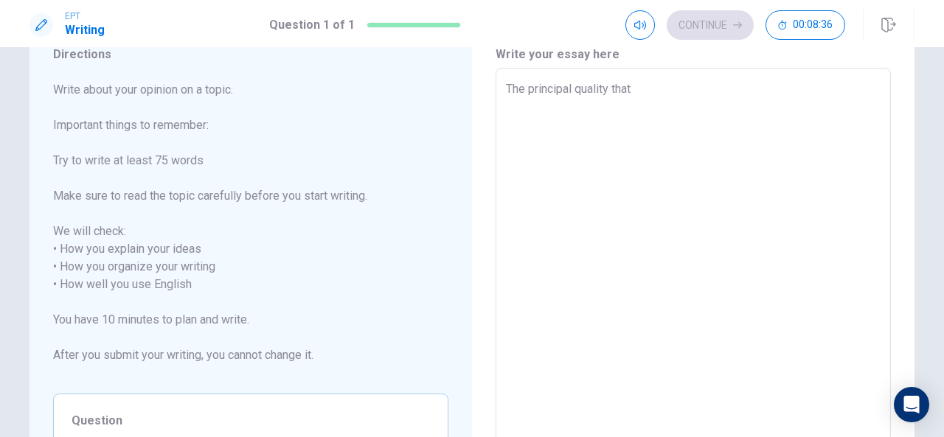
type textarea "x"
type textarea "The principal quality that"
type textarea "x"
type textarea "The principal quality that I"
type textarea "x"
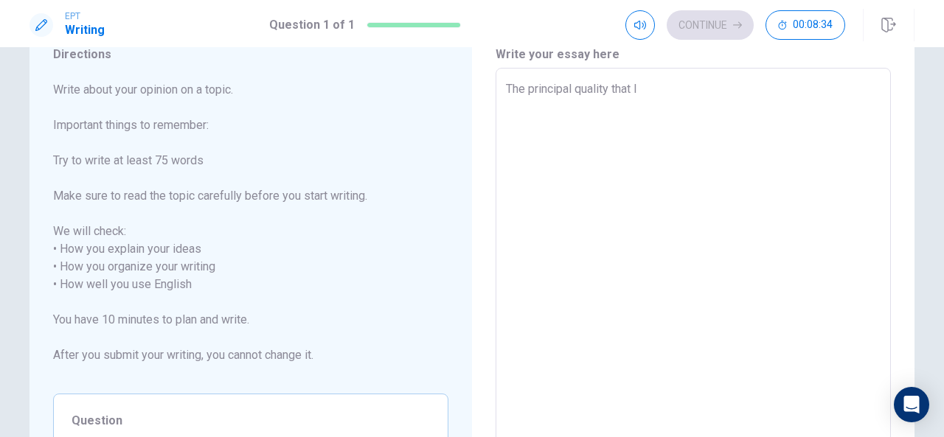
type textarea "The principal quality that I"
type textarea "x"
type textarea "The principal quality that I a"
type textarea "x"
type textarea "The principal quality that I ad"
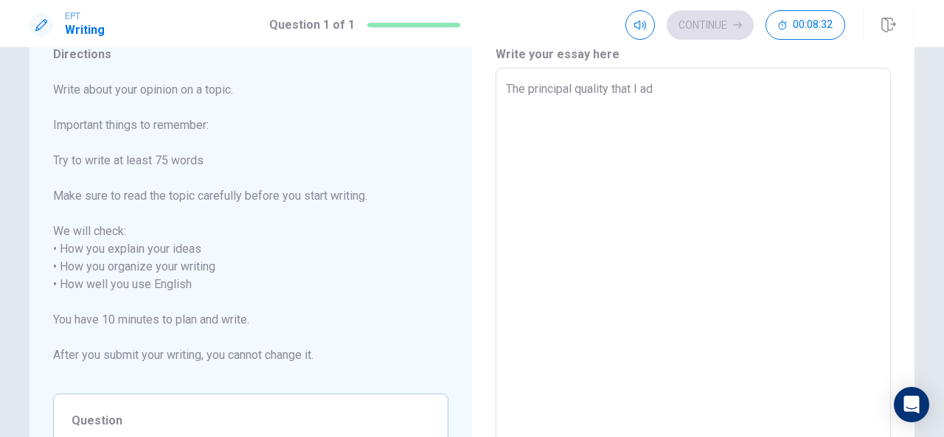
type textarea "x"
type textarea "The principal quality that I adm"
type textarea "x"
type textarea "The principal quality that I admi"
type textarea "x"
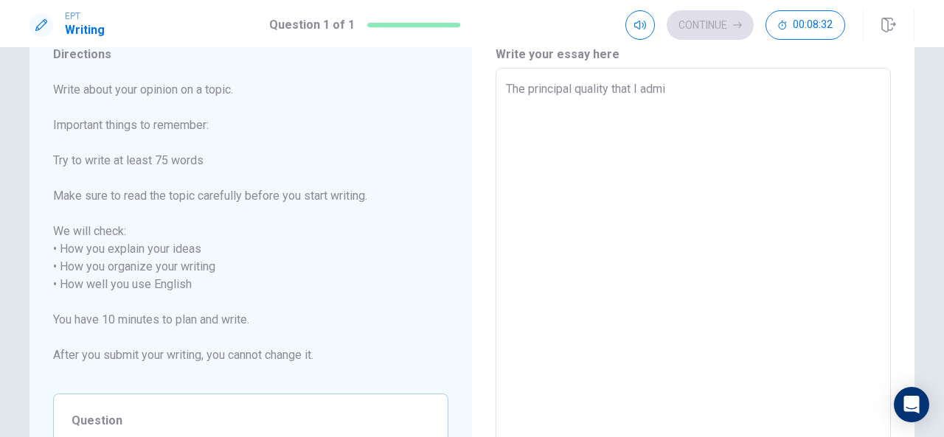
type textarea "The principal quality that I [PERSON_NAME]"
type textarea "x"
type textarea "The principal quality that I admire"
type textarea "x"
type textarea "The principal quality that I admire"
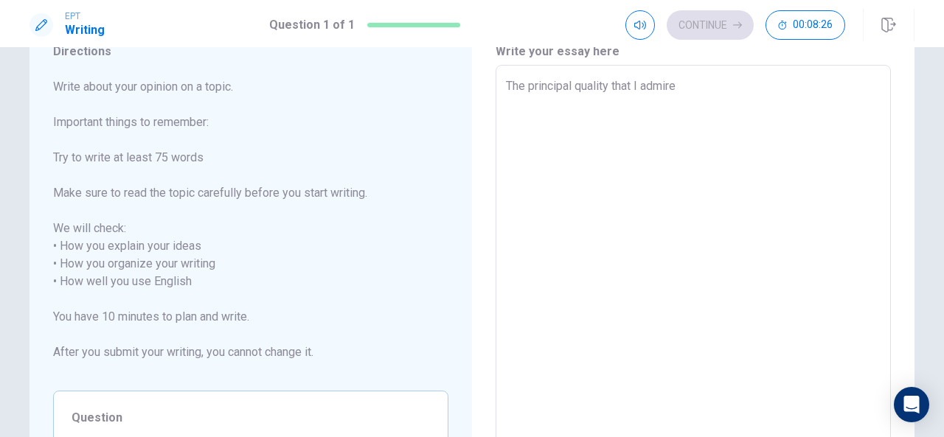
scroll to position [62, 0]
type textarea "x"
type textarea "The principal quality that I admire i"
type textarea "x"
type textarea "The principal quality that I admire in"
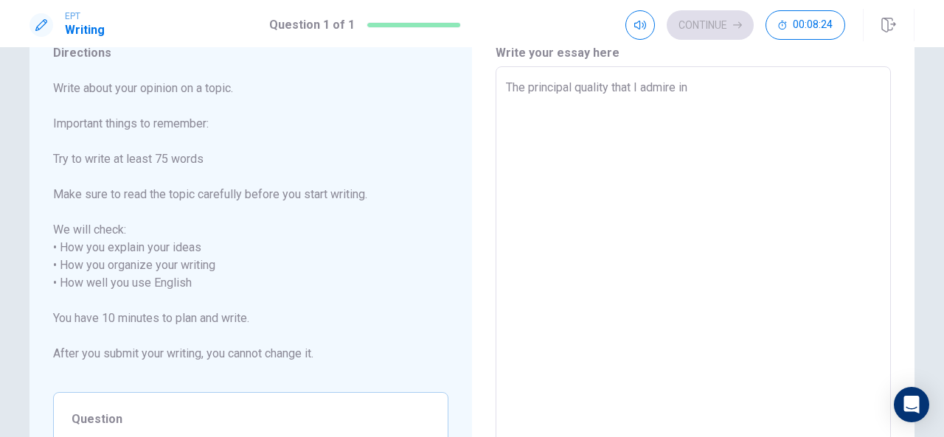
type textarea "x"
type textarea "The principal quality that I admire in"
type textarea "x"
type textarea "The principal quality that I admire in o"
type textarea "x"
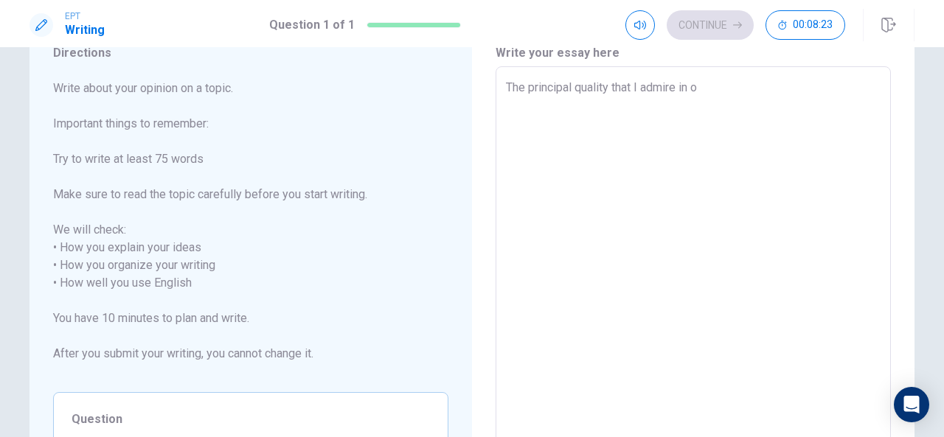
type textarea "The principal quality that I admire in ot"
type textarea "x"
type textarea "The principal quality that I admire in oth"
type textarea "x"
type textarea "The principal quality that I admire in othe"
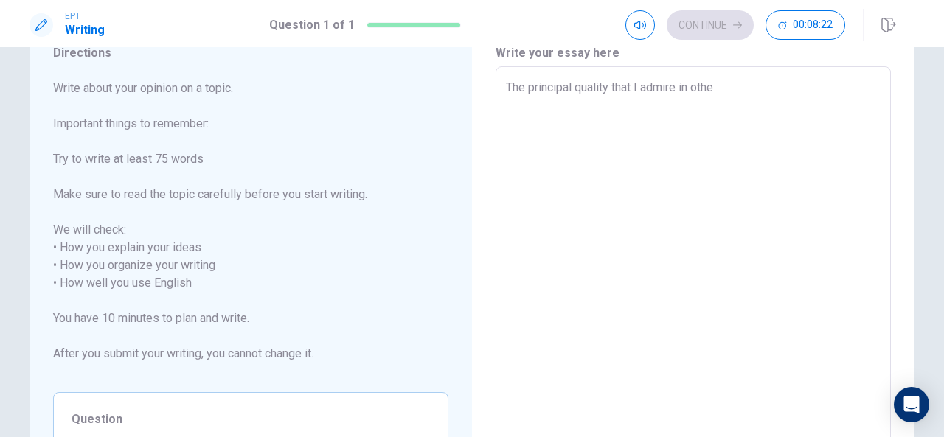
type textarea "x"
type textarea "The principal quality that I admire in other"
type textarea "x"
type textarea "The principal quality that I admire in others"
type textarea "x"
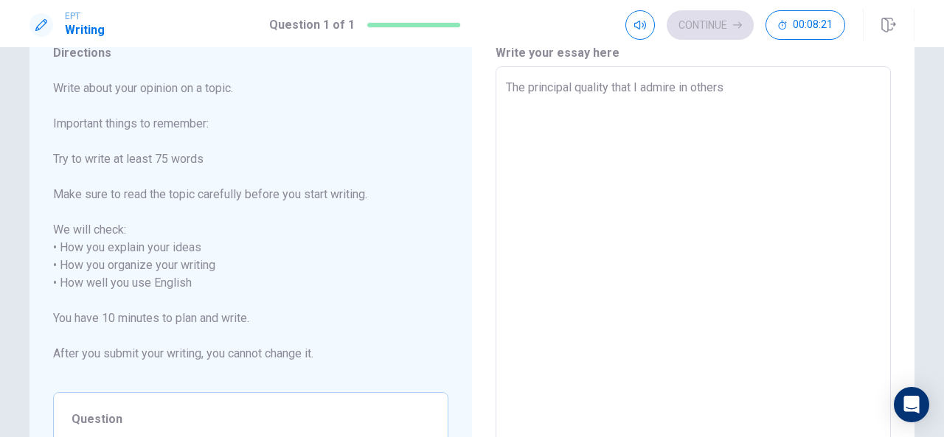
type textarea "The principal quality that I admire in others"
type textarea "x"
type textarea "The principal quality that I admire in others a"
type textarea "x"
type textarea "The principal quality that I admire in others an"
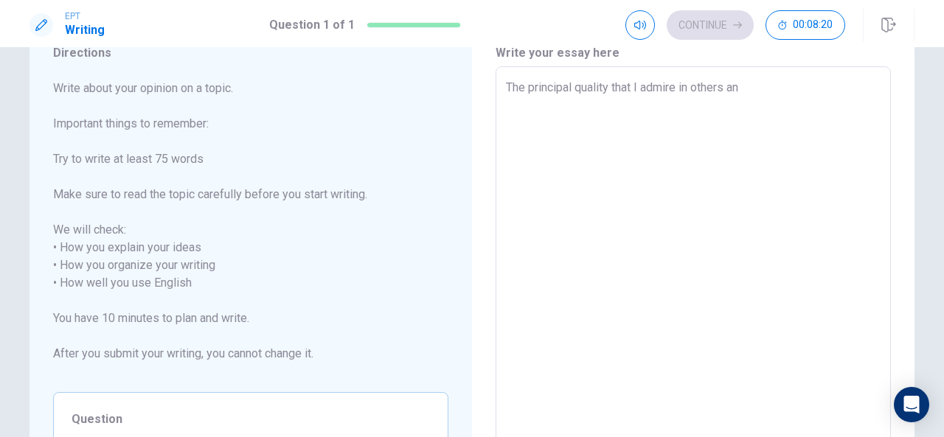
type textarea "x"
type textarea "The principal quality that I admire in others and"
type textarea "x"
type textarea "The principal quality that I admire in others and"
type textarea "x"
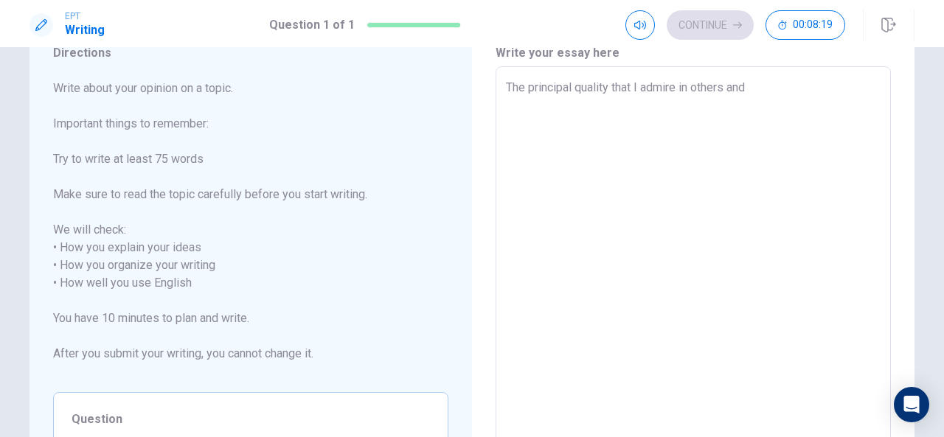
type textarea "The principal quality that I admire in others and I"
type textarea "x"
type textarea "The principal quality that I admire in others and I"
type textarea "x"
type textarea "The principal quality that I admire in others and I w"
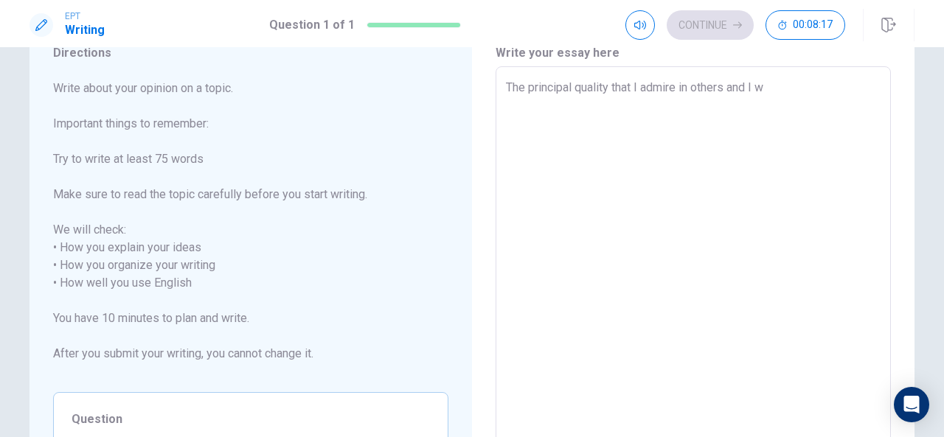
type textarea "x"
type textarea "The principal quality that I admire in others and I wo"
type textarea "x"
type textarea "The principal quality that I admire in others and I wou"
type textarea "x"
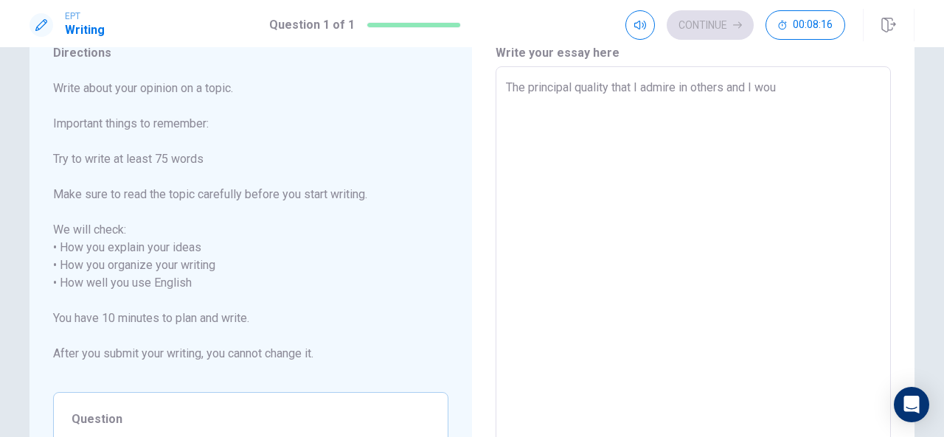
type textarea "The principal quality that I admire in others and I woul"
type textarea "x"
type textarea "The principal quality that I admire in others and I would"
type textarea "x"
type textarea "The principal quality that I admire in others and I would"
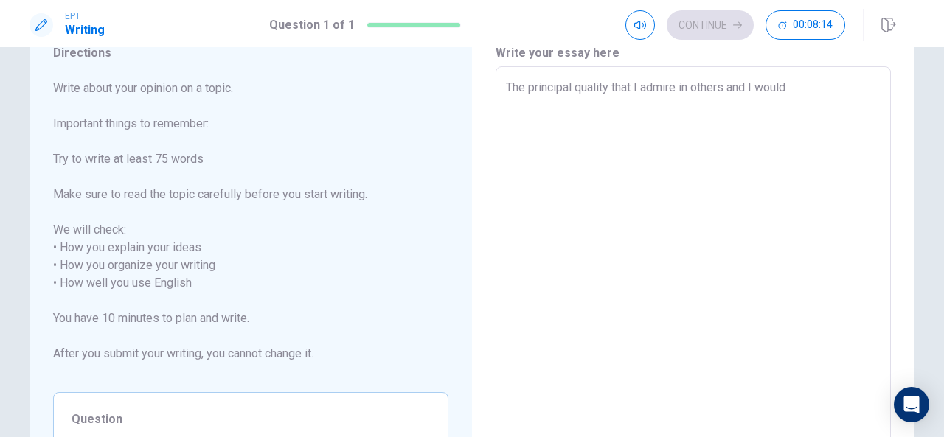
type textarea "x"
type textarea "The principal quality that I admire in others and I would l"
type textarea "x"
type textarea "The principal quality that I admire in others and I would li"
type textarea "x"
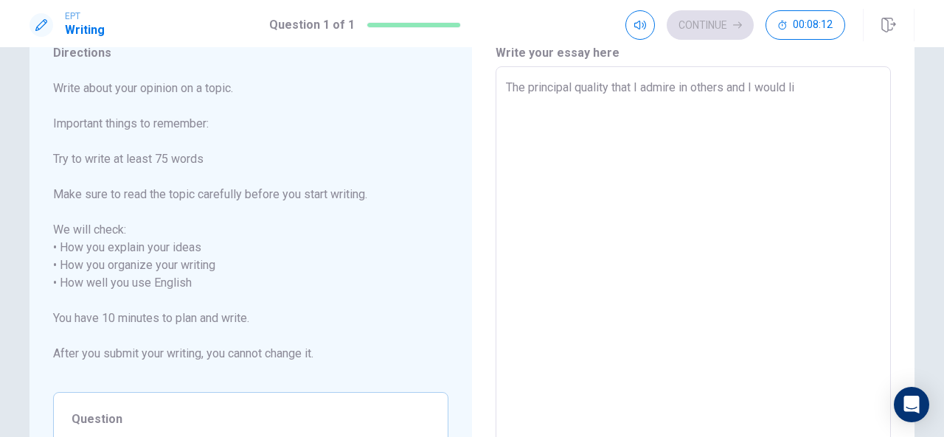
type textarea "The principal quality that I admire in others and I would lik"
type textarea "x"
type textarea "The principal quality that I admire in others and I would like"
type textarea "x"
type textarea "The principal quality that I admire in others and I would like"
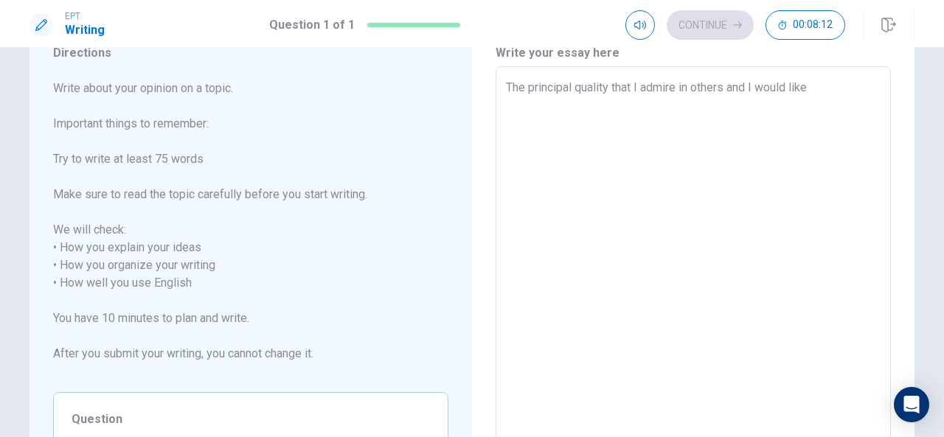
type textarea "x"
type textarea "The principal quality that I admire in others and I would like t"
type textarea "x"
type textarea "The principal quality that I admire in others and I would like to"
type textarea "x"
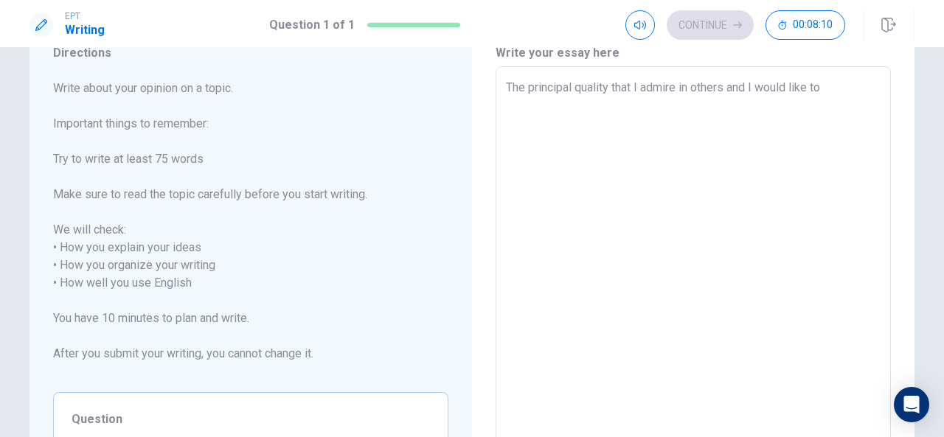
type textarea "The principal quality that I admire in others and I would like to"
type textarea "x"
type textarea "The principal quality that I admire in others and I would like to d"
type textarea "x"
type textarea "The principal quality that I admire in others and I would like to de"
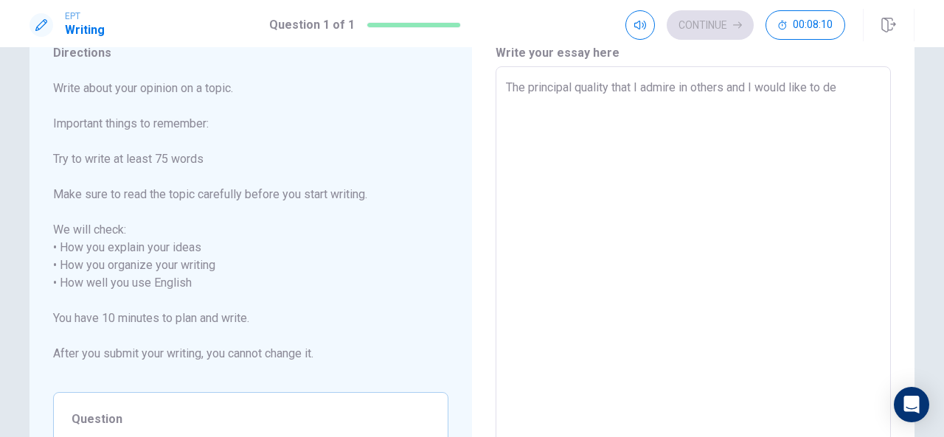
type textarea "x"
type textarea "The principal quality that I admire in others and I would like to dev"
type textarea "x"
type textarea "The principal quality that I admire in others and I would like to deve"
type textarea "x"
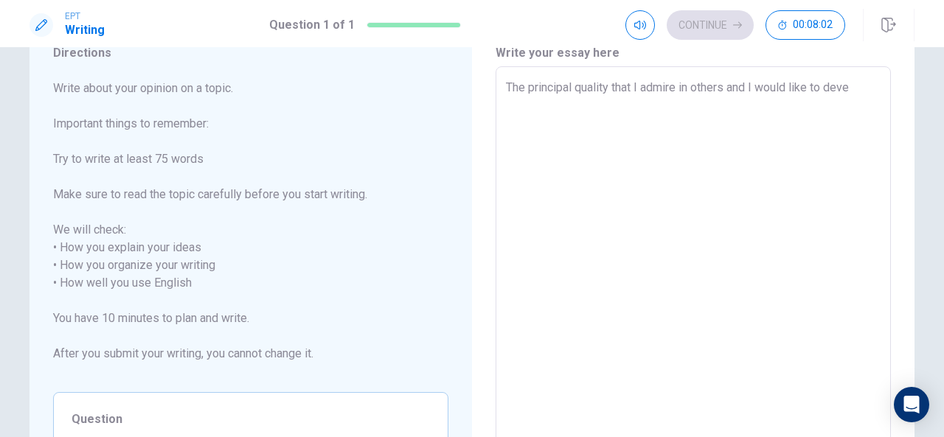
type textarea "The principal quality that I admire in others and I would like to devel"
type textarea "x"
type textarea "The principal quality that I admire in others and I would like to develo"
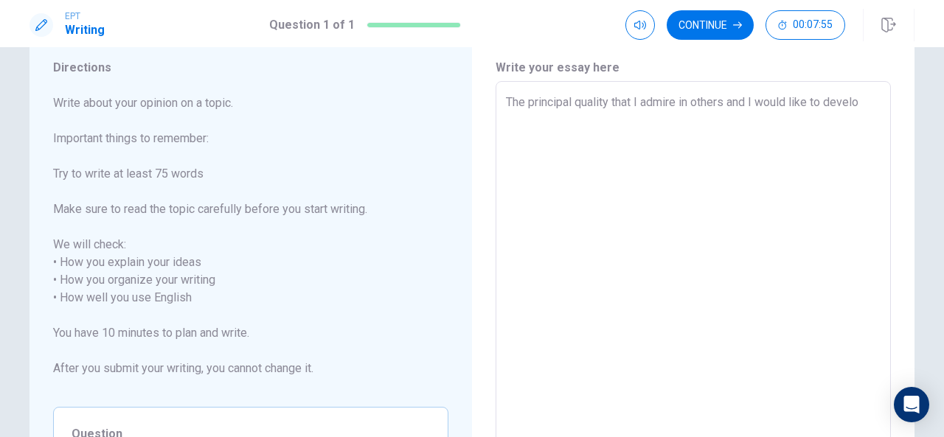
type textarea "x"
type textarea "The principal quality that I admire in others and I would like to develop"
type textarea "x"
type textarea "The principal quality that I admire in others and I would like to develop"
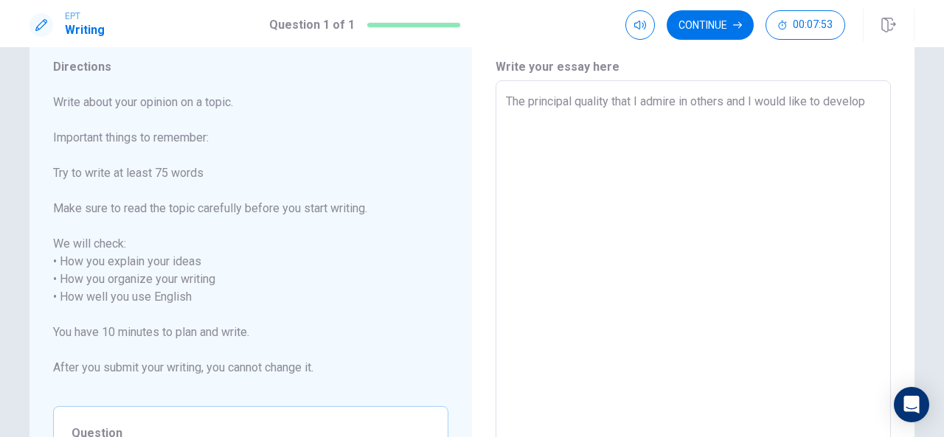
type textarea "x"
type textarea "The principal quality that I admire in others and I would like to develop i"
type textarea "x"
type textarea "The principal quality that I admire in others and I would like to develop is"
type textarea "x"
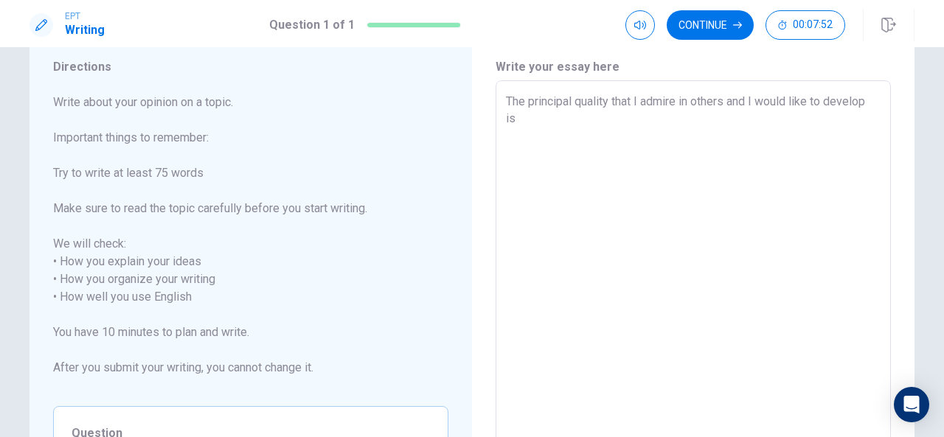
type textarea "The principal quality that I admire in others and I would like to develop is"
type textarea "x"
type textarea "The principal quality that I admire in others and I would like to develop is c"
type textarea "x"
type textarea "The principal quality that I admire in others and I would like to develop is co"
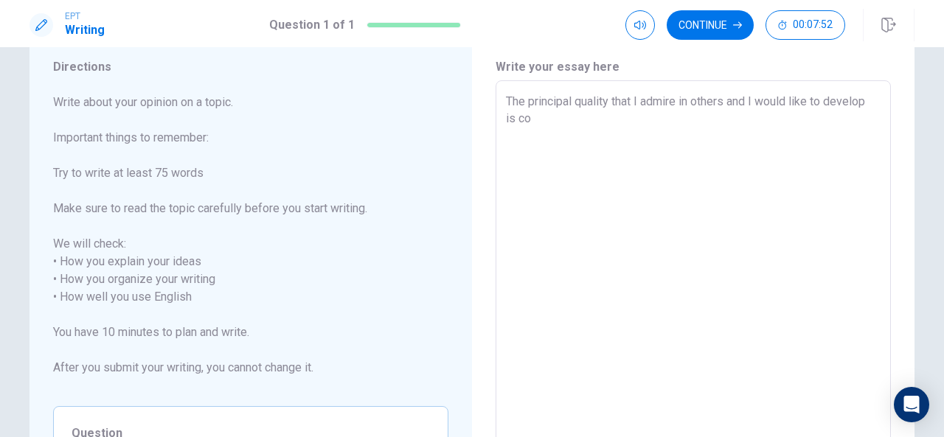
type textarea "x"
type textarea "The principal quality that I admire in others and I would like to develop is con"
type textarea "x"
type textarea "The principal quality that I admire in others and I would like to develop is co…"
type textarea "x"
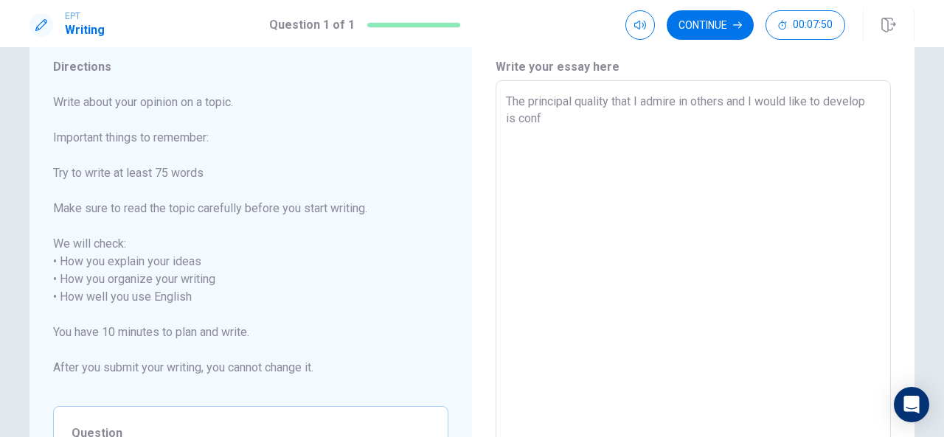
type textarea "The principal quality that I admire in others and I would like to develop is co…"
type textarea "x"
type textarea "The principal quality that I admire in others and I would like to develop is co…"
type textarea "x"
type textarea "The principal quality that I admire in others and I would like to develop is co…"
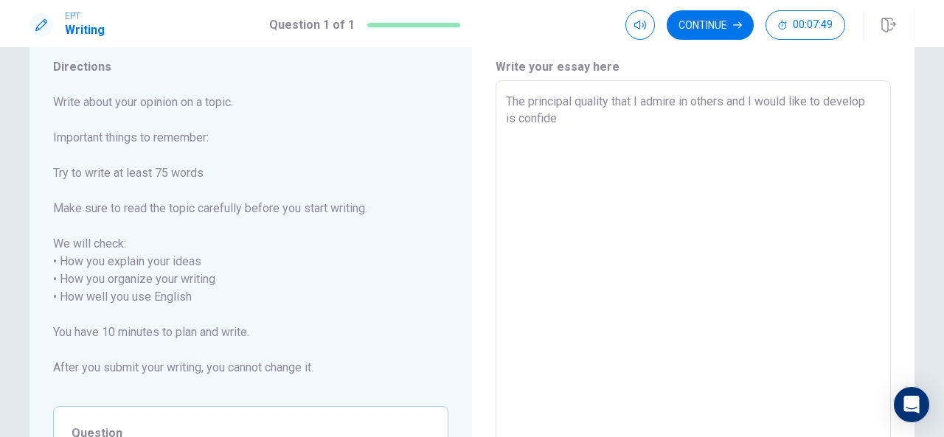
type textarea "x"
type textarea "The principal quality that I admire in others and I would like to develop is co…"
type textarea "x"
type textarea "The principal quality that I admire in others and I would like to develop is co…"
type textarea "x"
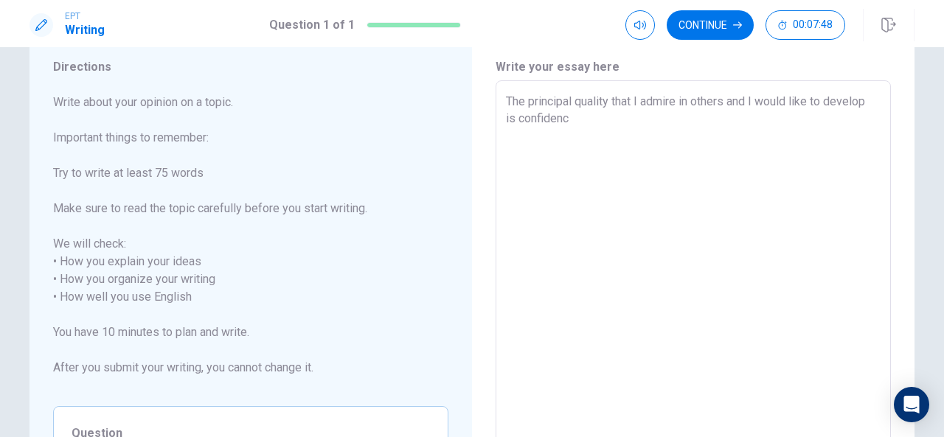
type textarea "The principal quality that I admire in others and I would like to develop is co…"
type textarea "x"
type textarea "The principal quality that I admire in others and I would like to develop is co…"
type textarea "x"
type textarea "The principal quality that I admire in others and I would like to develop is co…"
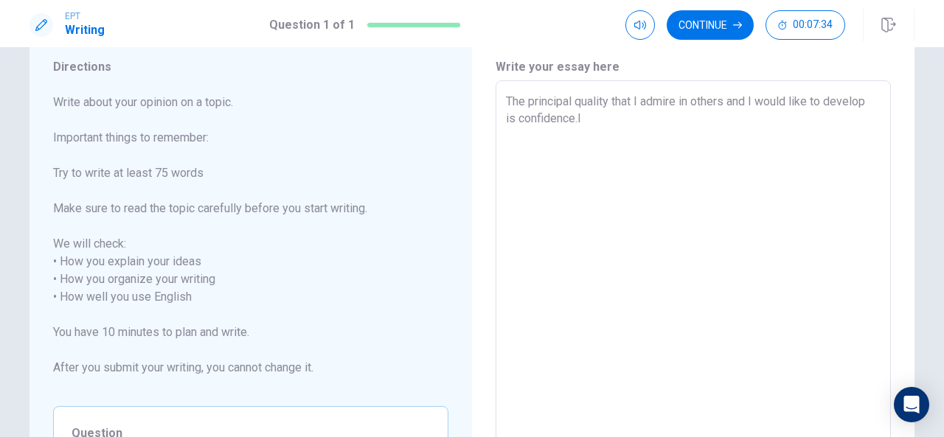
type textarea "x"
type textarea "The principal quality that I admire in others and I would like to develop is co…"
type textarea "x"
type textarea "The principal quality that I admire in others and I would like to develop is co…"
type textarea "x"
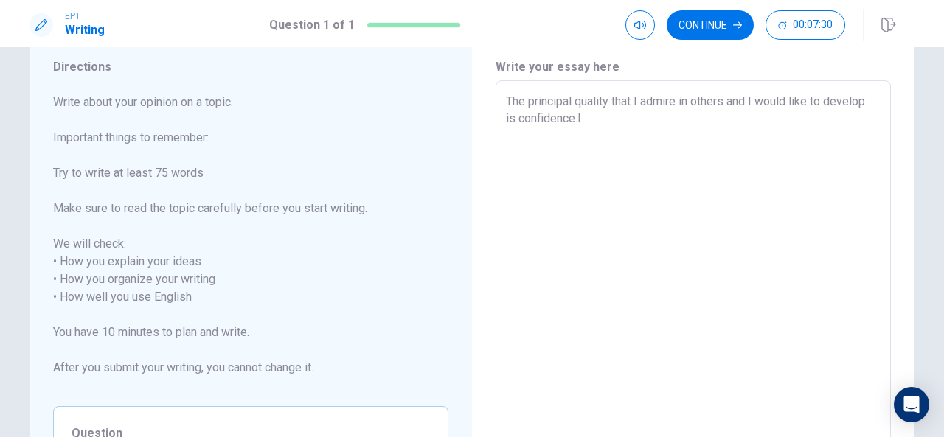
type textarea "The principal quality that I admire in others and I would like to develop is co…"
type textarea "x"
type textarea "The principal quality that I admire in others and I would like to develop is co…"
type textarea "x"
type textarea "The principal quality that I admire in others and I would like to develop is co…"
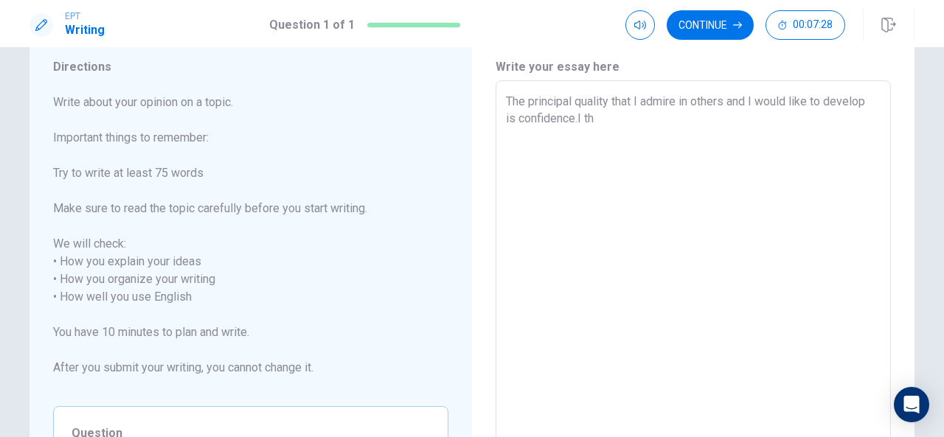
type textarea "x"
type textarea "The principal quality that I admire in others and I would like to develop is co…"
type textarea "x"
type textarea "The principal quality that I admire in others and I would like to develop is co…"
type textarea "x"
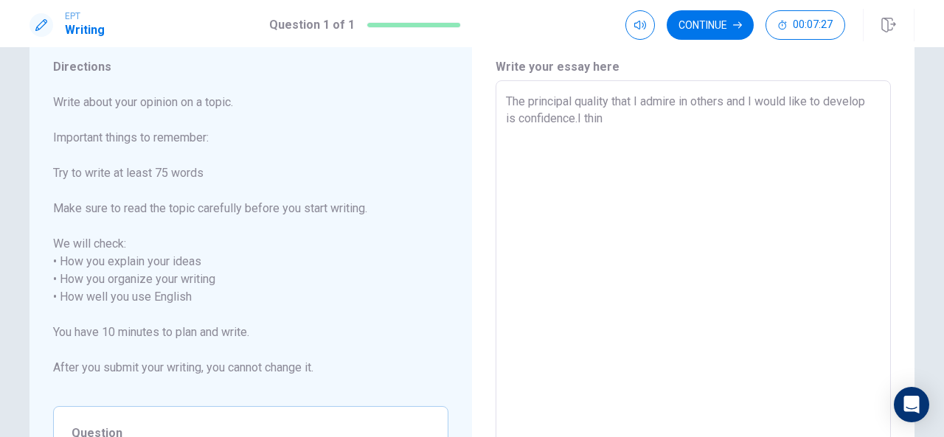
type textarea "The principal quality that I admire in others and I would like to develop is co…"
type textarea "x"
type textarea "The principal quality that I admire in others and I would like to develop is co…"
click at [609, 115] on textarea "The principal quality that I admire in others and I would like to develop is co…" at bounding box center [693, 297] width 375 height 409
click at [699, 117] on textarea "The principal quality that I admire in others and I would like to develop is co…" at bounding box center [693, 297] width 375 height 409
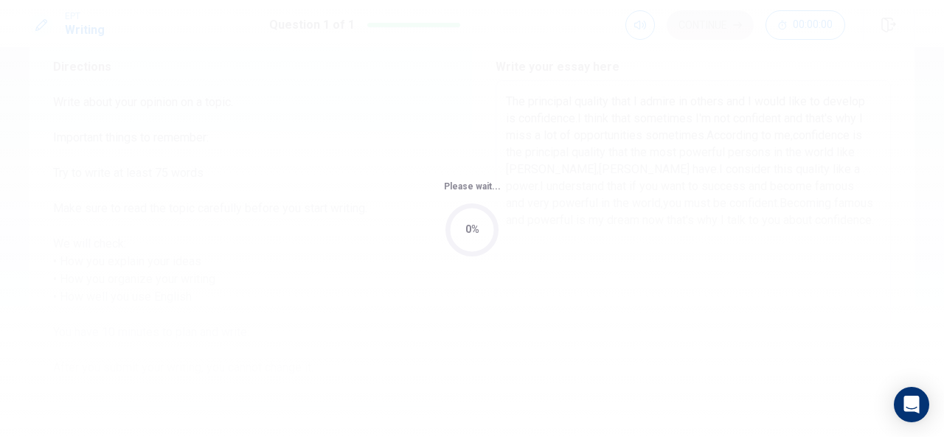
scroll to position [0, 0]
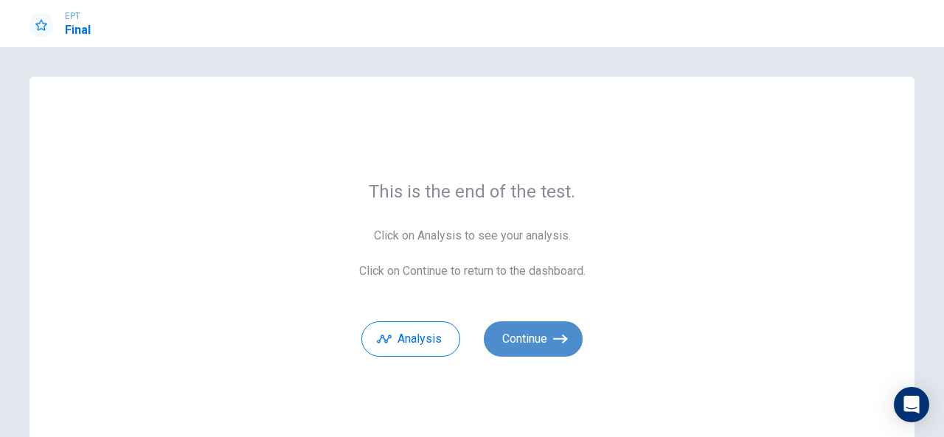
click at [569, 335] on button "Continue" at bounding box center [533, 339] width 99 height 35
